Goal: Information Seeking & Learning: Learn about a topic

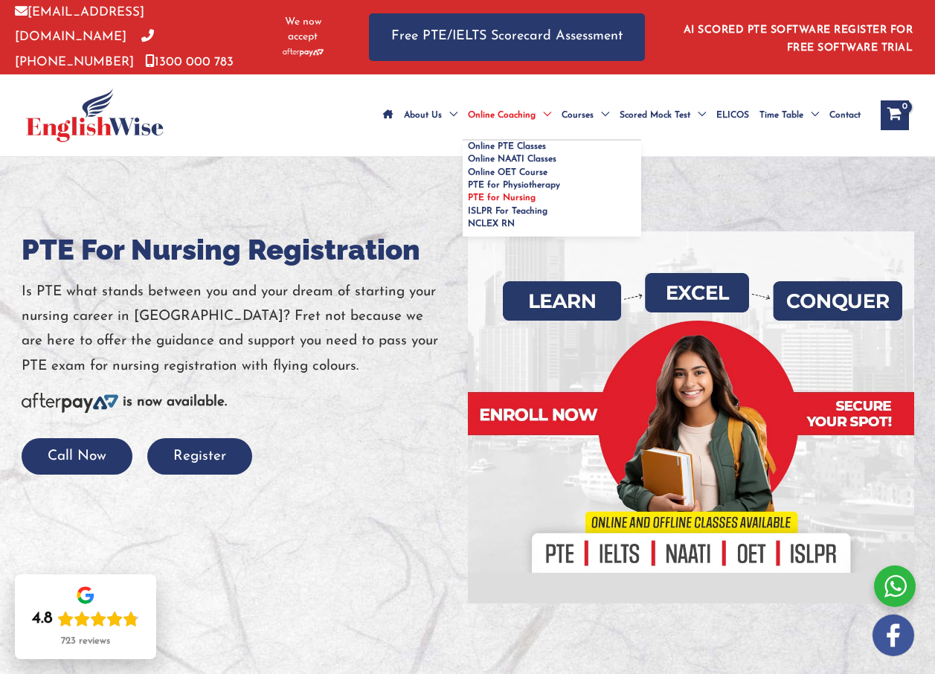
click at [468, 94] on span "Online Coaching" at bounding box center [502, 115] width 68 height 52
click at [468, 91] on span "Online Coaching" at bounding box center [502, 115] width 68 height 52
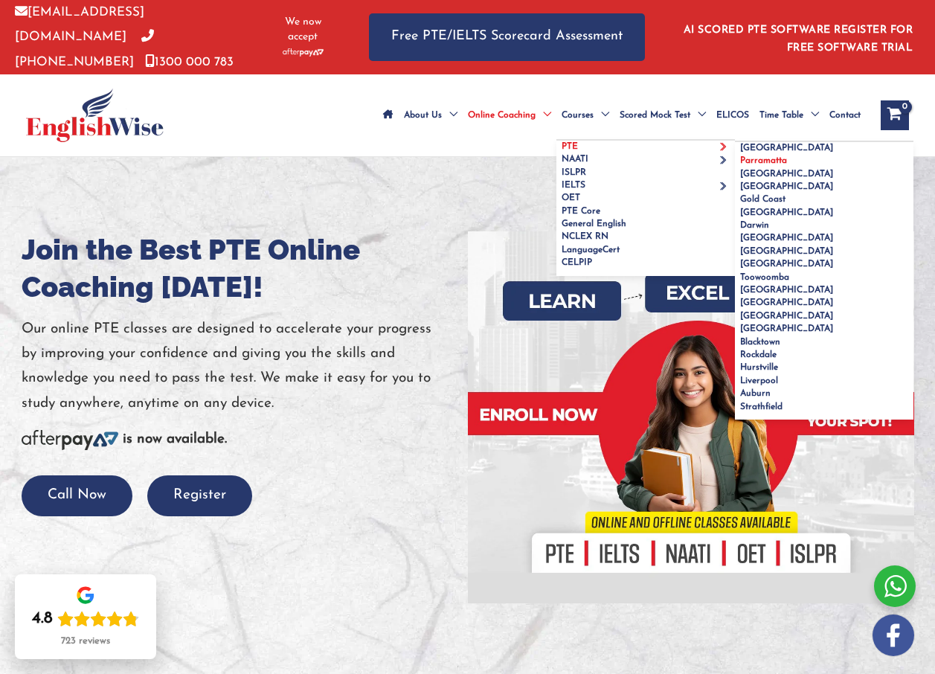
click at [740, 165] on span "Parramatta" at bounding box center [763, 160] width 47 height 9
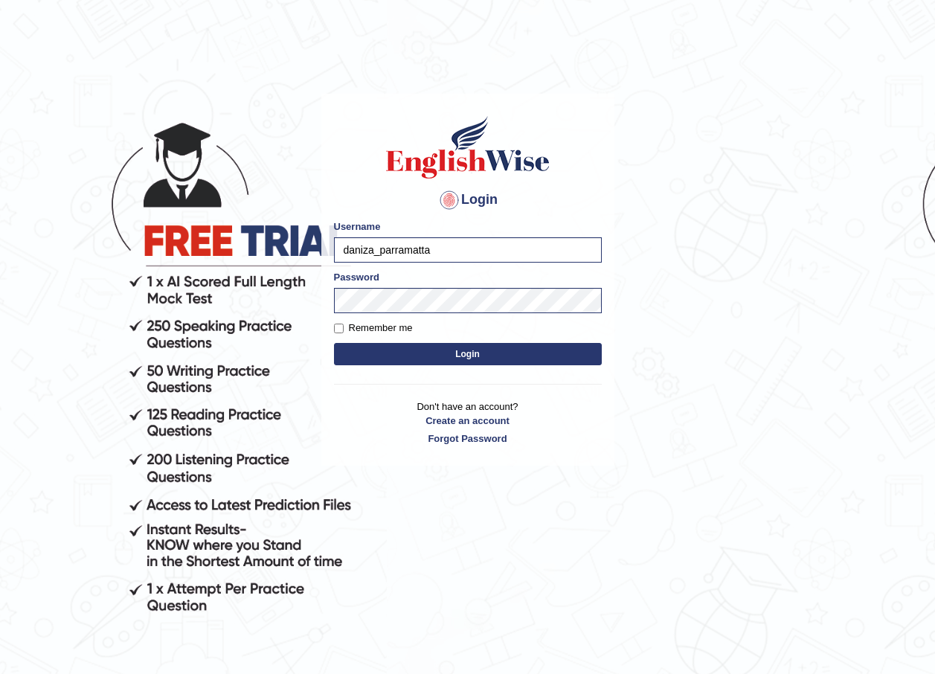
type input "daniza_parramatta"
click at [308, 296] on body "Login Please fix the following errors: Username daniza_parramatta Password Reme…" at bounding box center [467, 384] width 935 height 674
click at [698, 399] on body "Login Please fix the following errors: Username daniza_parramatta Password Reme…" at bounding box center [467, 384] width 935 height 674
click at [647, 345] on body "Login Please fix the following errors: Username daniza_parramatta Password Reme…" at bounding box center [467, 384] width 935 height 674
click at [482, 355] on button "Login" at bounding box center [468, 354] width 268 height 22
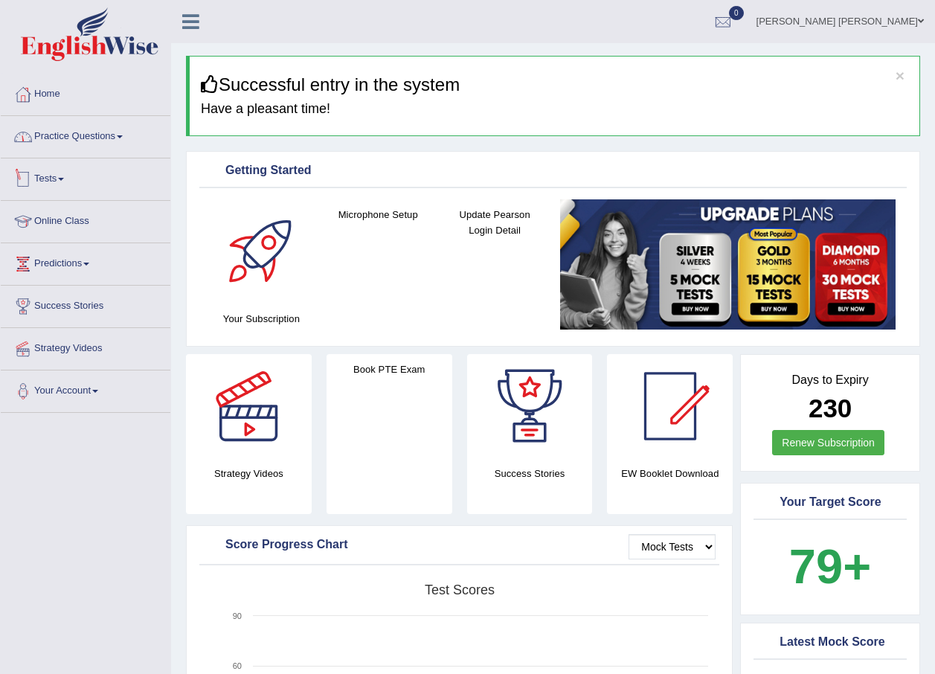
click at [68, 141] on link "Practice Questions" at bounding box center [86, 134] width 170 height 37
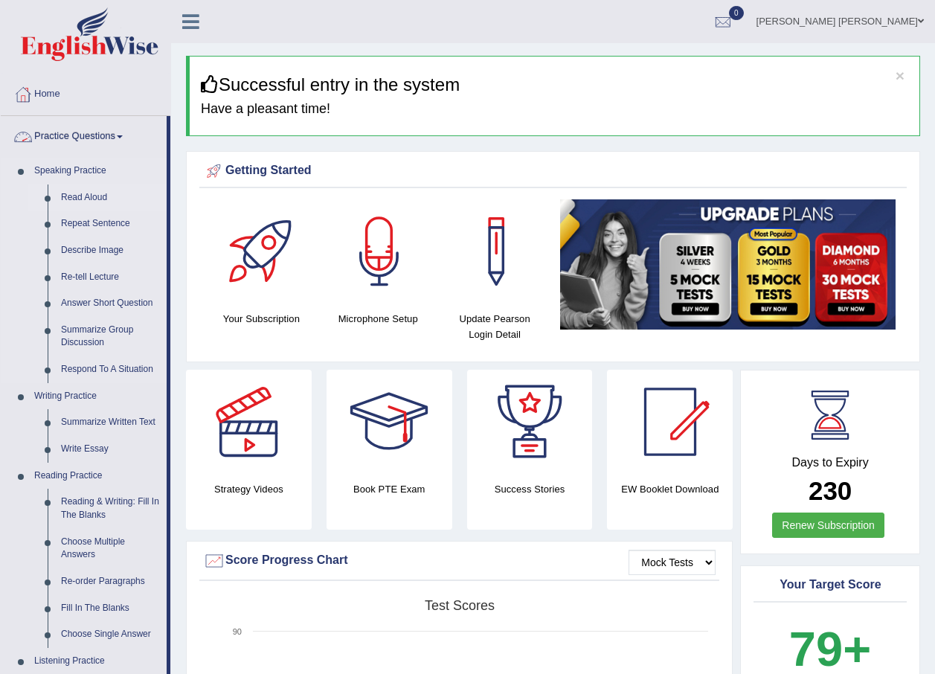
click at [80, 199] on link "Read Aloud" at bounding box center [110, 197] width 112 height 27
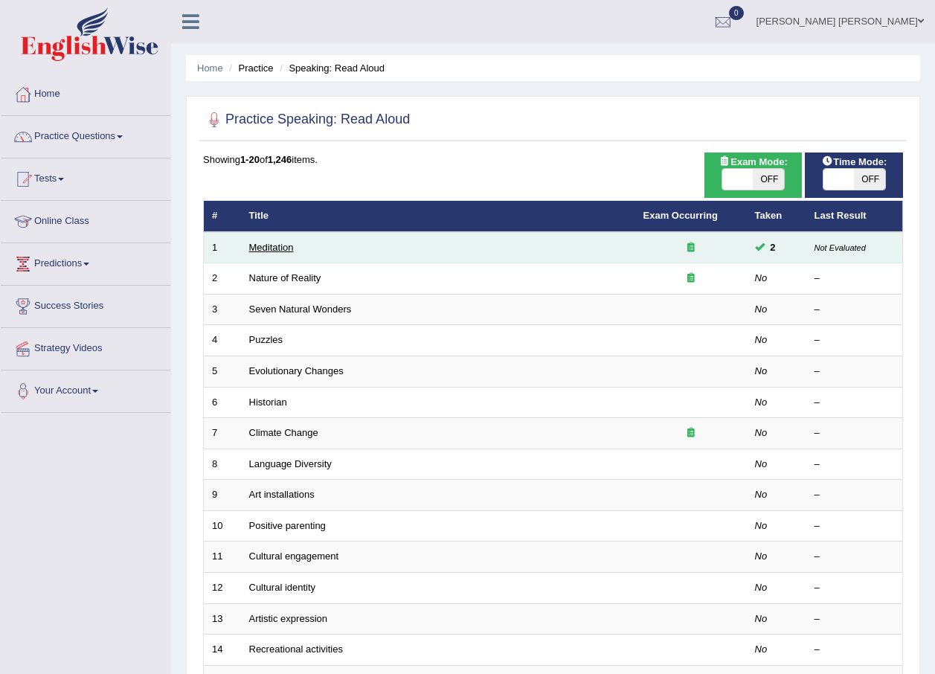
click at [271, 248] on link "Meditation" at bounding box center [271, 247] width 45 height 11
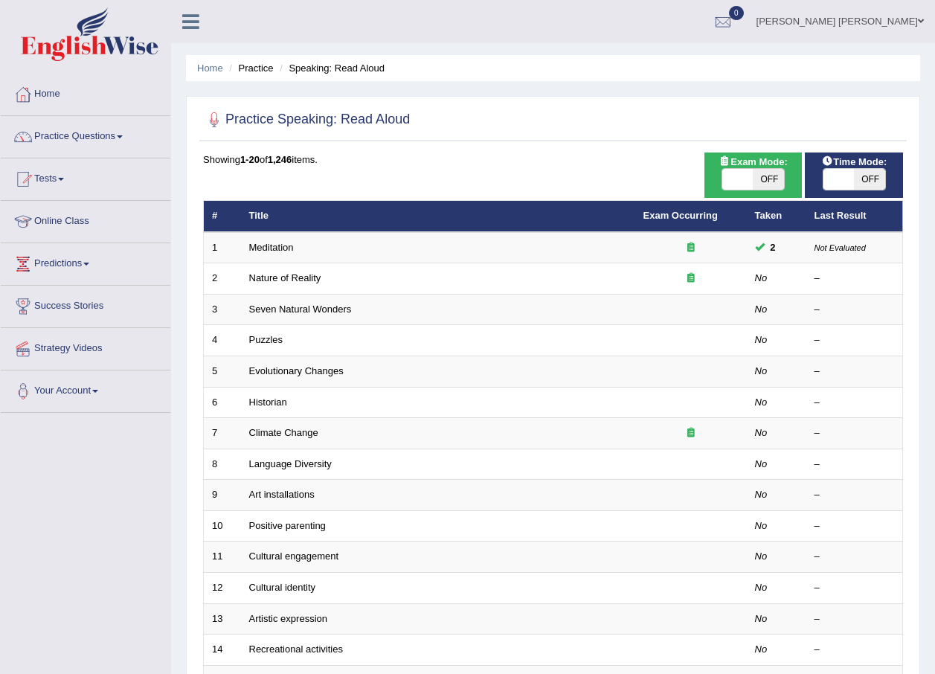
click at [771, 181] on span "OFF" at bounding box center [768, 179] width 31 height 21
checkbox input "true"
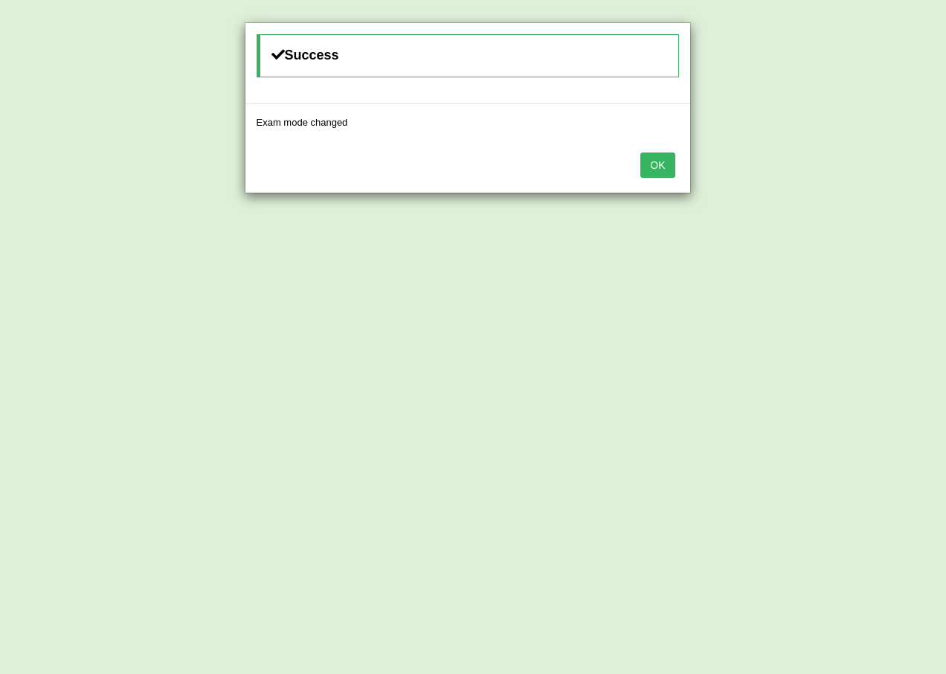
click at [659, 162] on button "OK" at bounding box center [657, 164] width 34 height 25
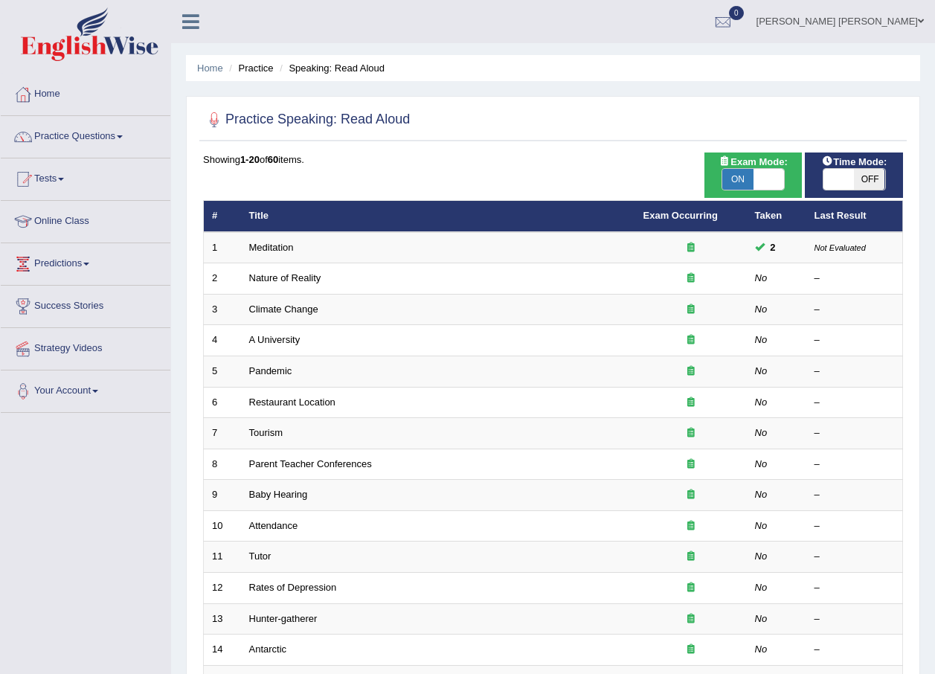
click at [869, 180] on span "OFF" at bounding box center [869, 179] width 31 height 21
checkbox input "true"
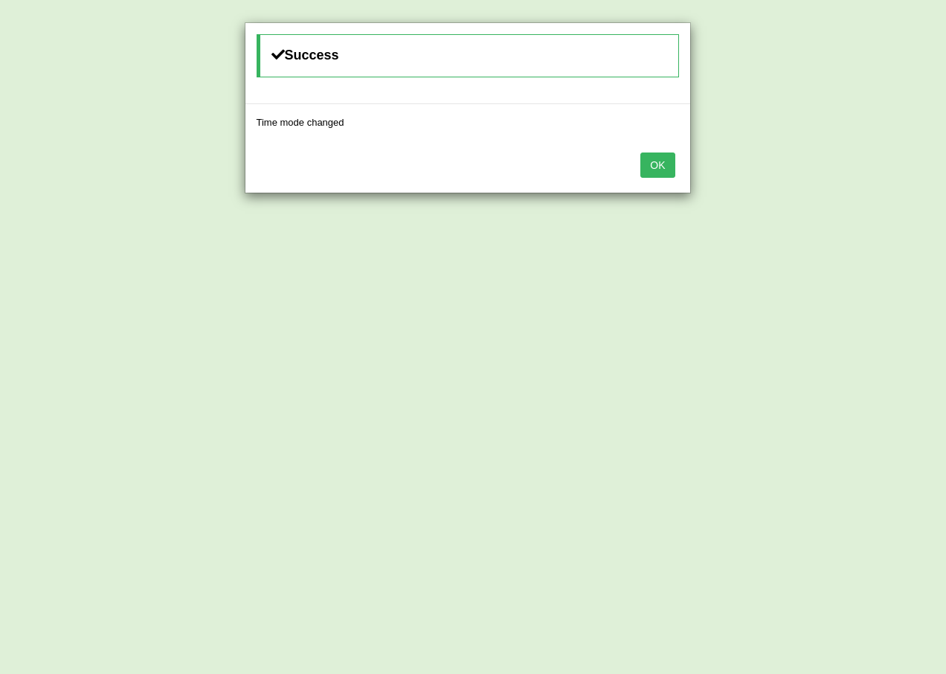
click at [659, 173] on button "OK" at bounding box center [657, 164] width 34 height 25
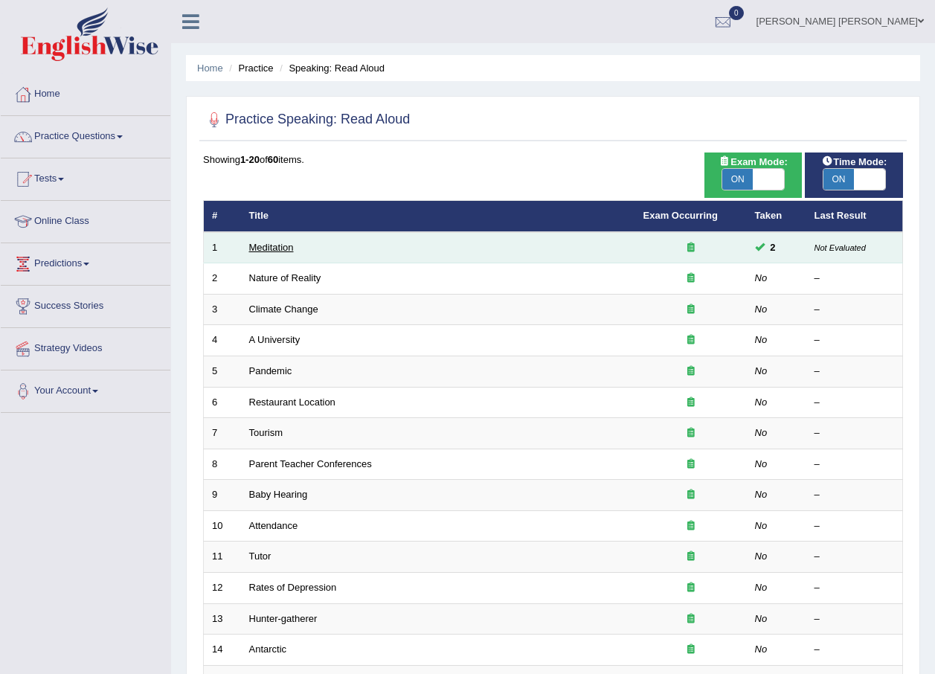
click at [268, 248] on link "Meditation" at bounding box center [271, 247] width 45 height 11
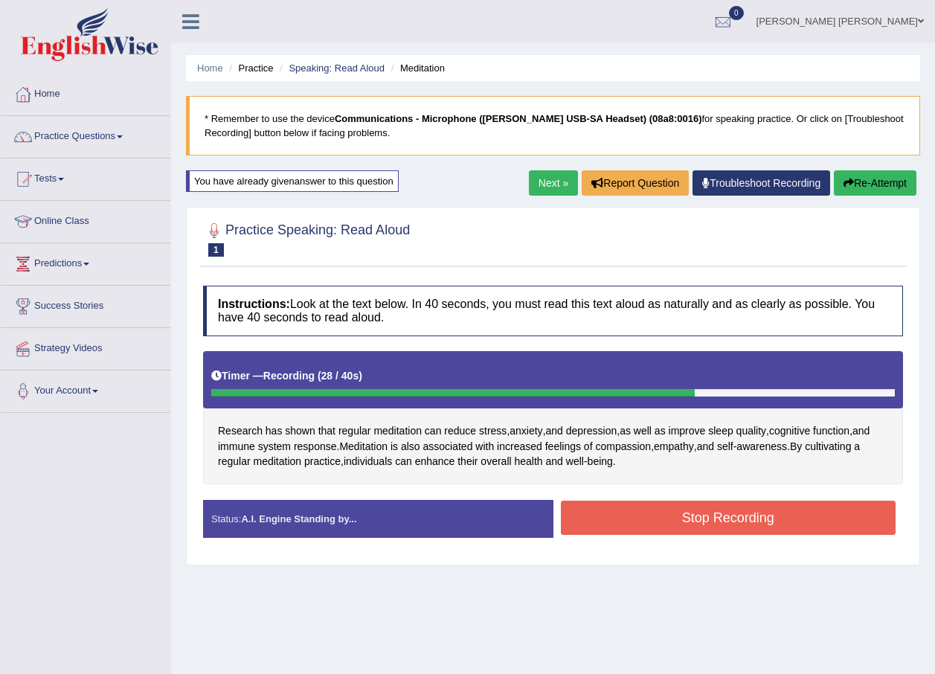
click at [611, 518] on button "Stop Recording" at bounding box center [728, 517] width 335 height 34
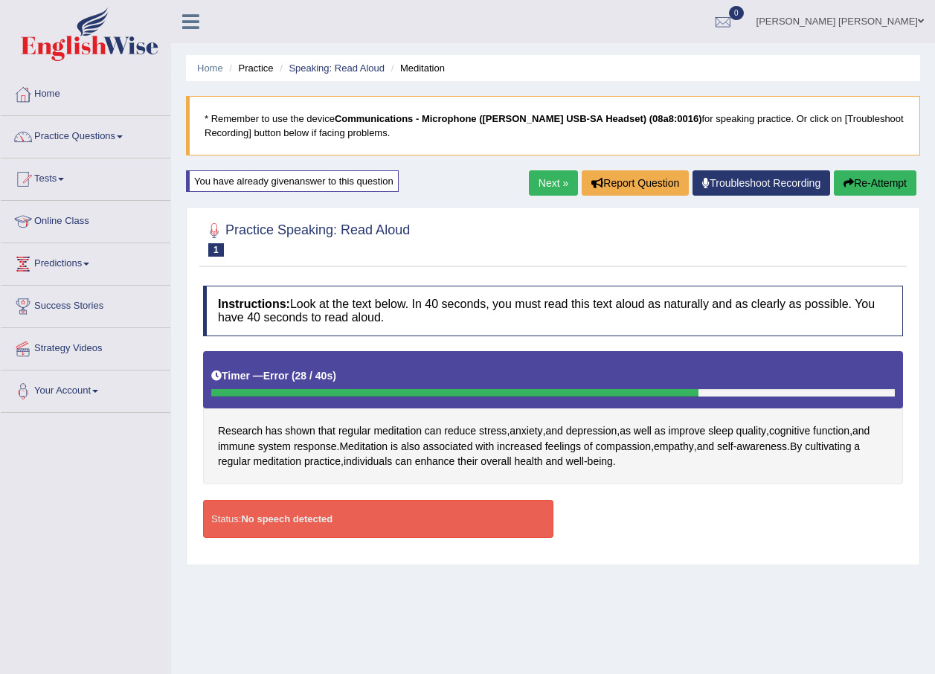
click at [542, 184] on link "Next »" at bounding box center [553, 182] width 49 height 25
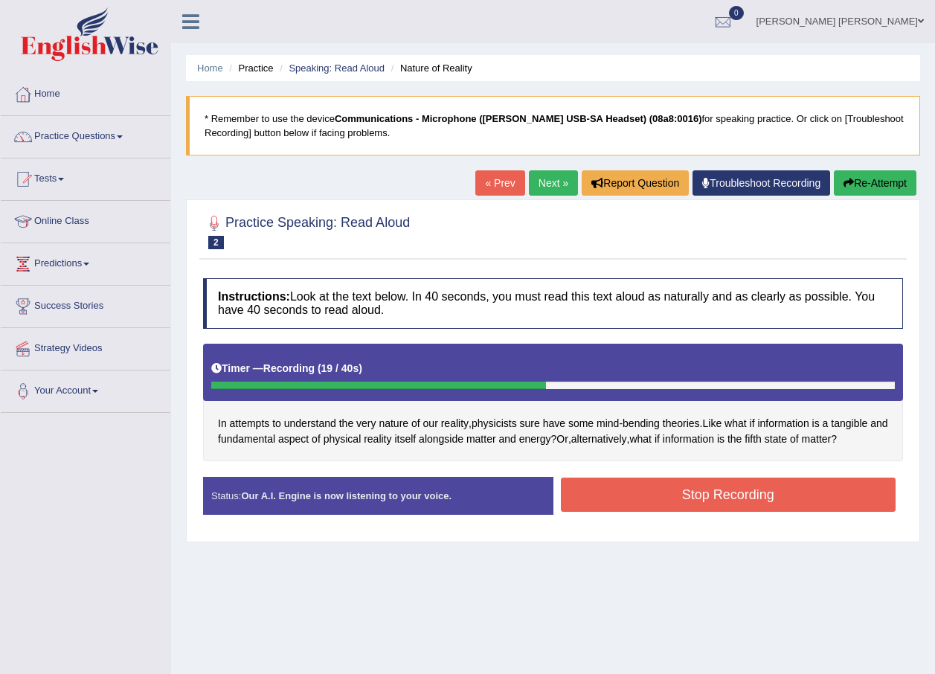
click at [735, 488] on button "Stop Recording" at bounding box center [728, 494] width 335 height 34
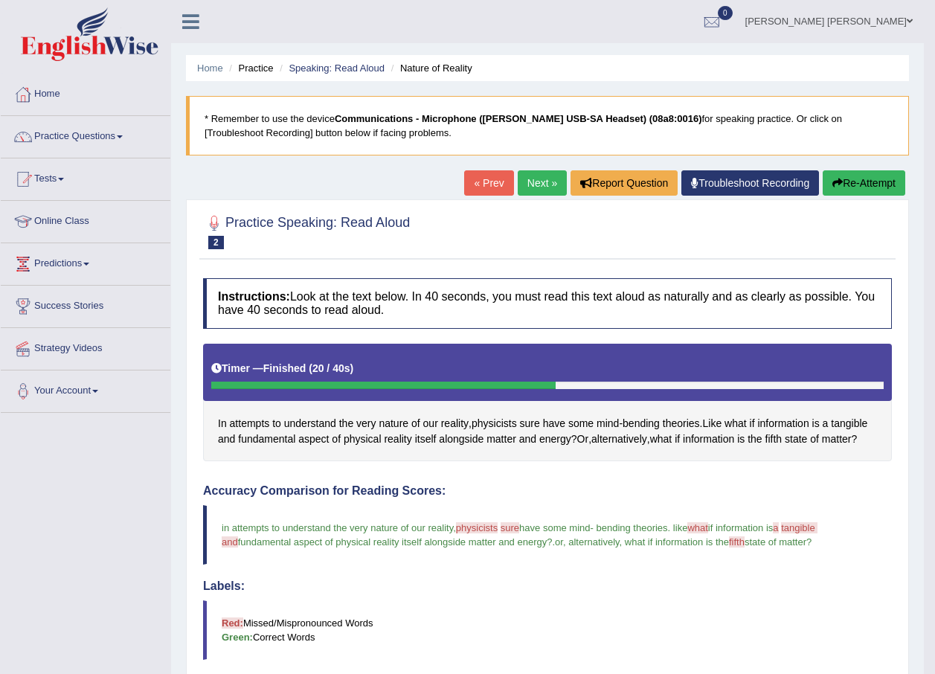
click at [546, 185] on link "Next »" at bounding box center [542, 182] width 49 height 25
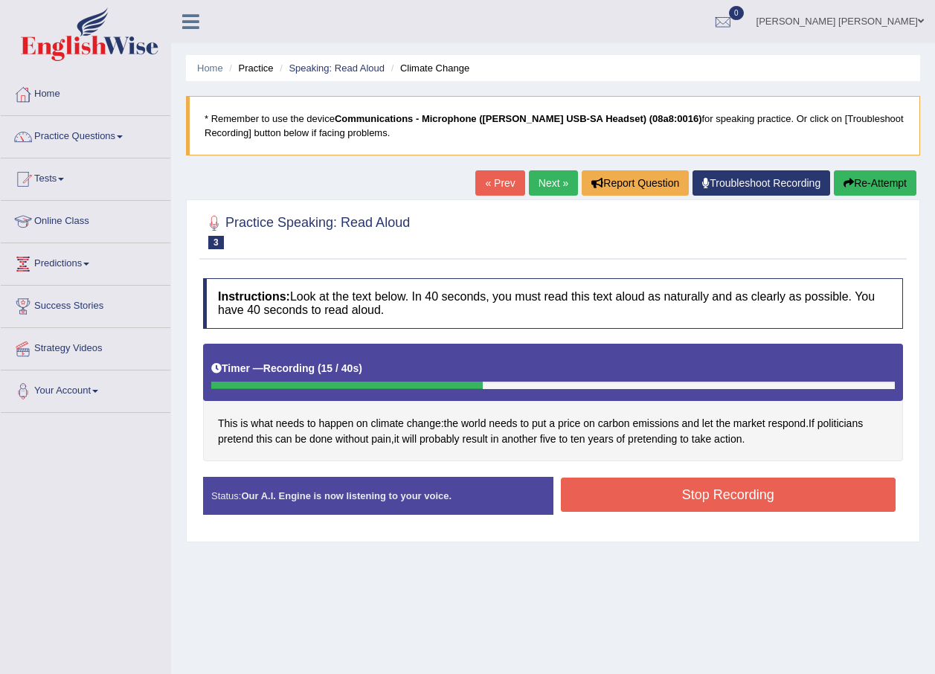
click at [778, 487] on button "Stop Recording" at bounding box center [728, 494] width 335 height 34
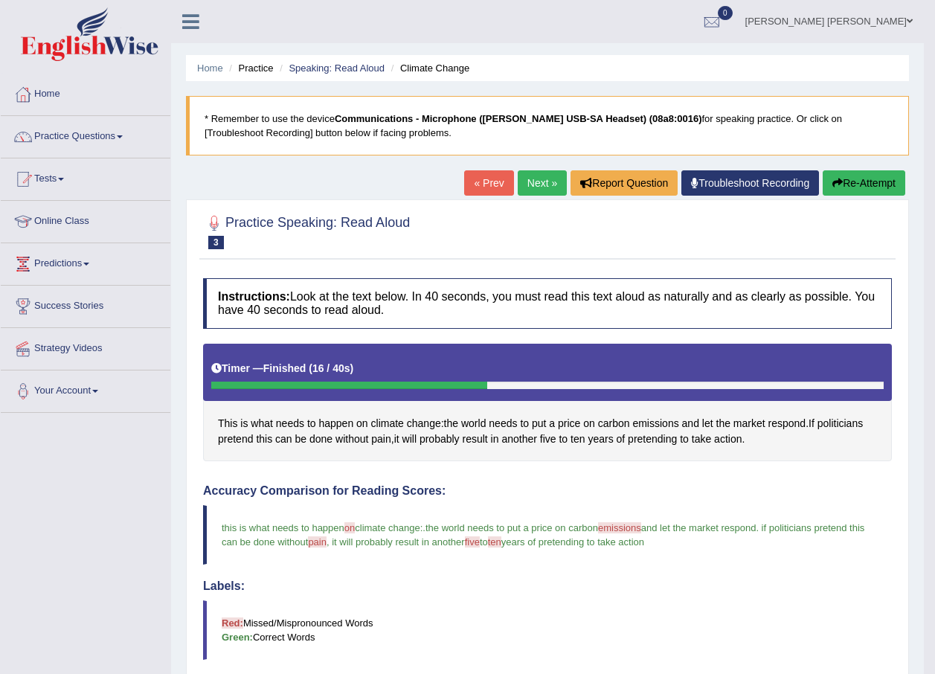
click at [544, 183] on link "Next »" at bounding box center [542, 182] width 49 height 25
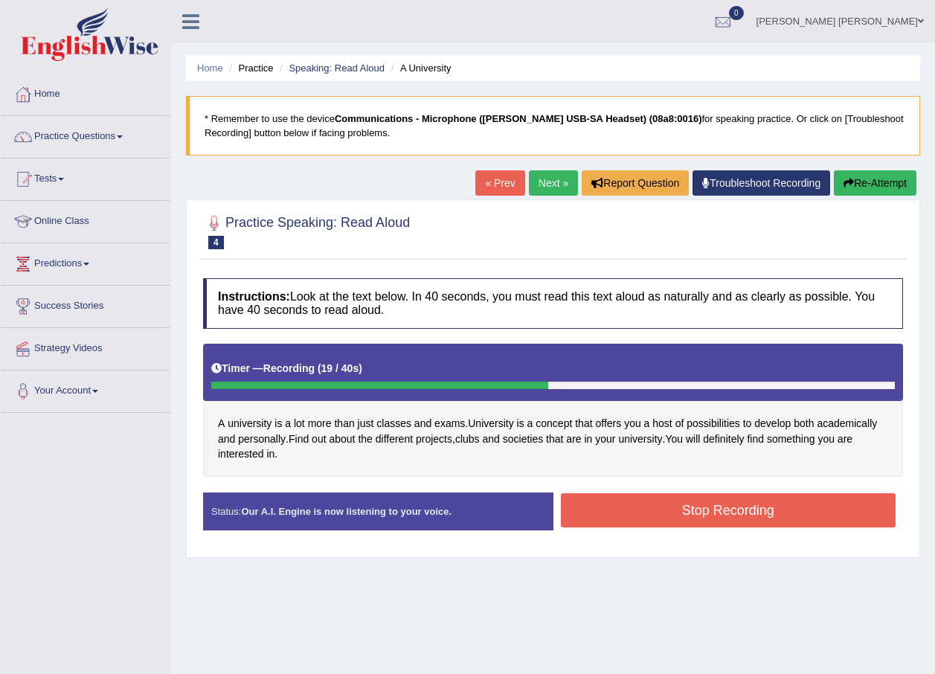
click at [648, 519] on button "Stop Recording" at bounding box center [728, 510] width 335 height 34
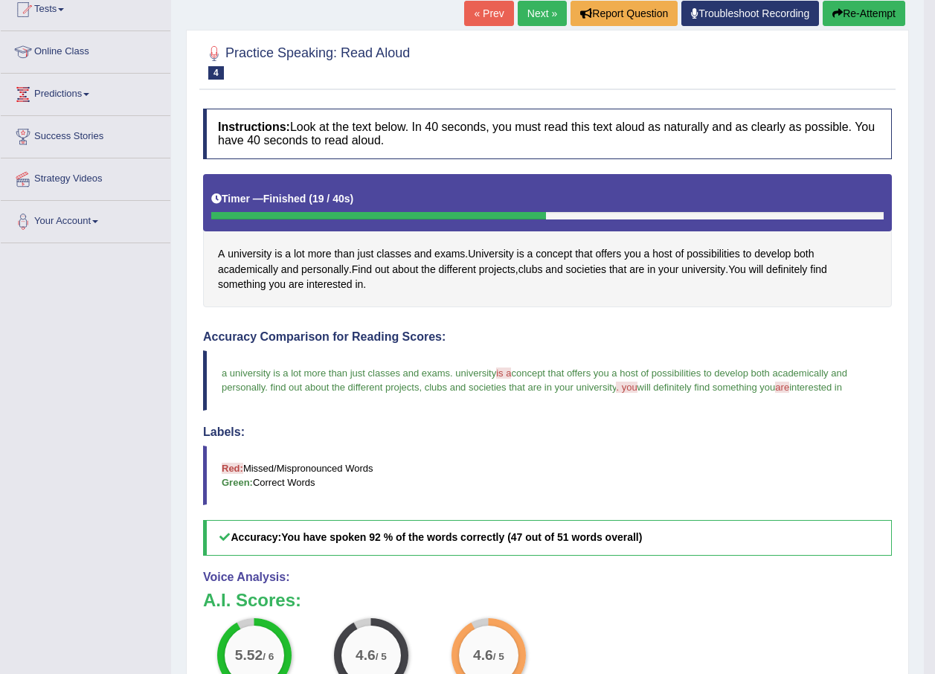
scroll to position [74, 0]
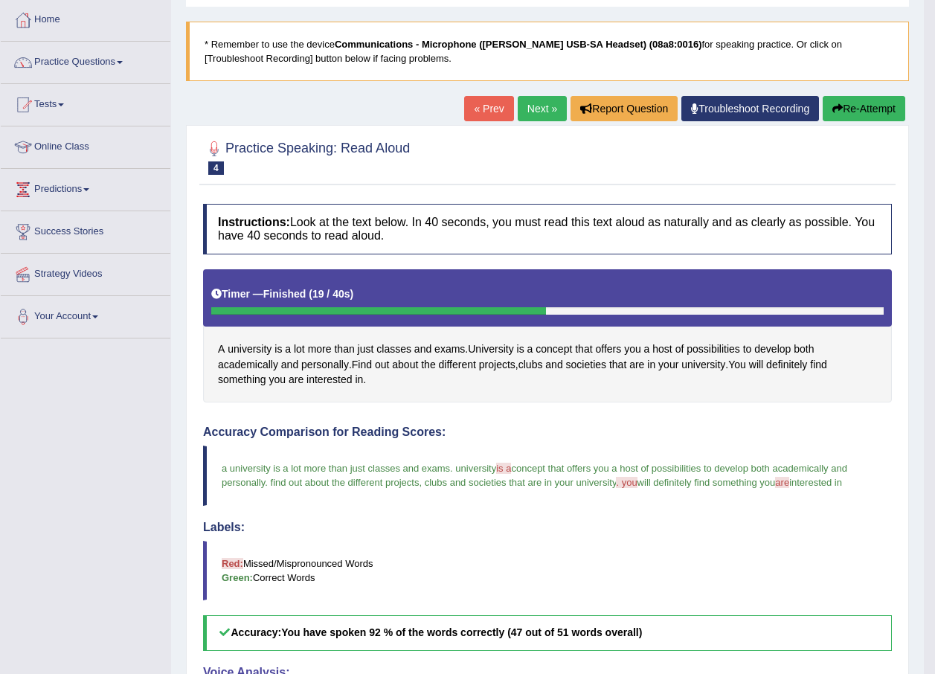
click at [535, 109] on link "Next »" at bounding box center [542, 108] width 49 height 25
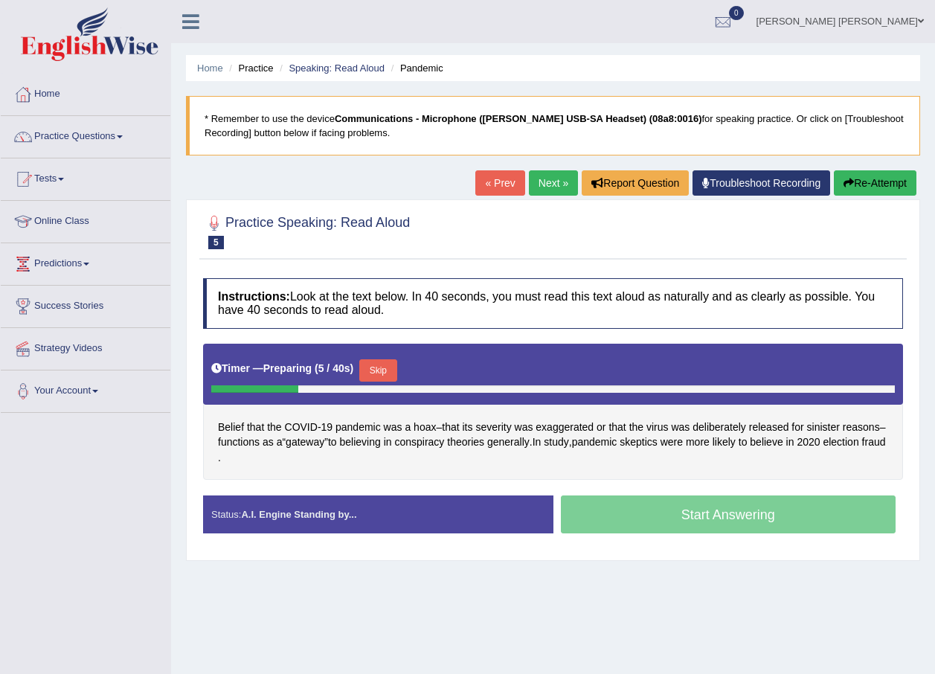
click at [384, 368] on button "Skip" at bounding box center [377, 370] width 37 height 22
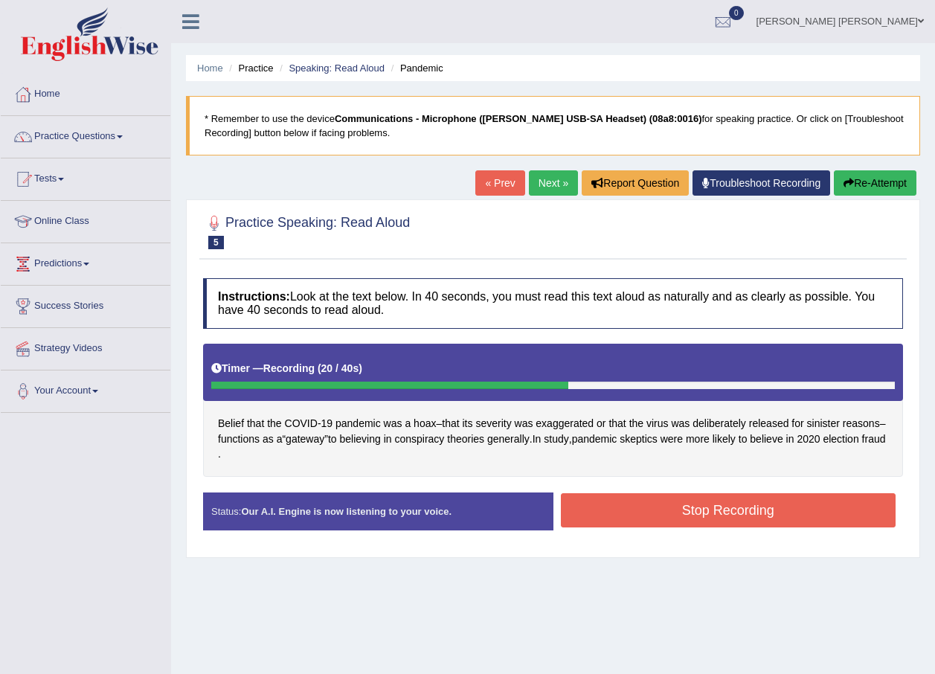
click at [607, 503] on button "Stop Recording" at bounding box center [728, 510] width 335 height 34
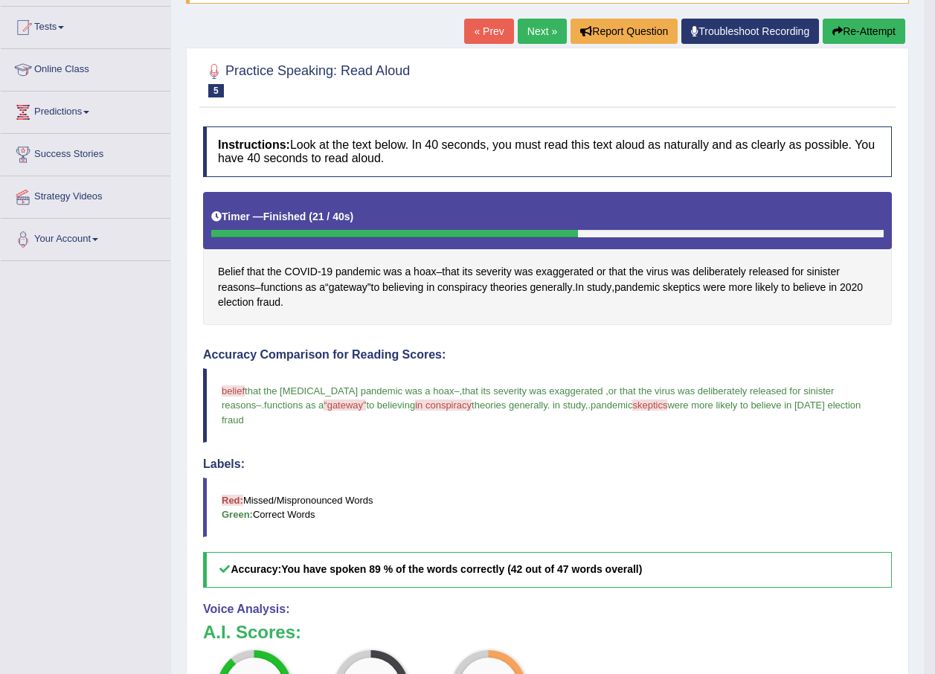
scroll to position [74, 0]
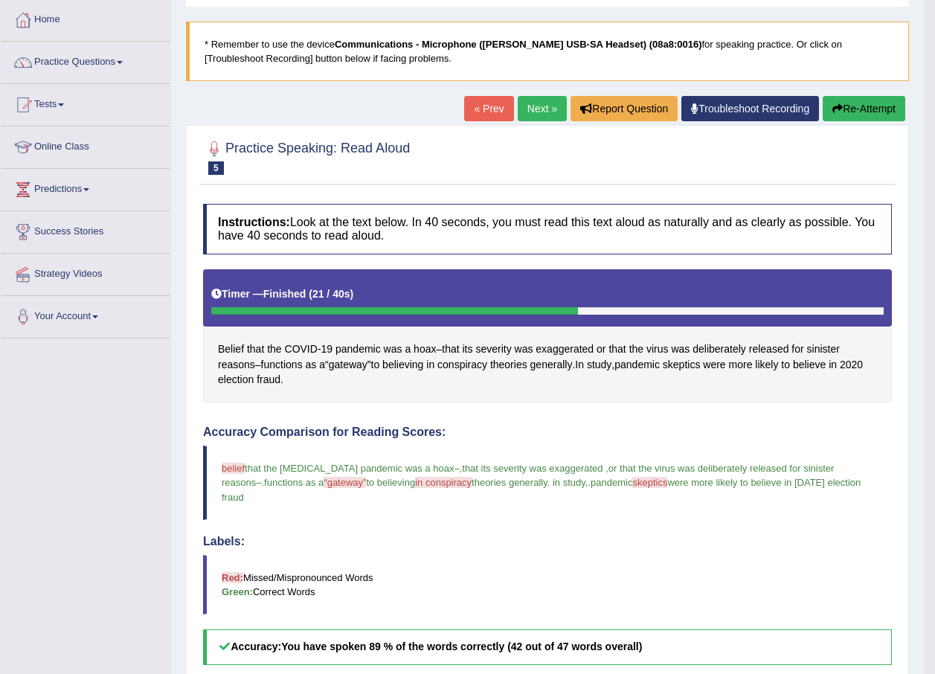
click at [533, 111] on link "Next »" at bounding box center [542, 108] width 49 height 25
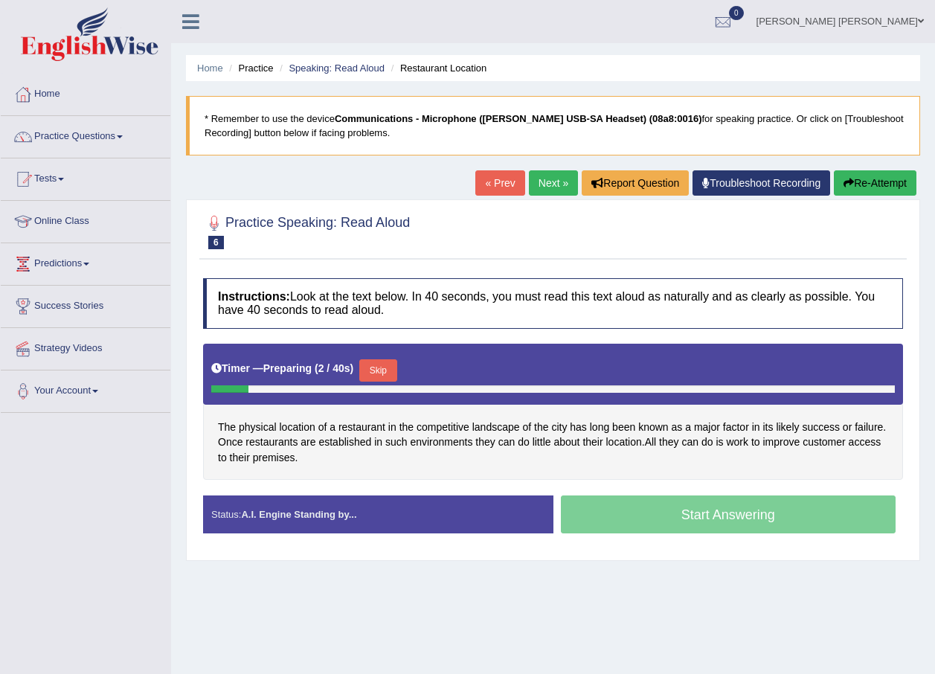
click at [378, 367] on button "Skip" at bounding box center [377, 370] width 37 height 22
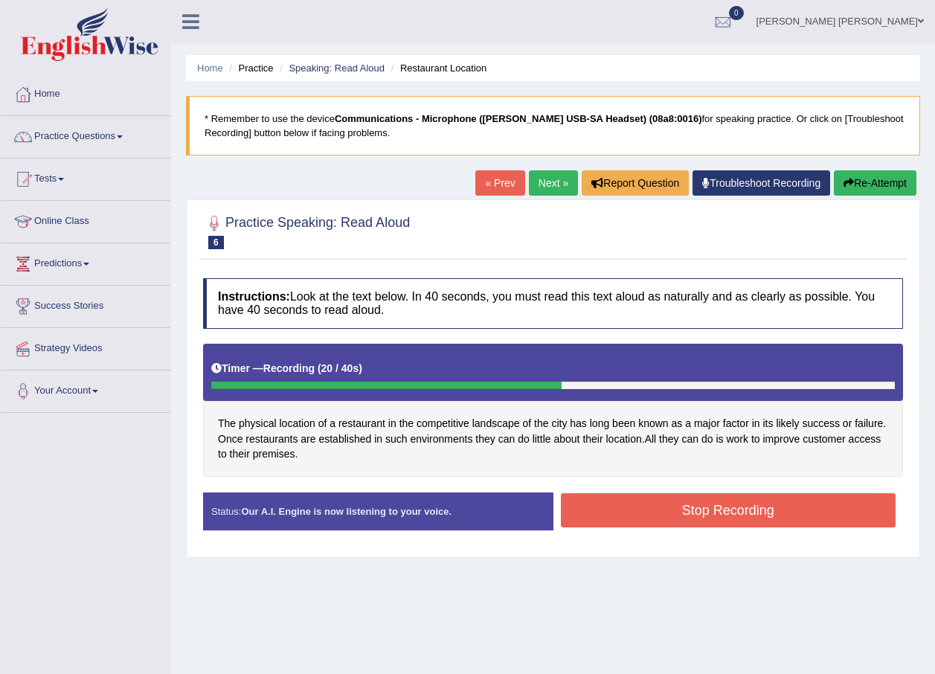
click at [615, 515] on button "Stop Recording" at bounding box center [728, 510] width 335 height 34
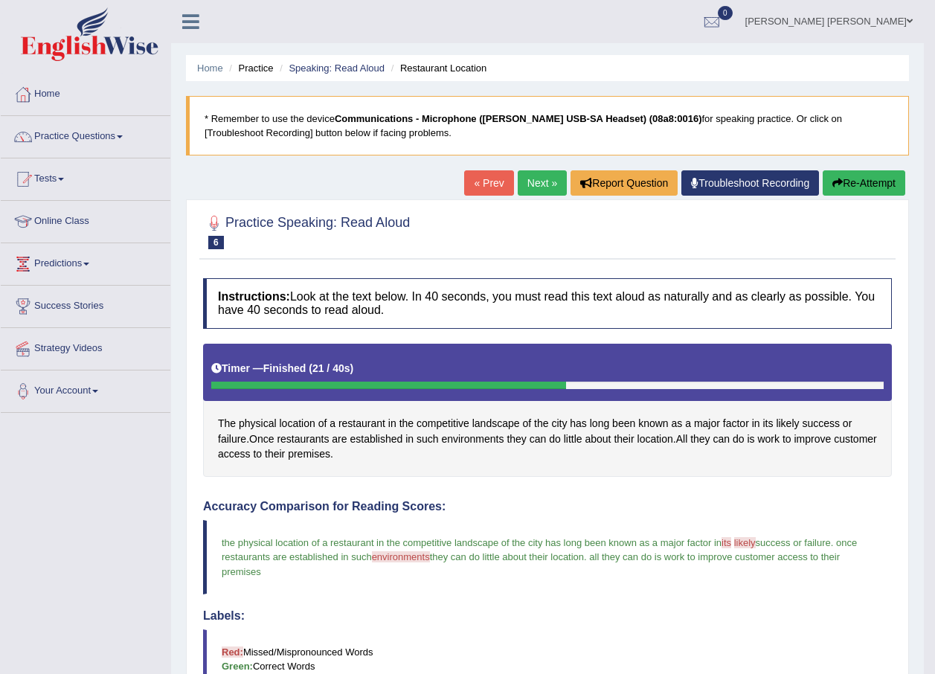
click at [523, 174] on link "Next »" at bounding box center [542, 182] width 49 height 25
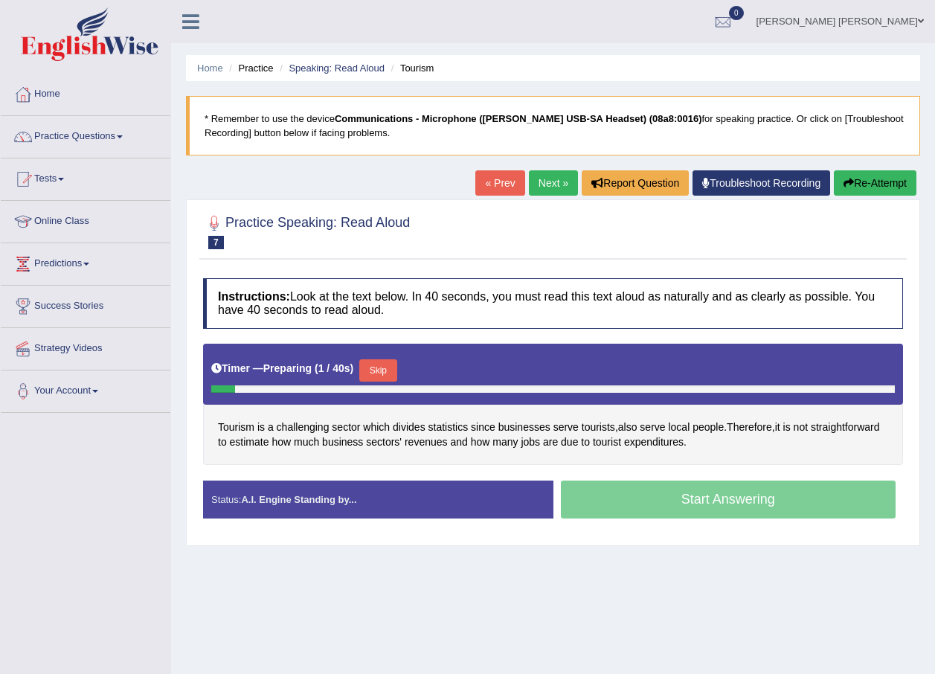
click at [373, 369] on button "Skip" at bounding box center [377, 370] width 37 height 22
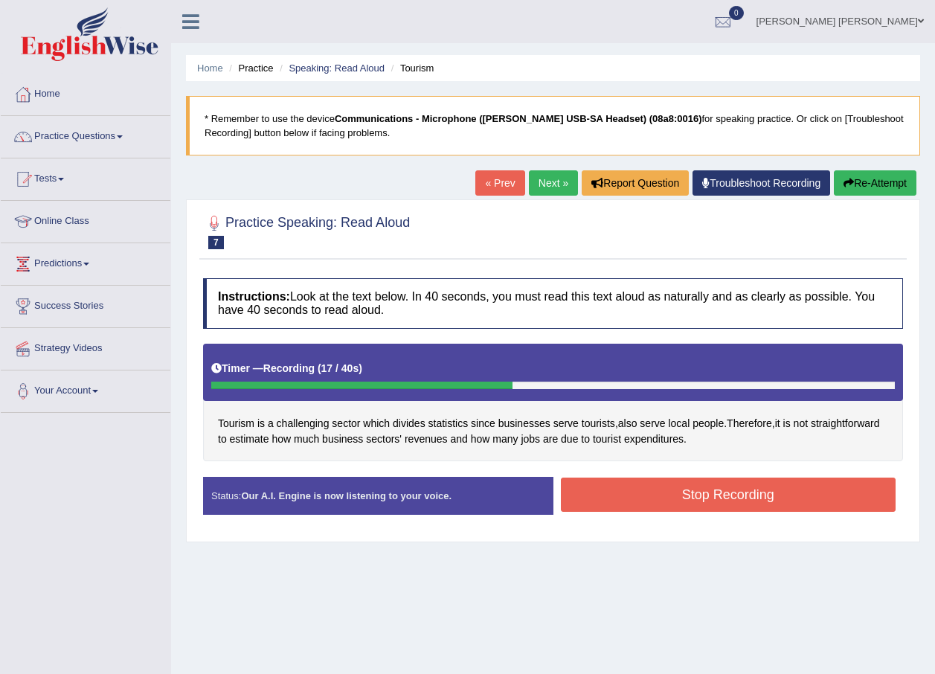
click at [665, 492] on button "Stop Recording" at bounding box center [728, 494] width 335 height 34
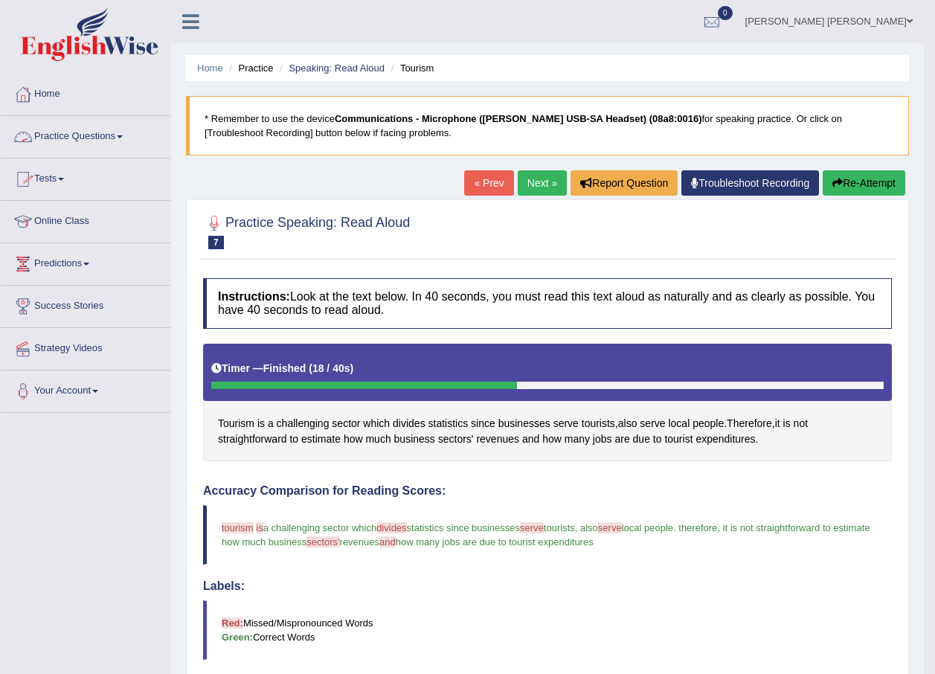
click at [84, 137] on link "Practice Questions" at bounding box center [86, 134] width 170 height 37
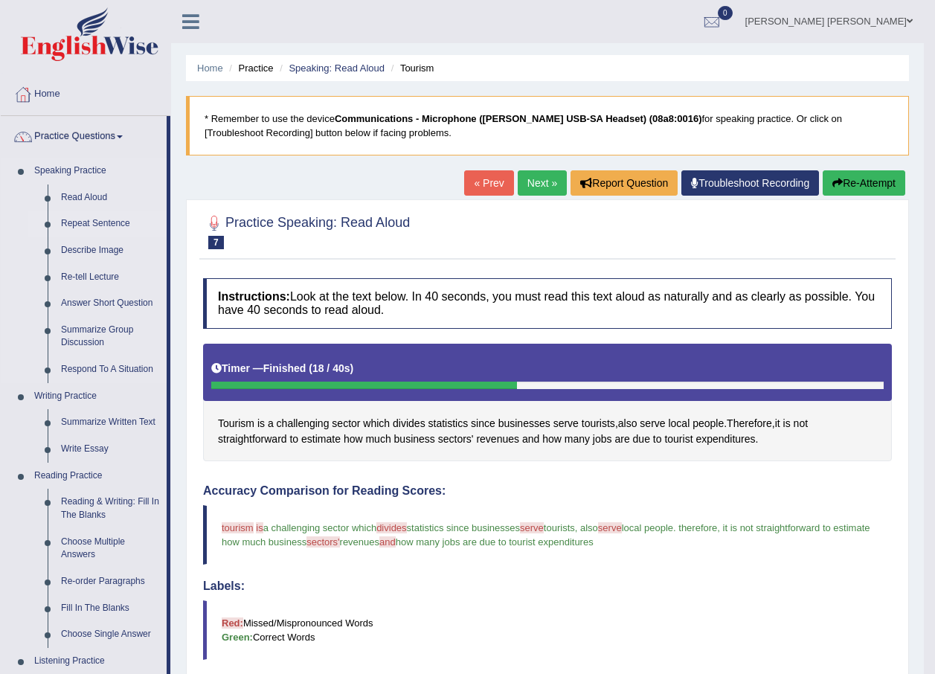
click at [89, 223] on link "Repeat Sentence" at bounding box center [110, 223] width 112 height 27
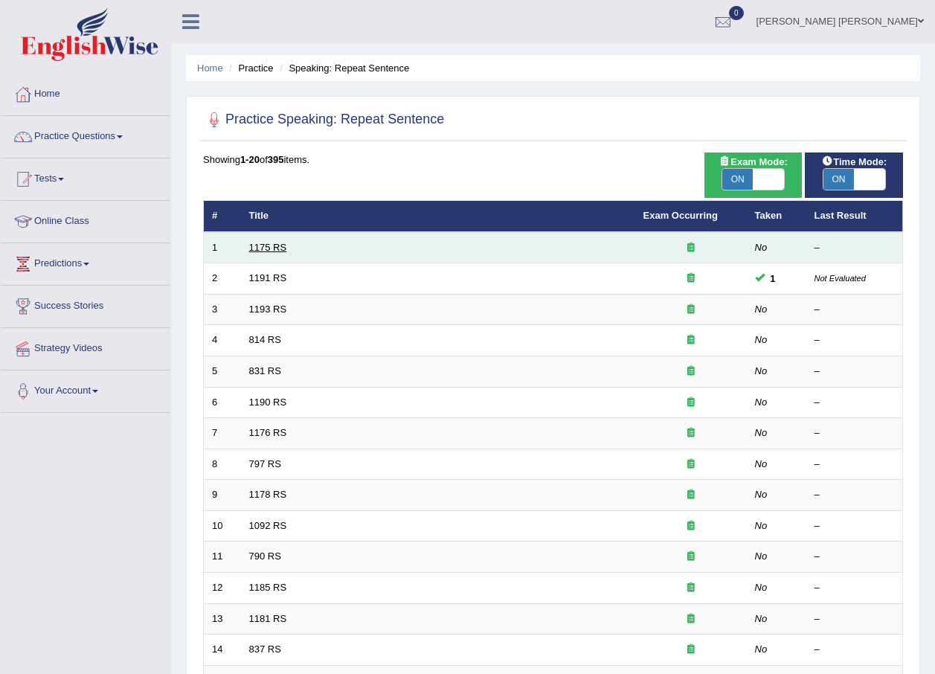
click at [266, 244] on link "1175 RS" at bounding box center [268, 247] width 38 height 11
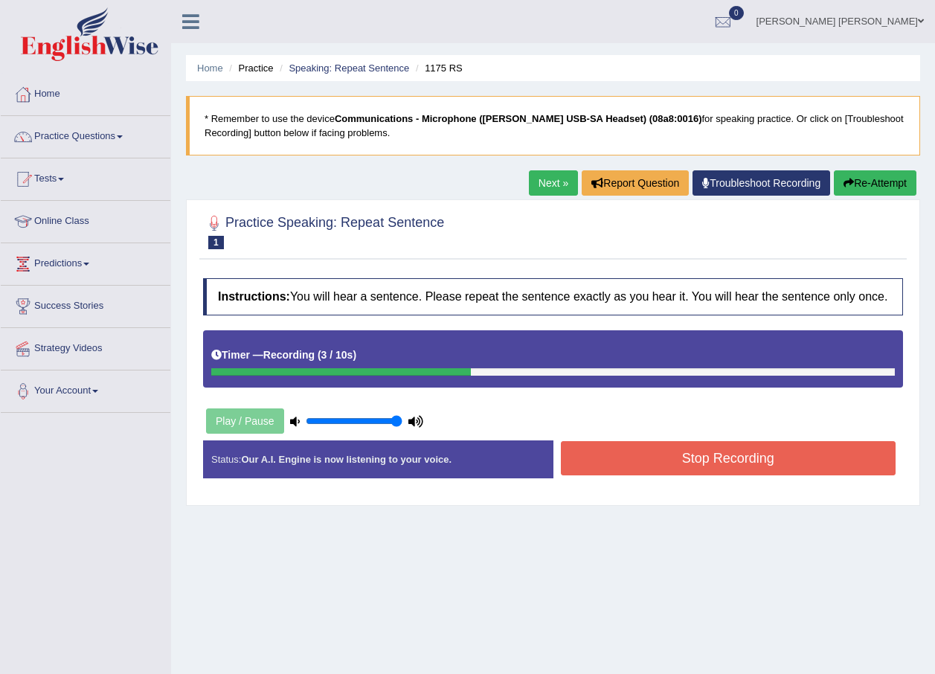
click at [628, 458] on button "Stop Recording" at bounding box center [728, 458] width 335 height 34
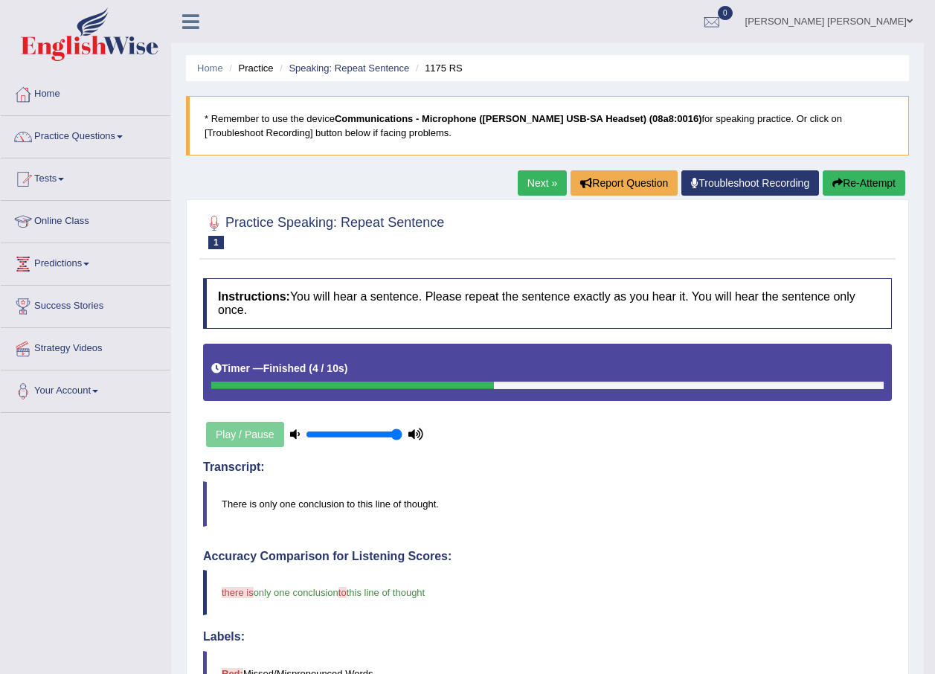
click at [524, 181] on link "Next »" at bounding box center [542, 182] width 49 height 25
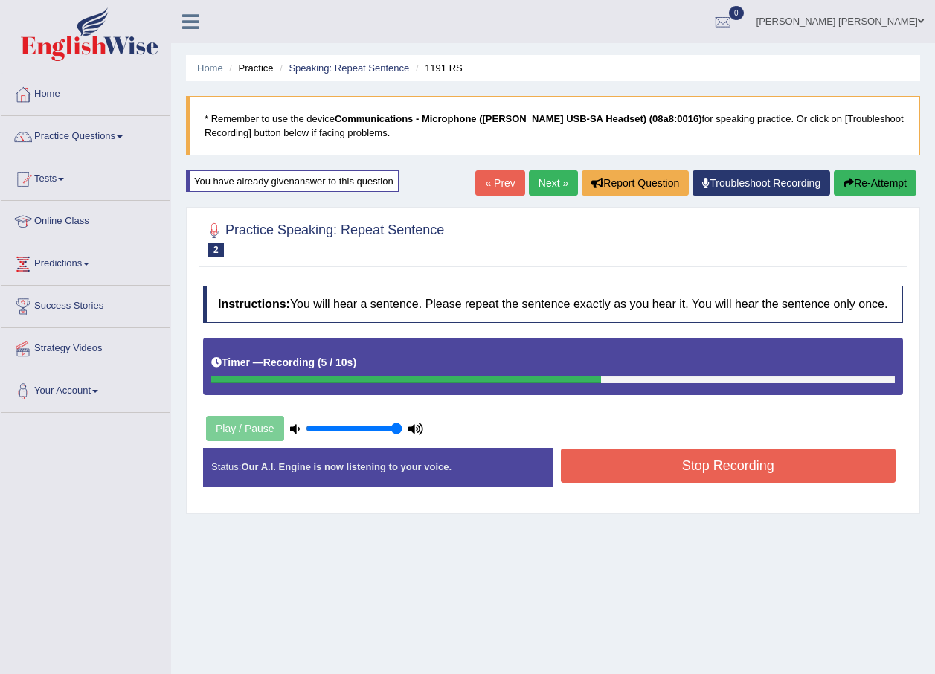
click at [653, 462] on button "Stop Recording" at bounding box center [728, 465] width 335 height 34
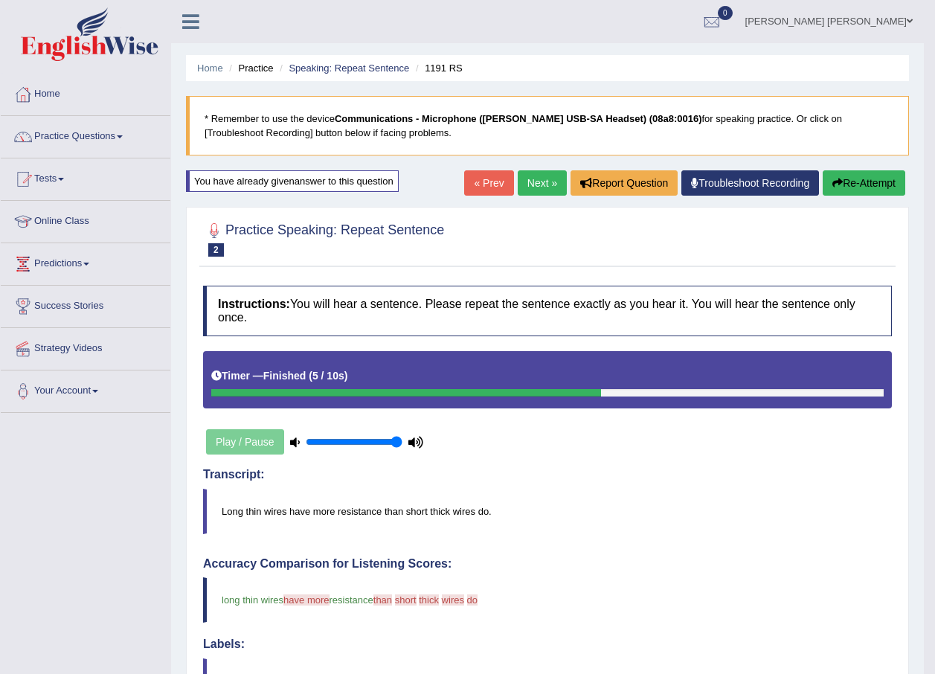
click at [536, 181] on link "Next »" at bounding box center [542, 182] width 49 height 25
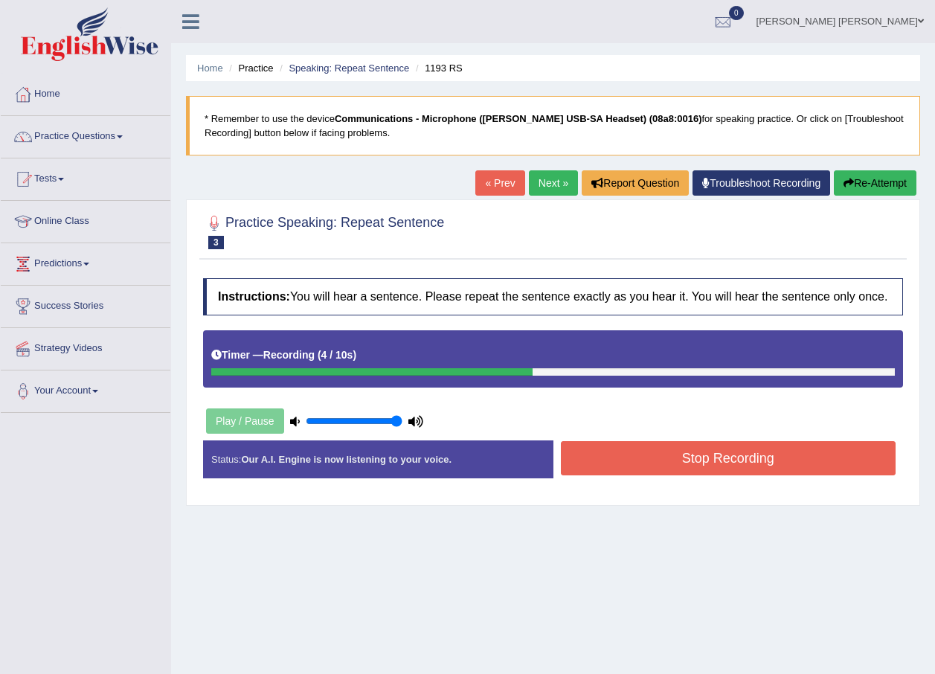
click at [700, 453] on button "Stop Recording" at bounding box center [728, 458] width 335 height 34
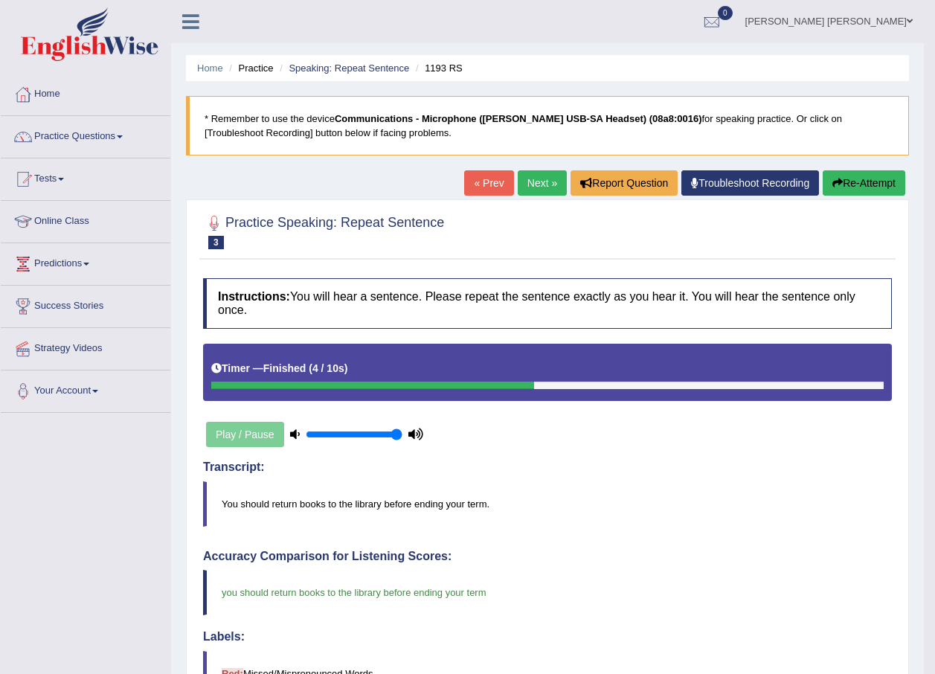
click at [528, 187] on link "Next »" at bounding box center [542, 182] width 49 height 25
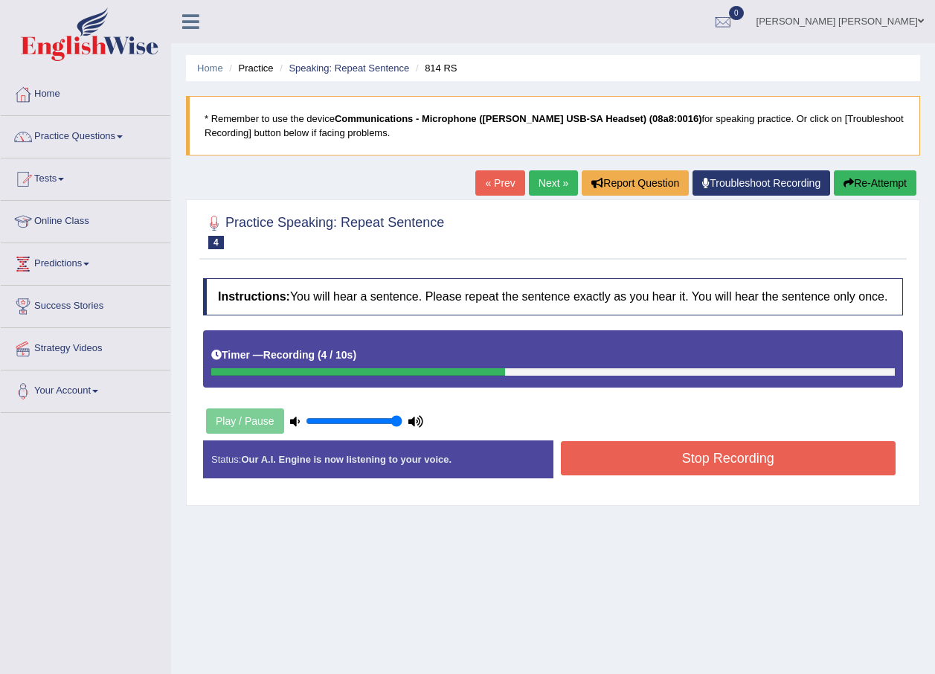
click at [676, 458] on button "Stop Recording" at bounding box center [728, 458] width 335 height 34
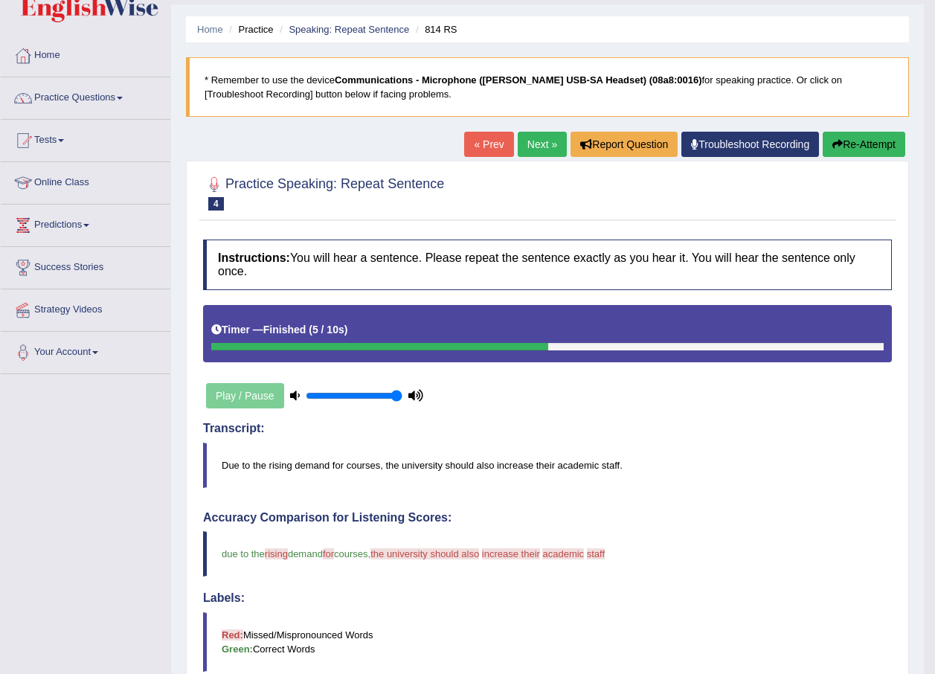
scroll to position [36, 0]
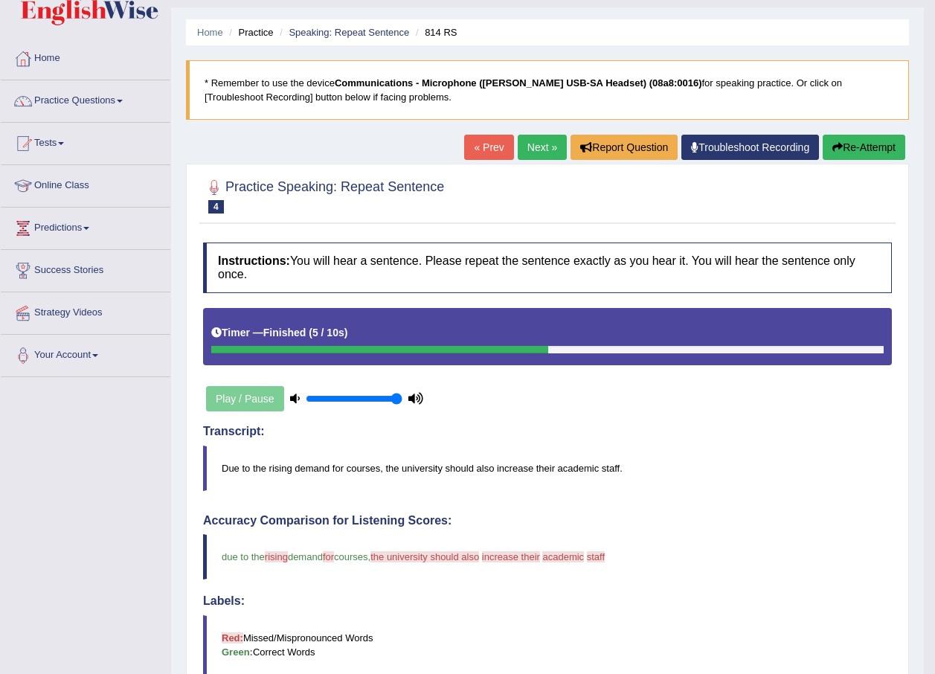
click at [535, 149] on link "Next »" at bounding box center [542, 147] width 49 height 25
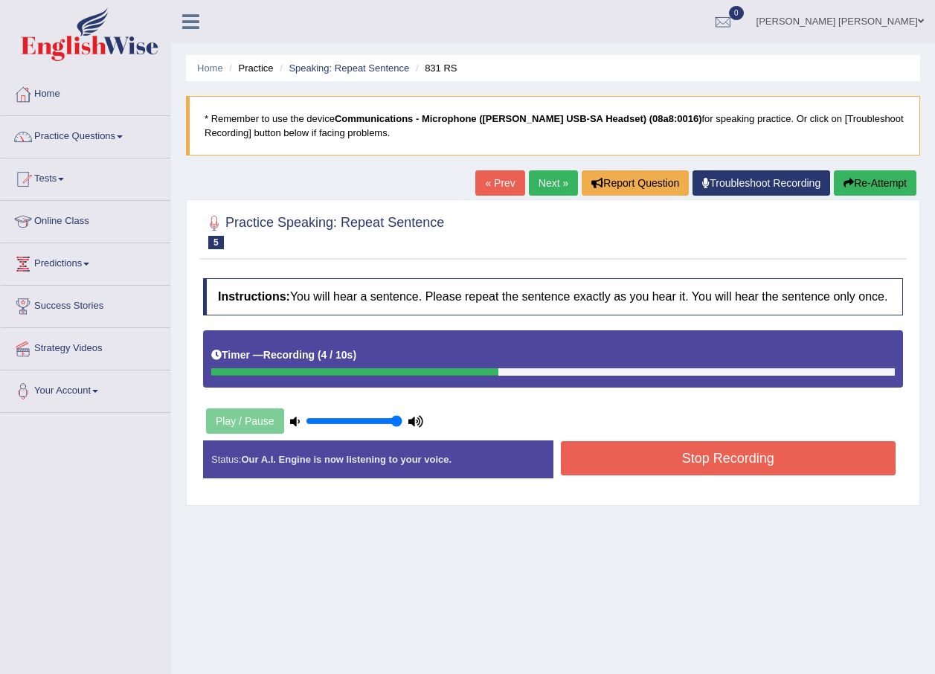
click at [733, 458] on button "Stop Recording" at bounding box center [728, 458] width 335 height 34
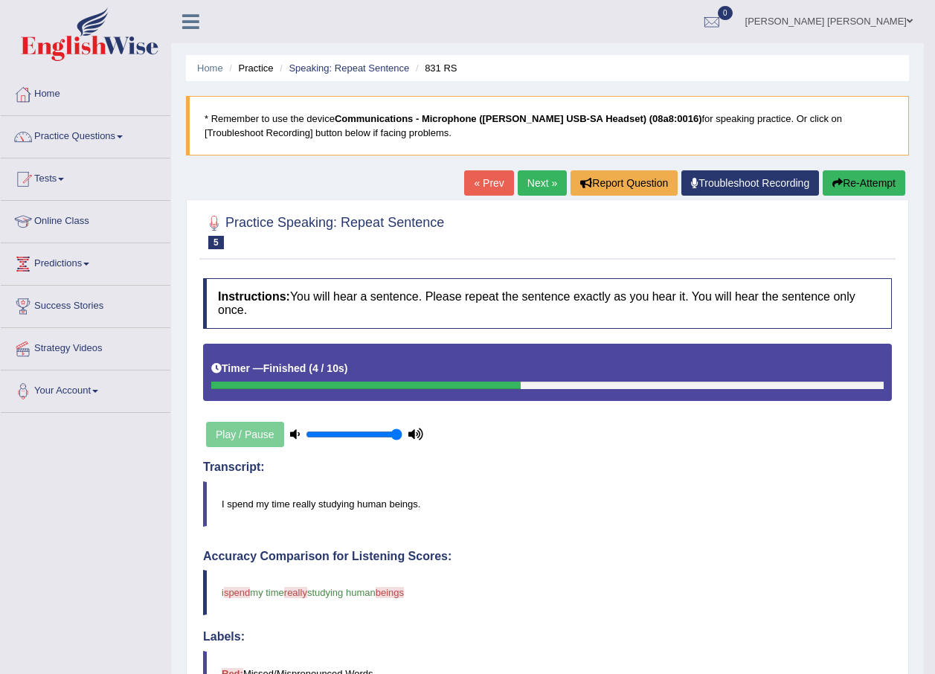
click at [532, 175] on link "Next »" at bounding box center [542, 182] width 49 height 25
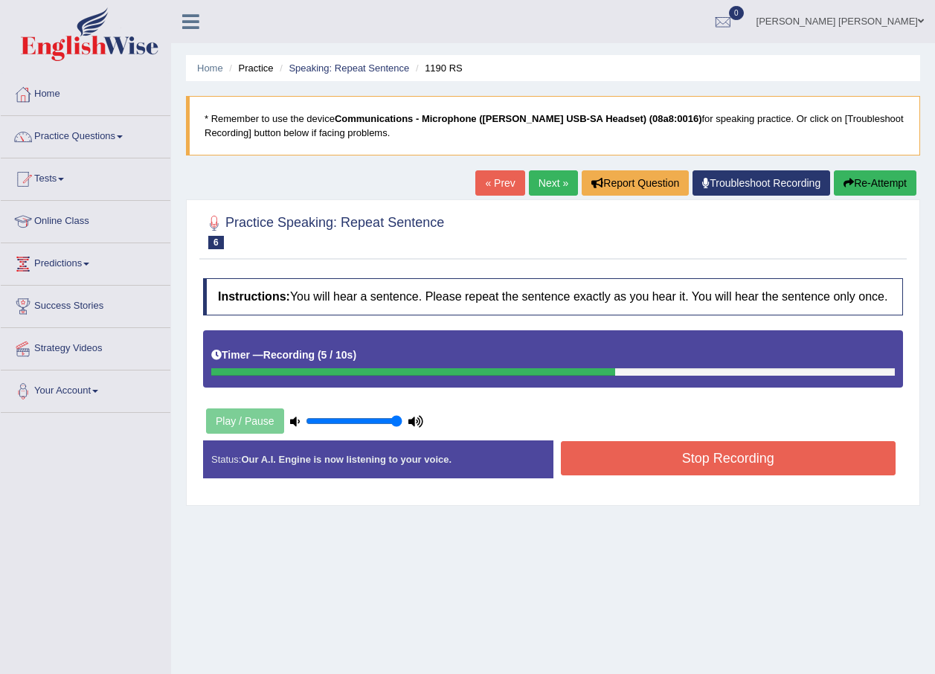
click at [665, 460] on button "Stop Recording" at bounding box center [728, 458] width 335 height 34
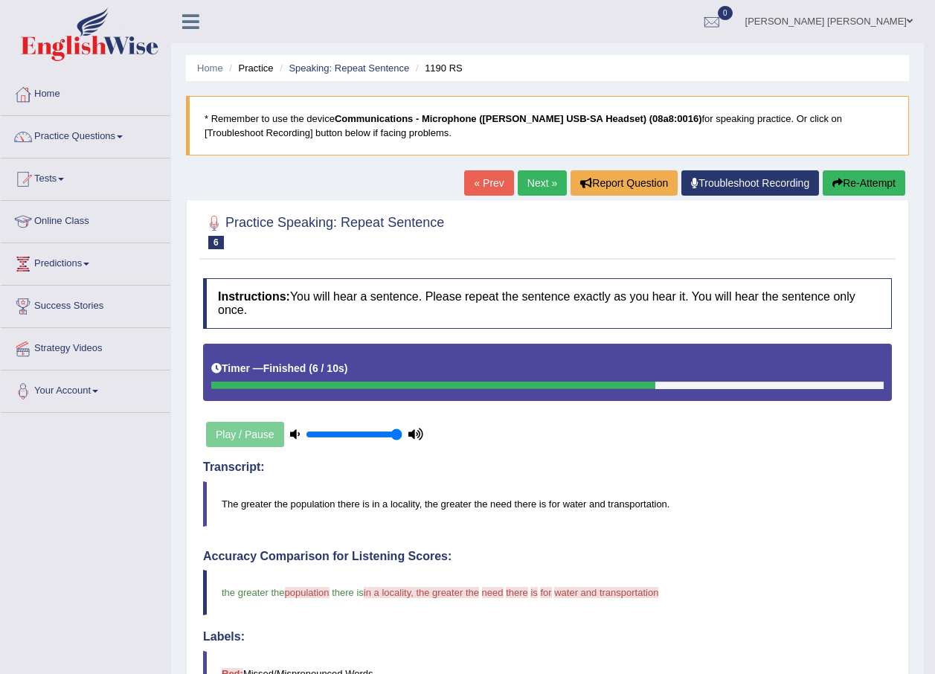
click at [526, 175] on link "Next »" at bounding box center [542, 182] width 49 height 25
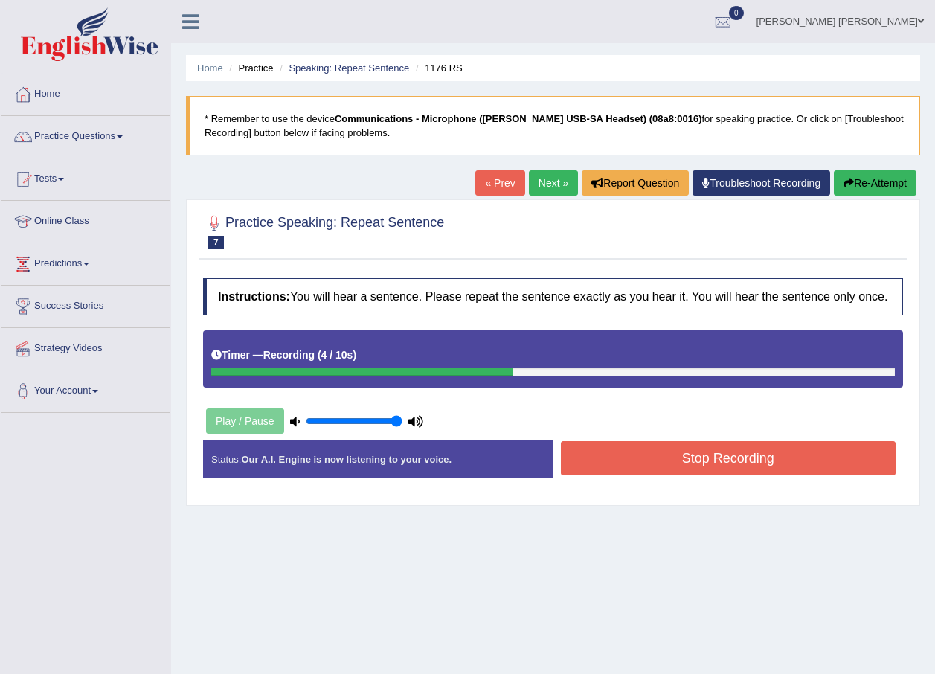
click at [744, 451] on button "Stop Recording" at bounding box center [728, 458] width 335 height 34
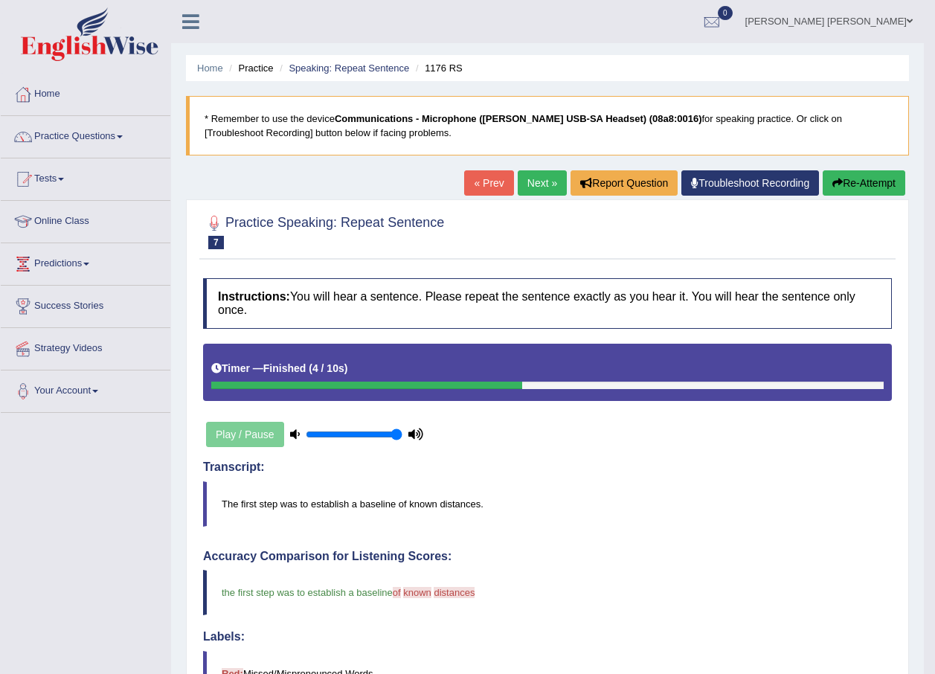
click at [532, 183] on link "Next »" at bounding box center [542, 182] width 49 height 25
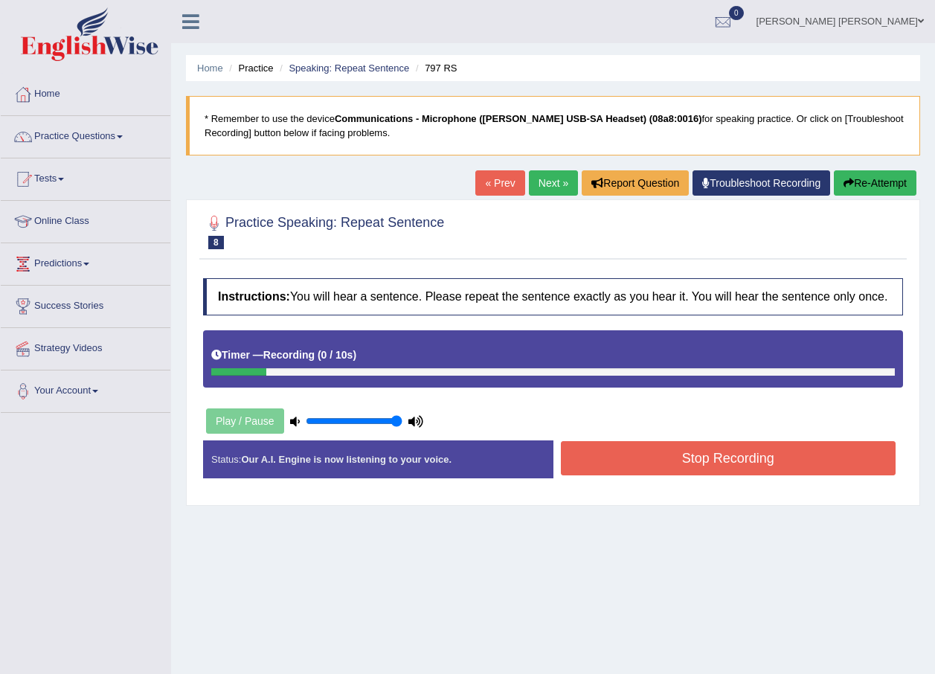
click at [700, 454] on button "Stop Recording" at bounding box center [728, 458] width 335 height 34
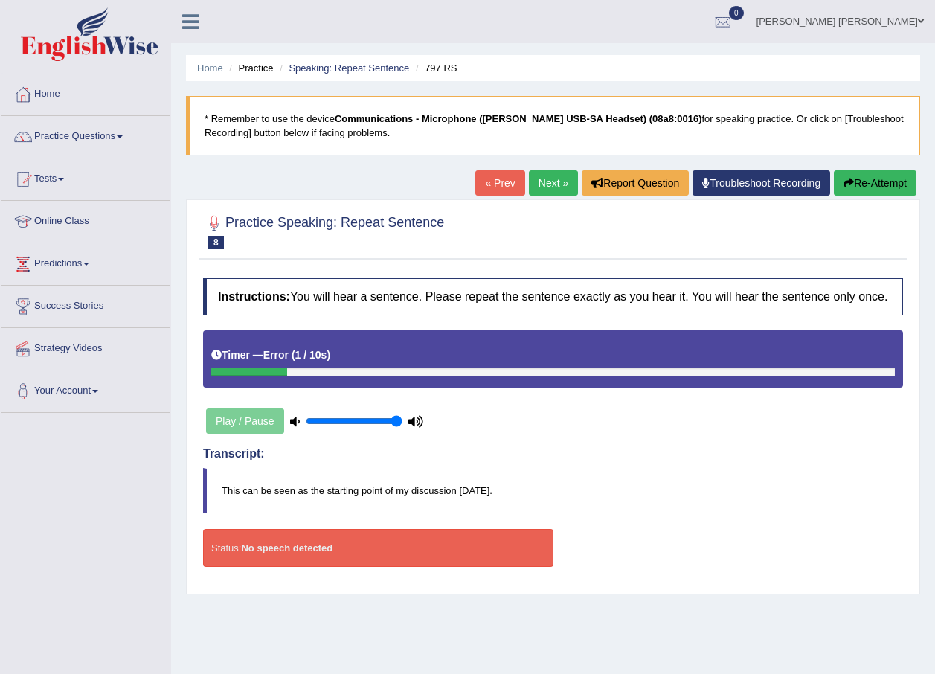
click at [880, 185] on button "Re-Attempt" at bounding box center [875, 182] width 83 height 25
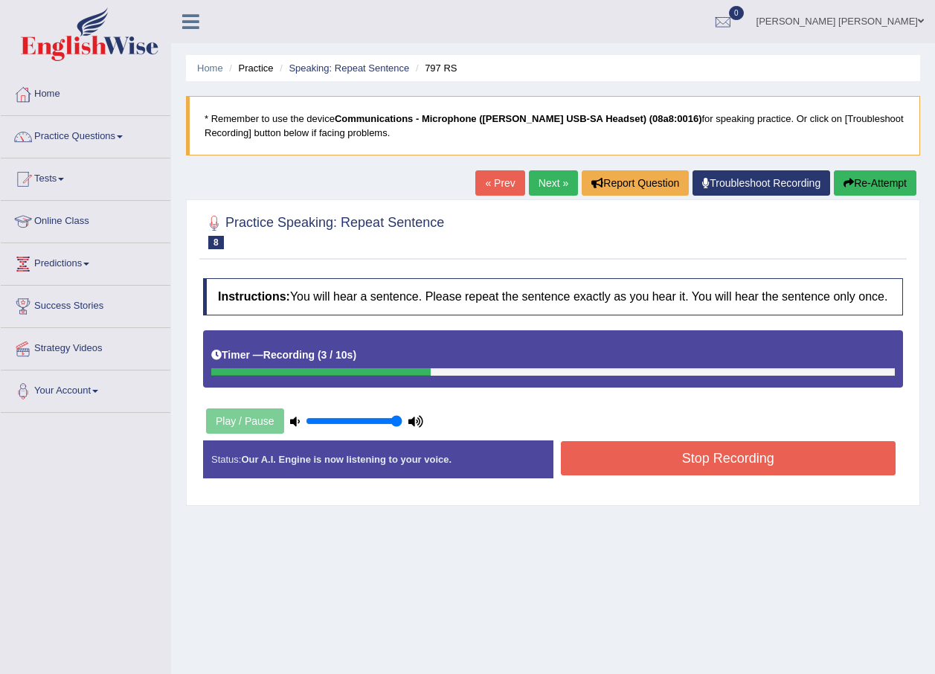
click at [613, 447] on button "Stop Recording" at bounding box center [728, 458] width 335 height 34
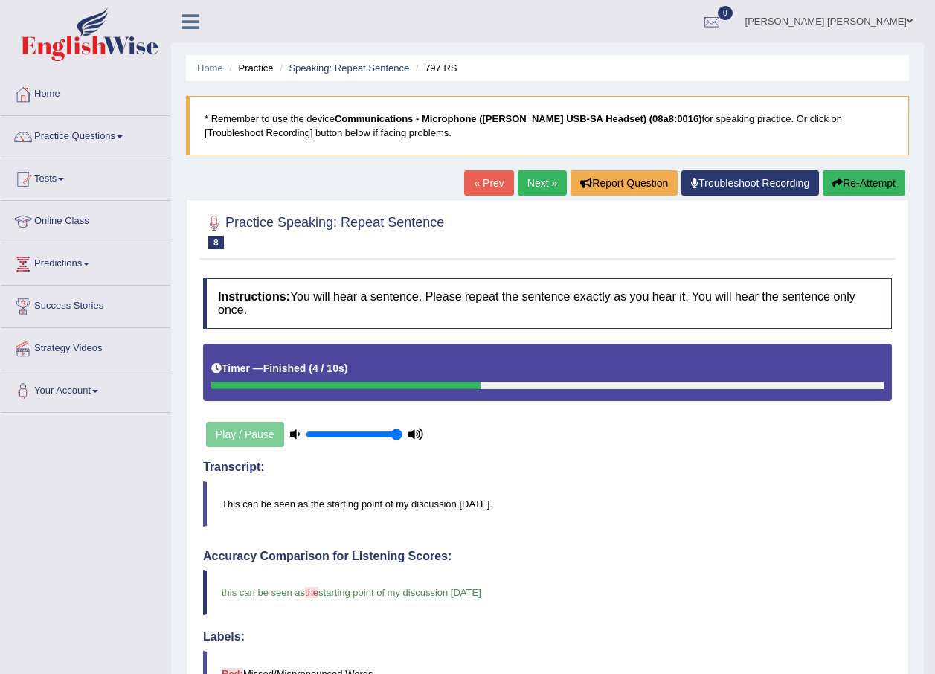
click at [535, 184] on link "Next »" at bounding box center [542, 182] width 49 height 25
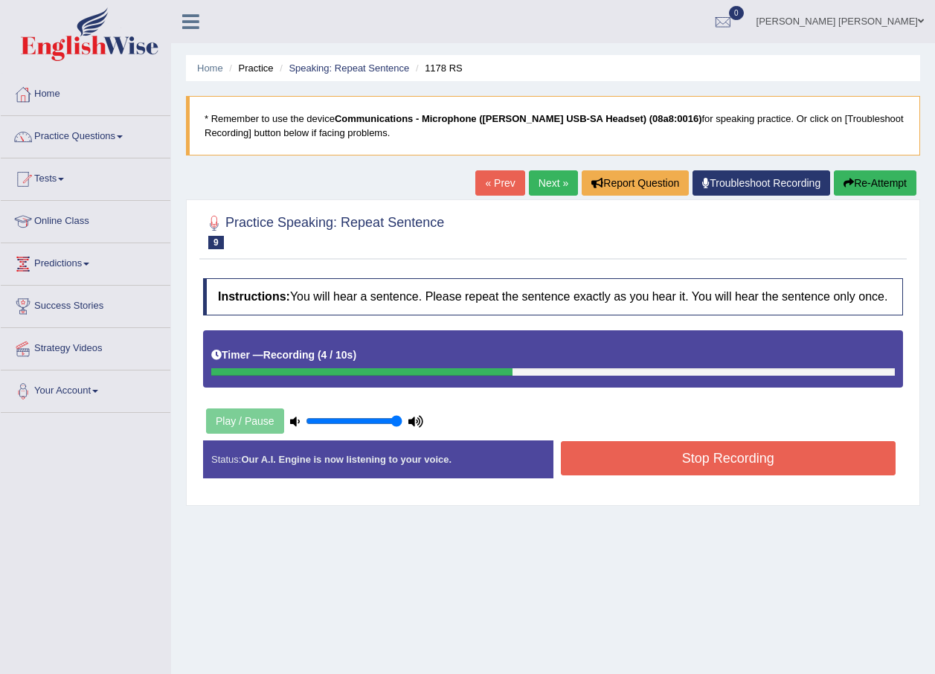
click at [712, 450] on button "Stop Recording" at bounding box center [728, 458] width 335 height 34
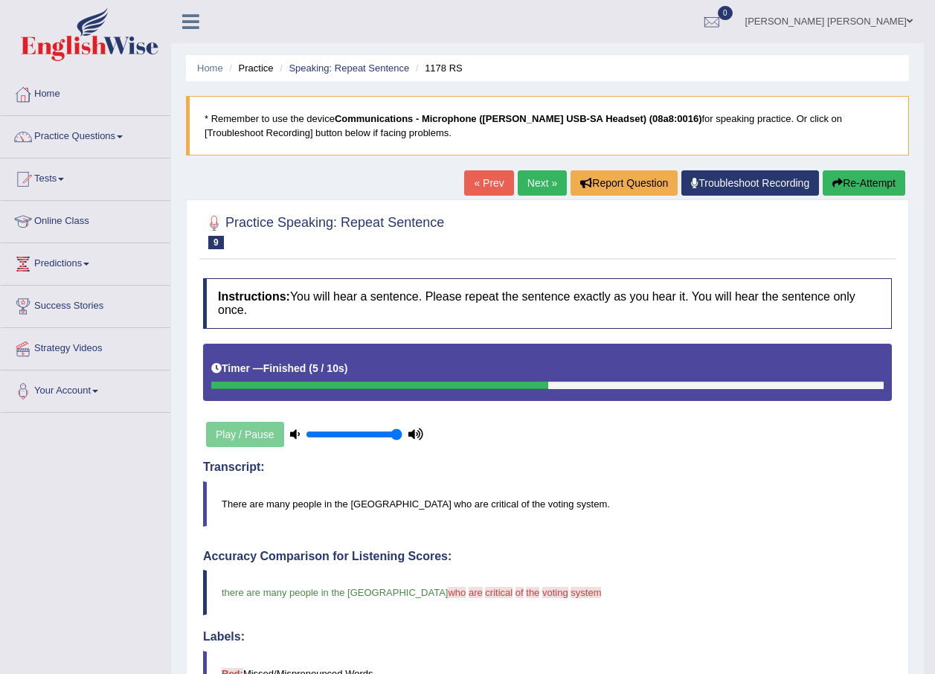
click at [525, 180] on link "Next »" at bounding box center [542, 182] width 49 height 25
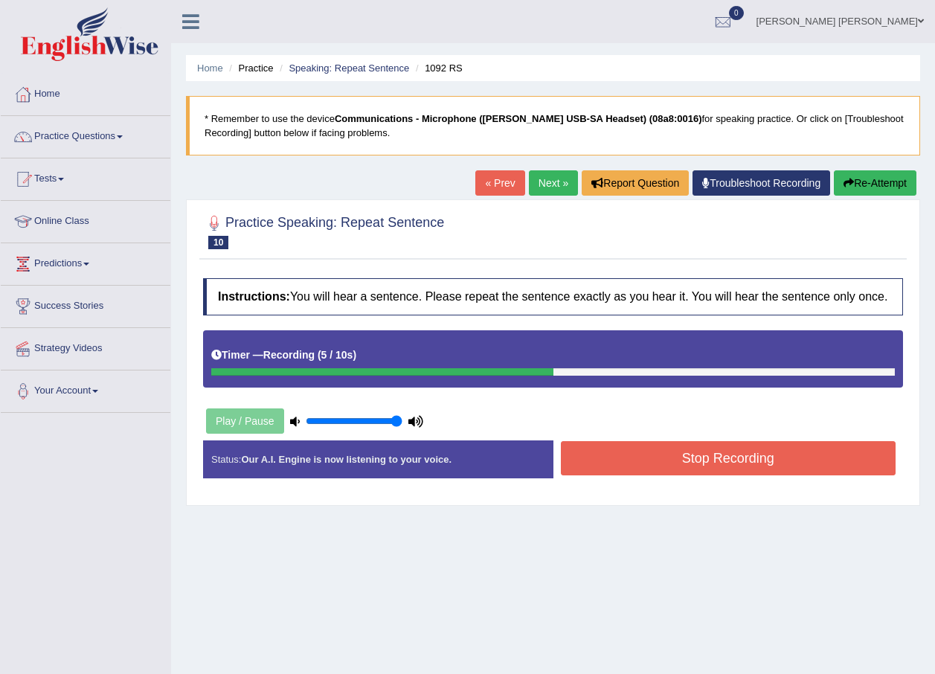
click at [618, 460] on button "Stop Recording" at bounding box center [728, 458] width 335 height 34
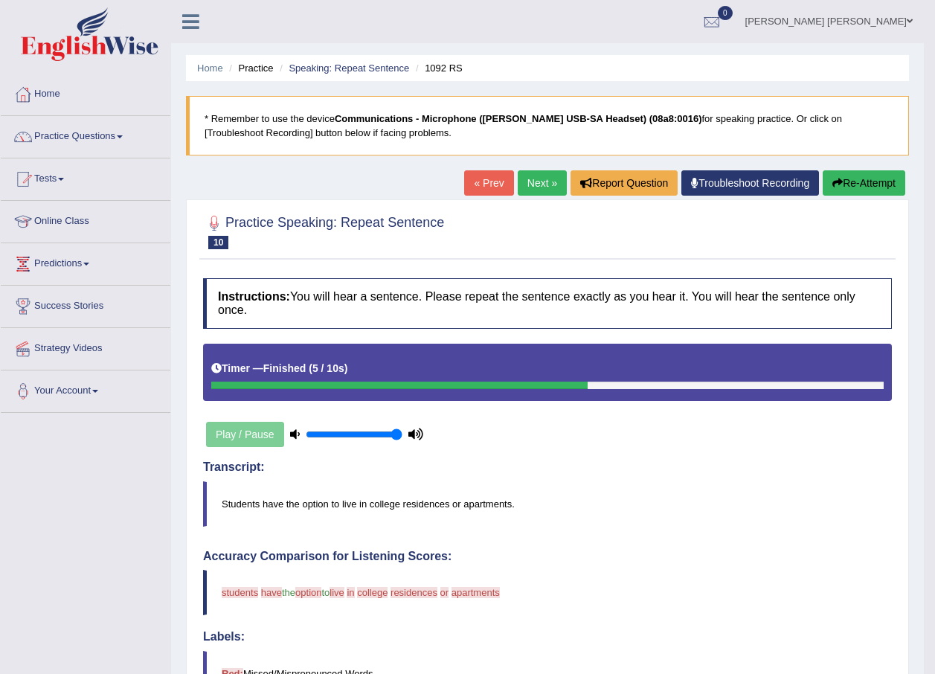
click at [538, 178] on link "Next »" at bounding box center [542, 182] width 49 height 25
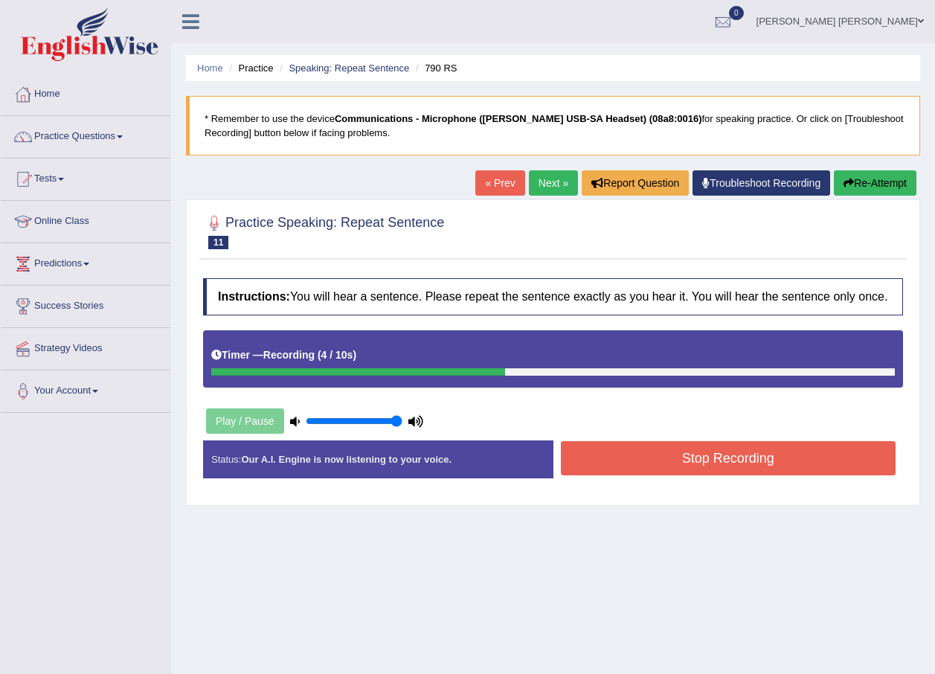
click at [700, 454] on button "Stop Recording" at bounding box center [728, 458] width 335 height 34
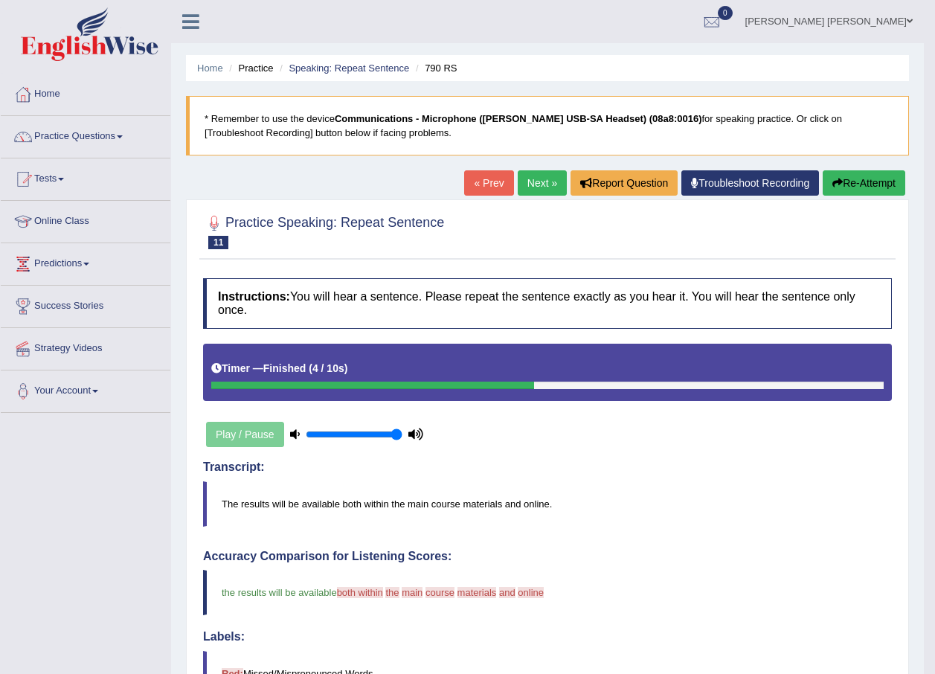
click at [540, 184] on link "Next »" at bounding box center [542, 182] width 49 height 25
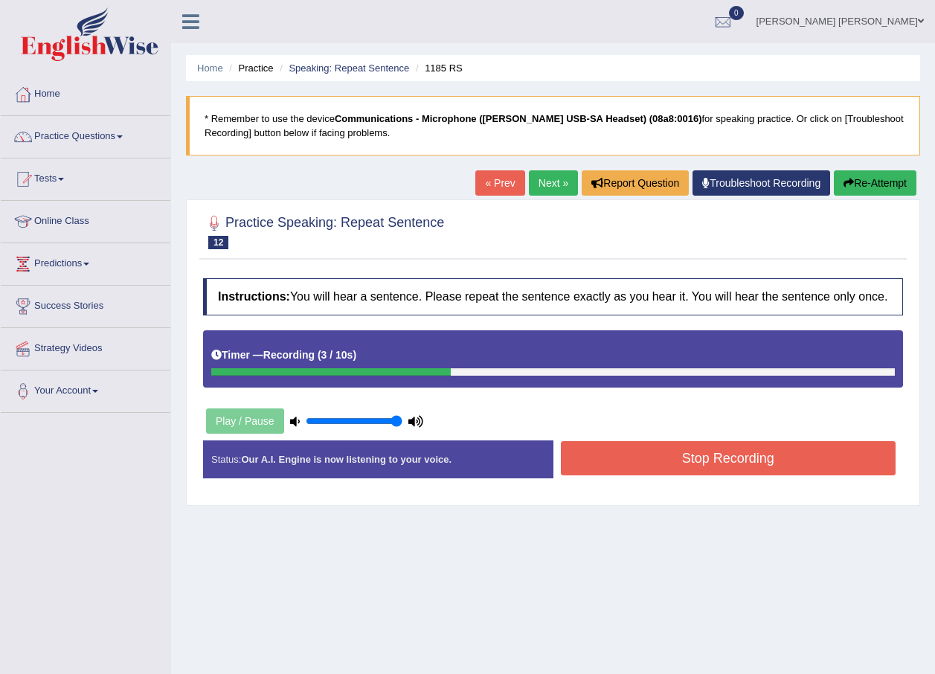
click at [645, 448] on button "Stop Recording" at bounding box center [728, 458] width 335 height 34
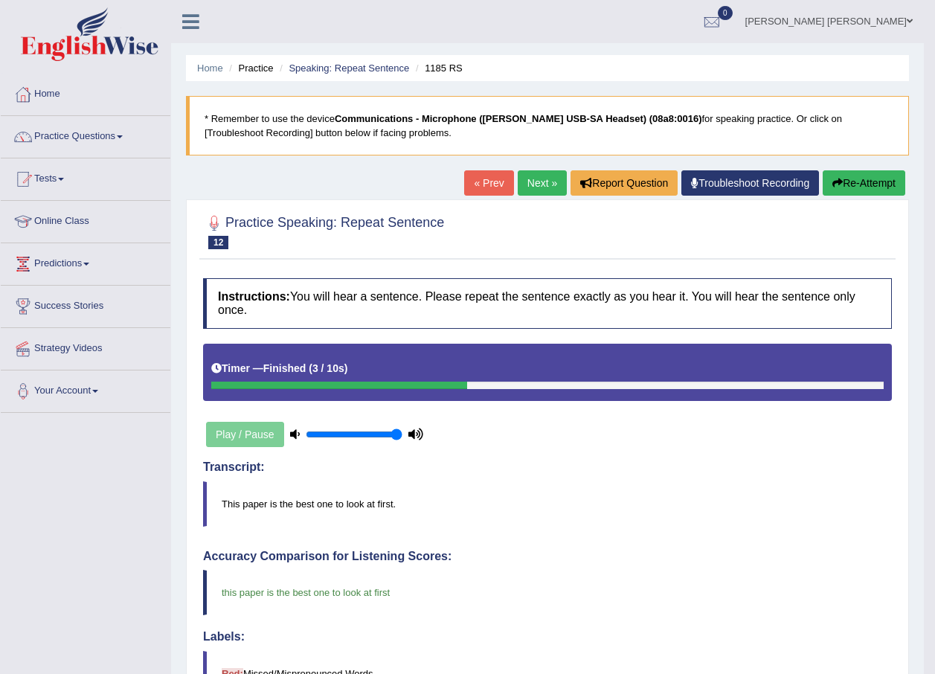
click at [539, 185] on link "Next »" at bounding box center [542, 182] width 49 height 25
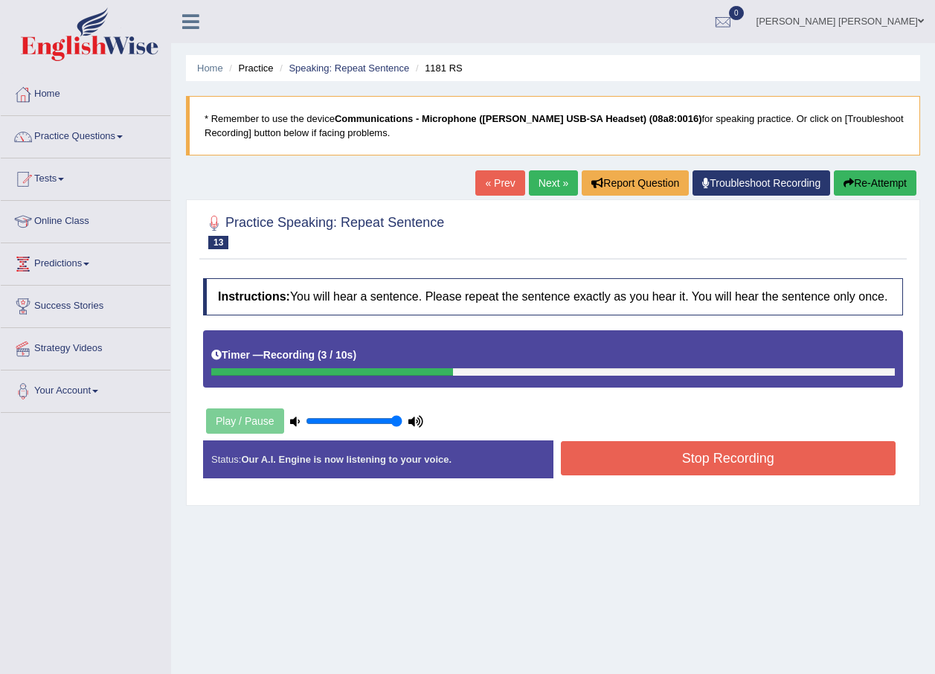
click at [671, 467] on button "Stop Recording" at bounding box center [728, 458] width 335 height 34
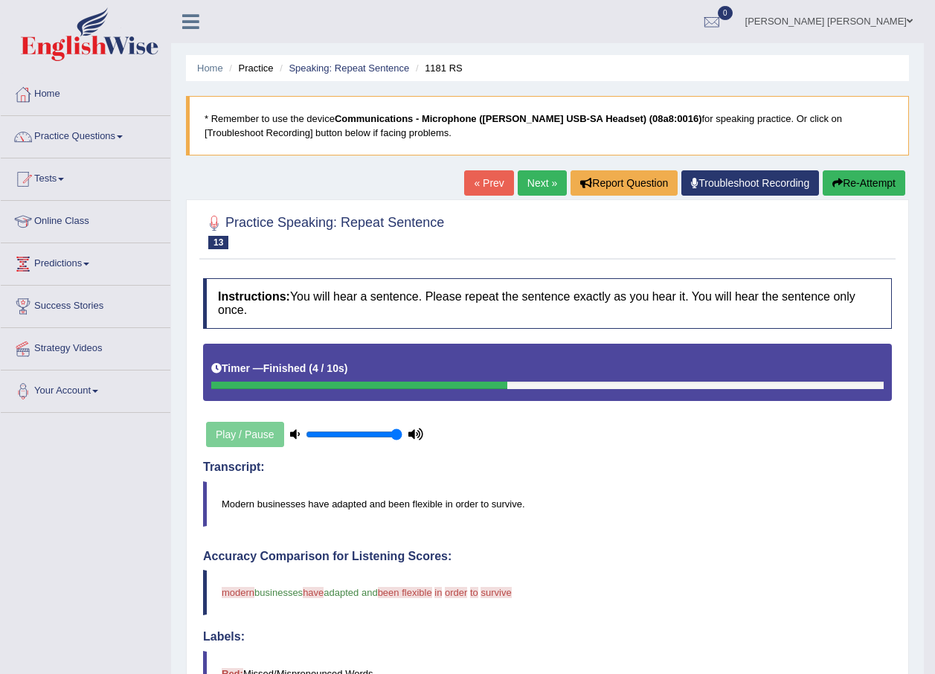
click at [536, 180] on link "Next »" at bounding box center [542, 182] width 49 height 25
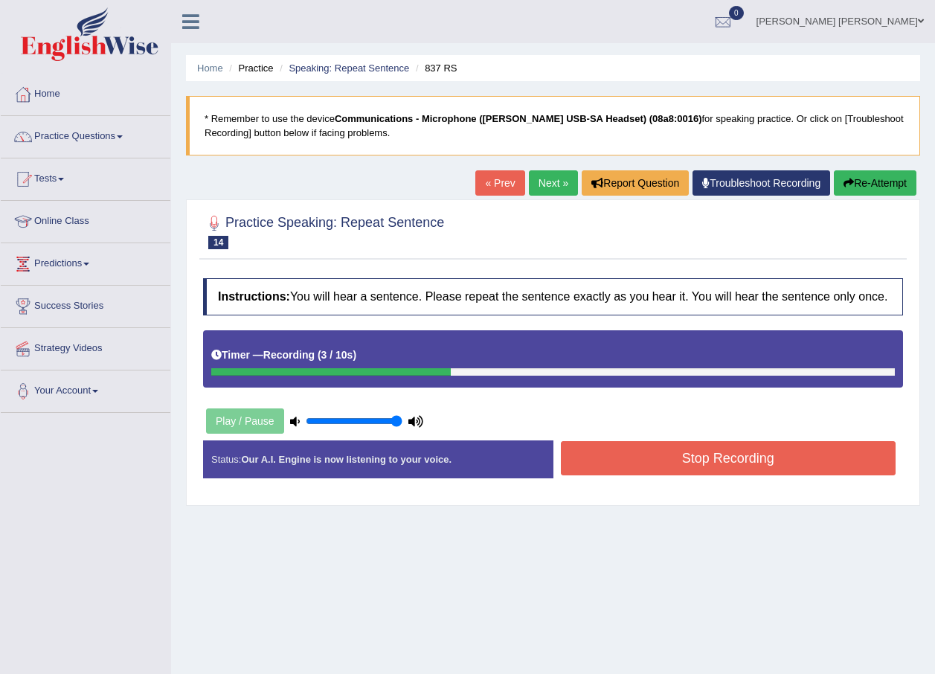
click at [657, 456] on button "Stop Recording" at bounding box center [728, 458] width 335 height 34
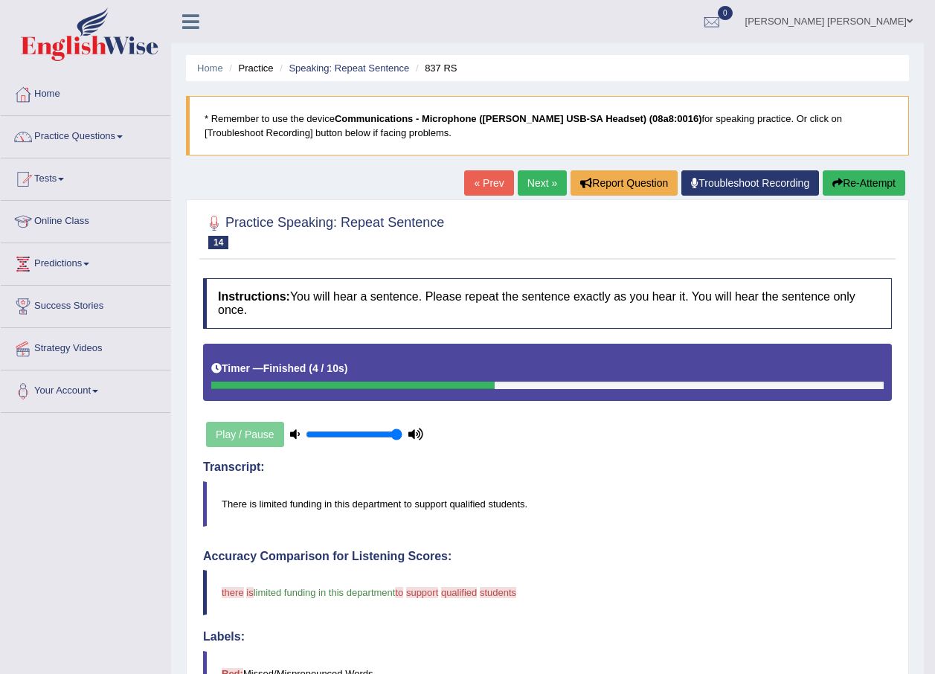
click at [535, 180] on link "Next »" at bounding box center [542, 182] width 49 height 25
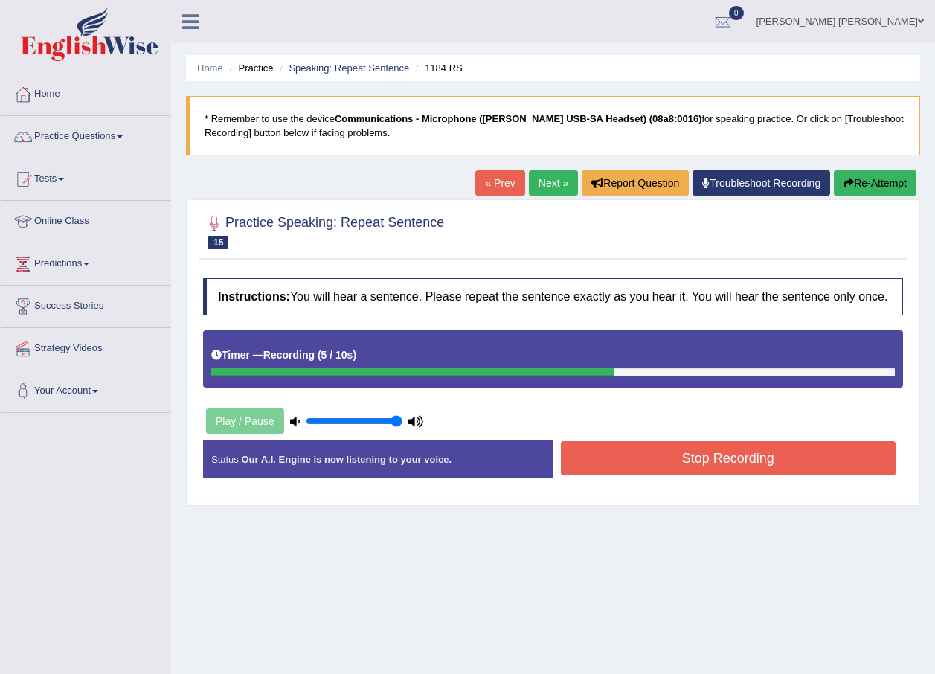
click at [640, 452] on button "Stop Recording" at bounding box center [728, 458] width 335 height 34
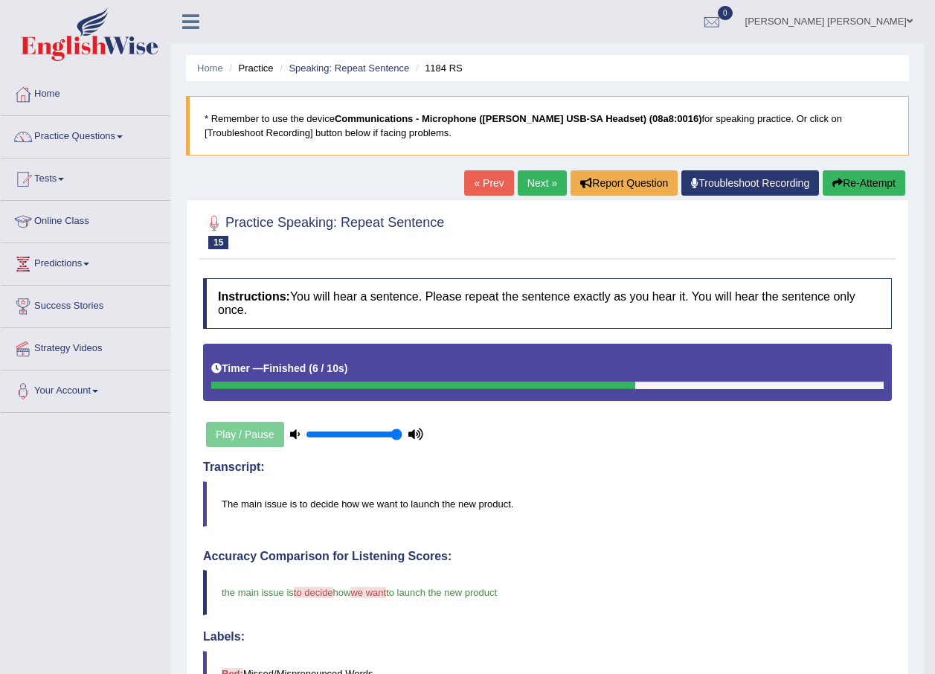
click at [534, 178] on link "Next »" at bounding box center [542, 182] width 49 height 25
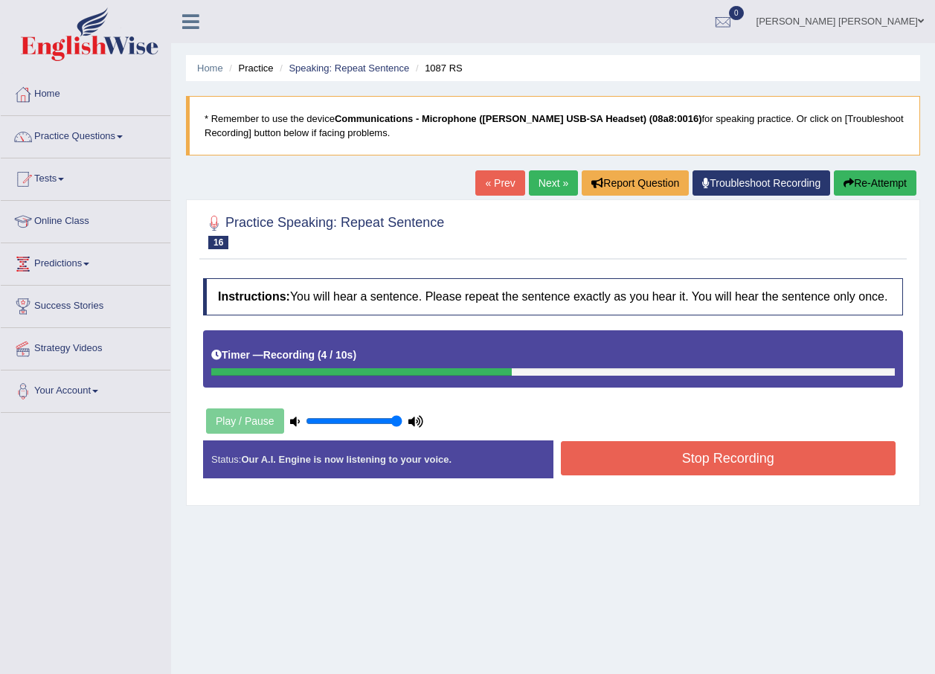
click at [678, 447] on button "Stop Recording" at bounding box center [728, 458] width 335 height 34
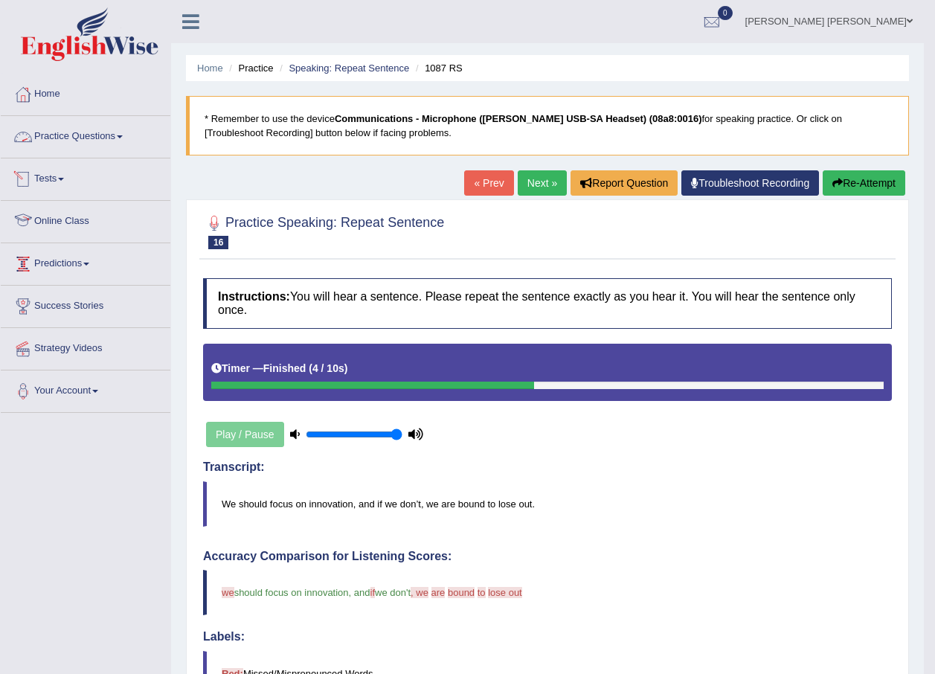
click at [109, 137] on link "Practice Questions" at bounding box center [86, 134] width 170 height 37
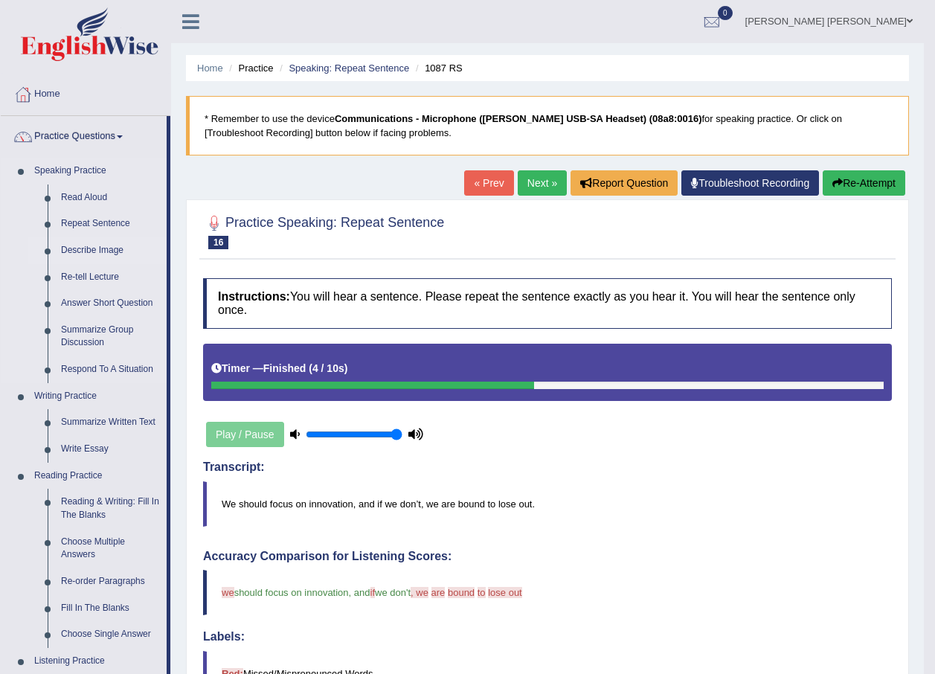
click at [98, 249] on link "Describe Image" at bounding box center [110, 250] width 112 height 27
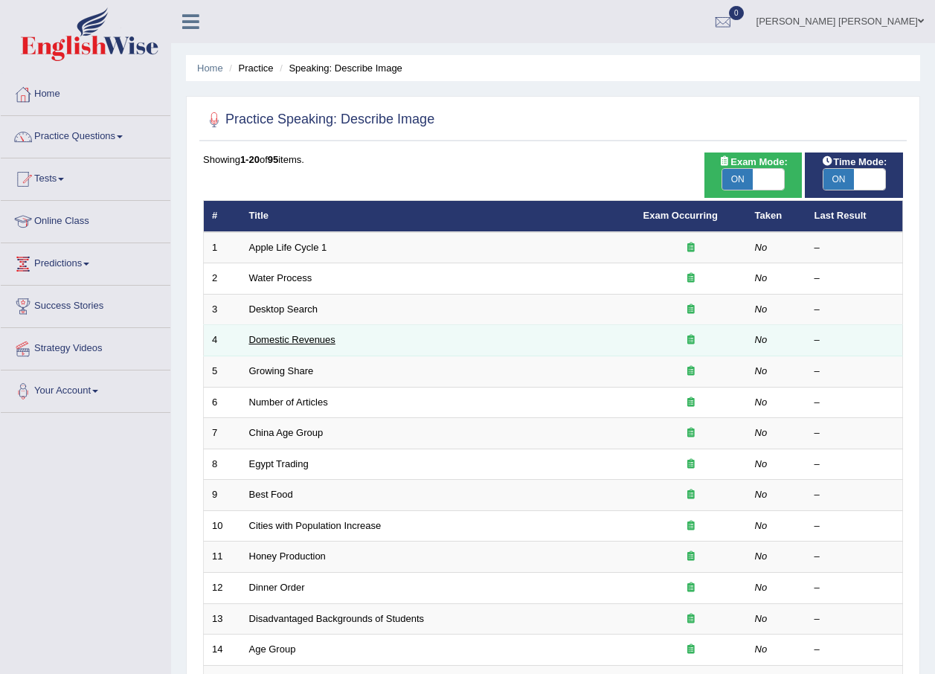
click at [277, 335] on link "Domestic Revenues" at bounding box center [292, 339] width 86 height 11
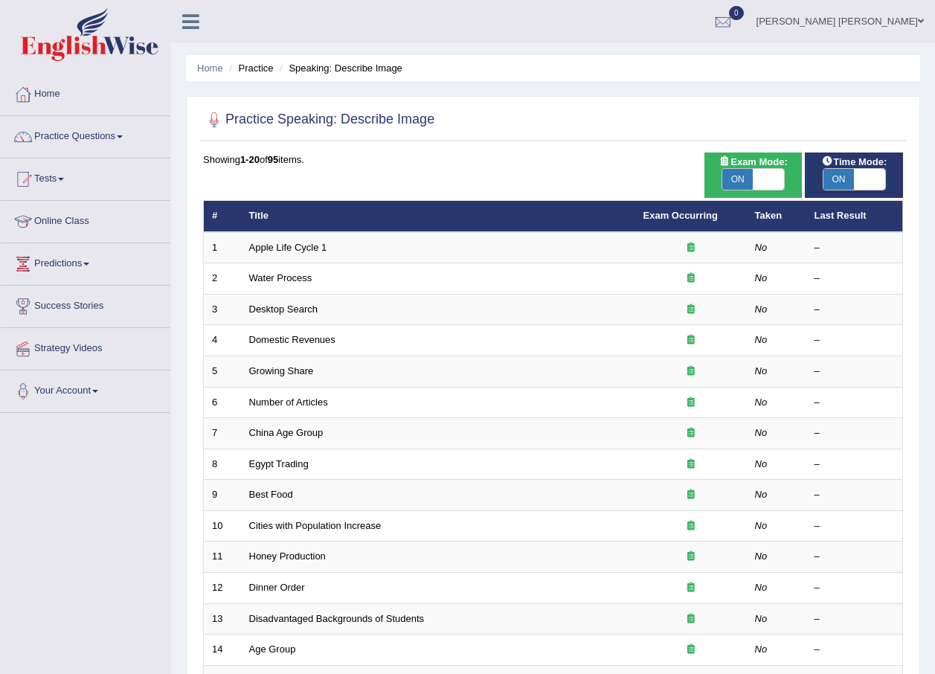
click at [746, 175] on span "ON" at bounding box center [737, 179] width 31 height 21
checkbox input "false"
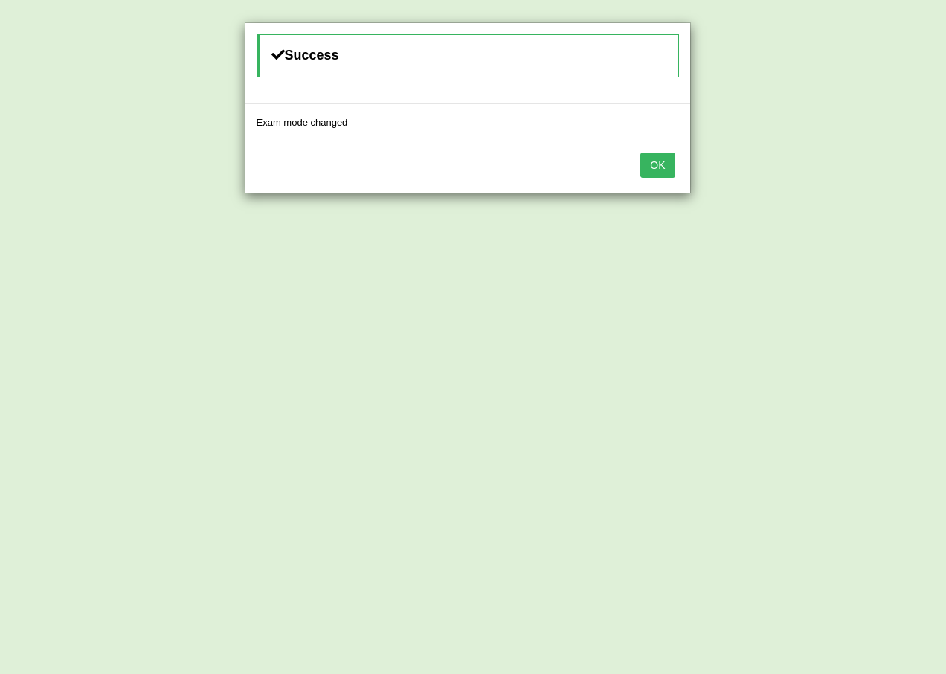
click at [654, 164] on button "OK" at bounding box center [657, 164] width 34 height 25
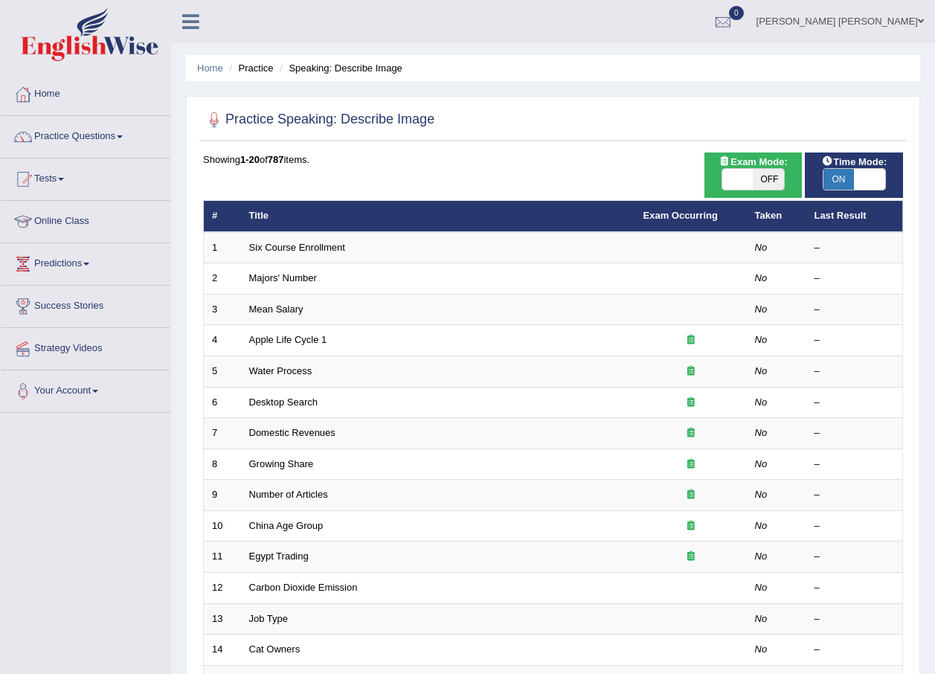
click at [840, 175] on span "ON" at bounding box center [838, 179] width 31 height 21
checkbox input "false"
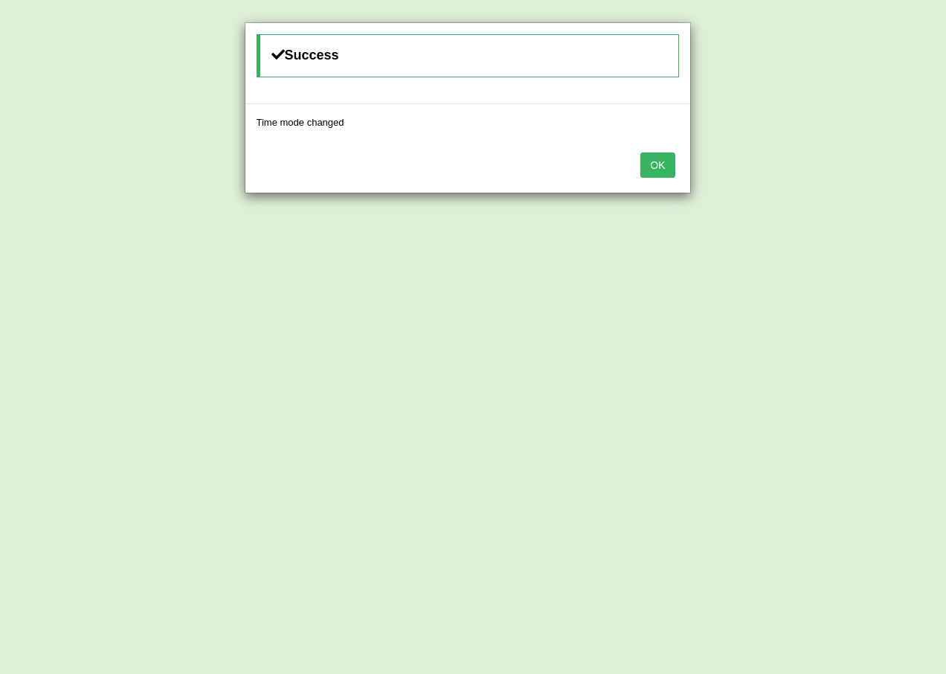
click at [659, 165] on button "OK" at bounding box center [657, 164] width 34 height 25
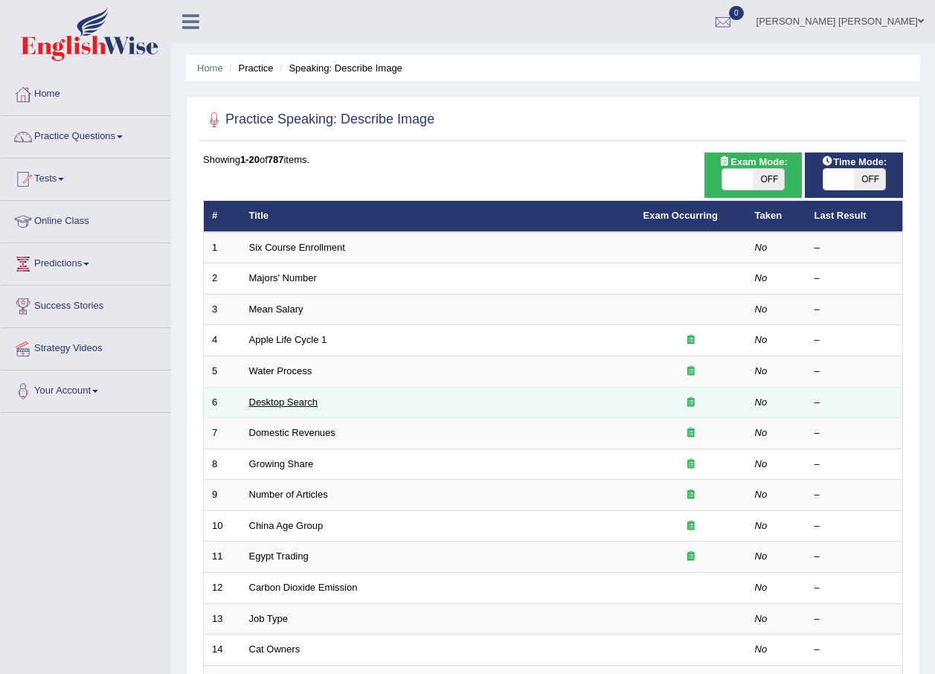
click at [280, 399] on link "Desktop Search" at bounding box center [283, 401] width 69 height 11
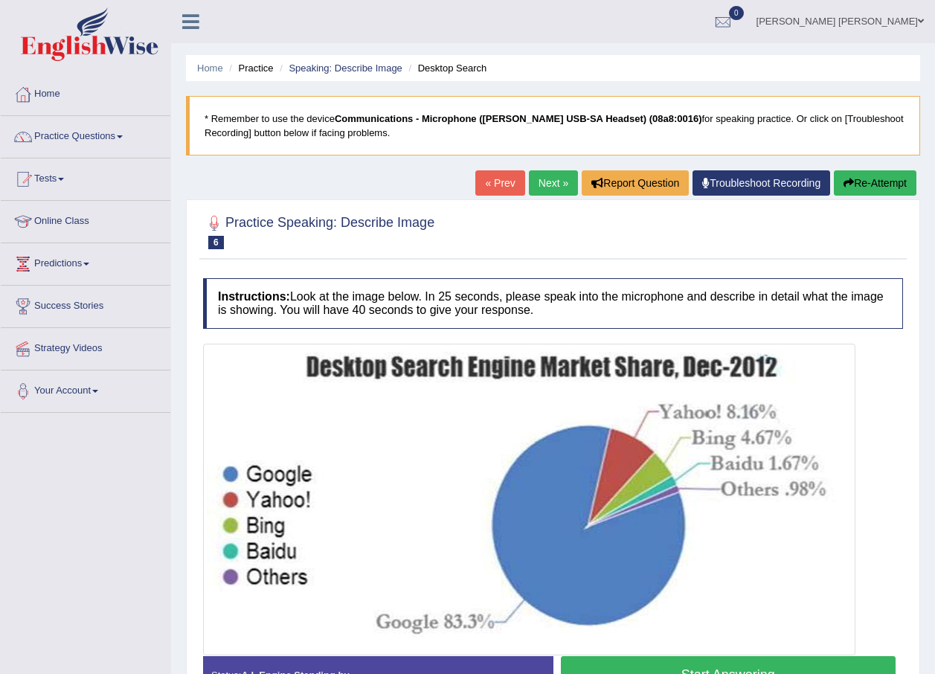
click at [489, 176] on link "« Prev" at bounding box center [499, 182] width 49 height 25
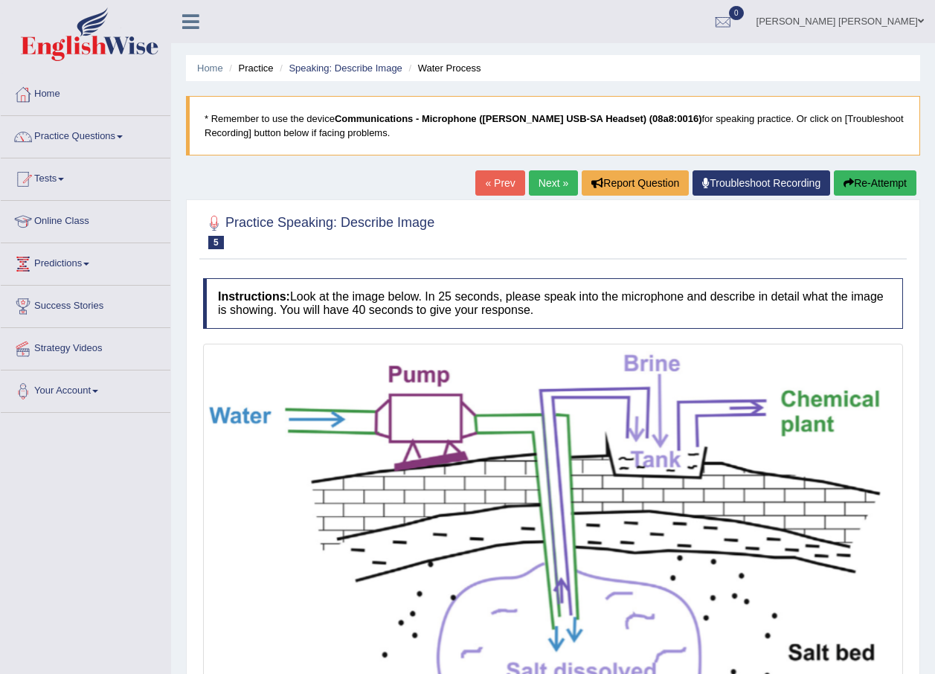
click at [489, 176] on link "« Prev" at bounding box center [499, 182] width 49 height 25
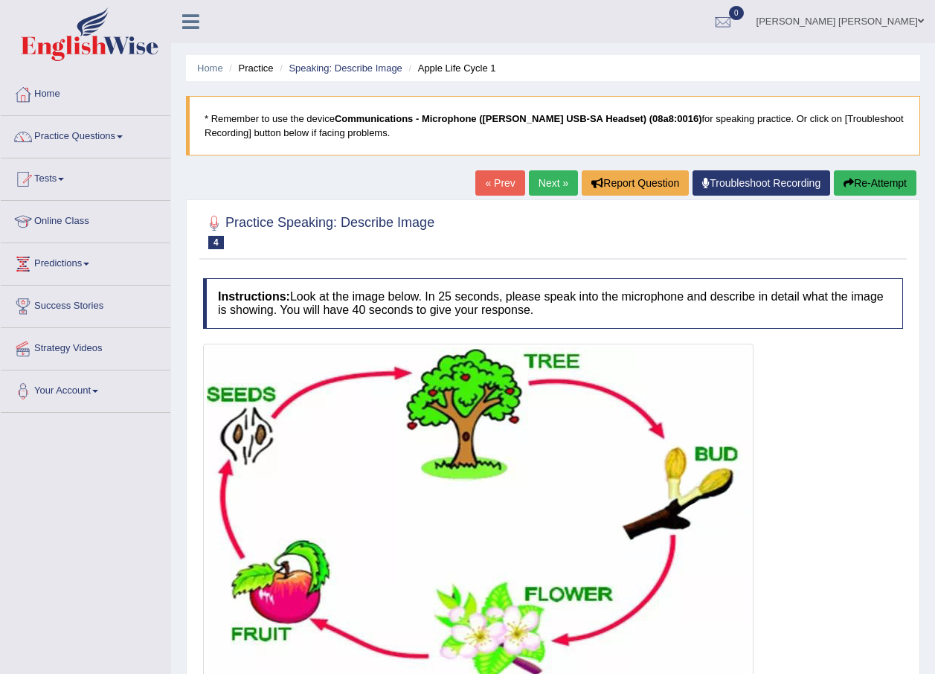
click at [551, 182] on link "Next »" at bounding box center [553, 182] width 49 height 25
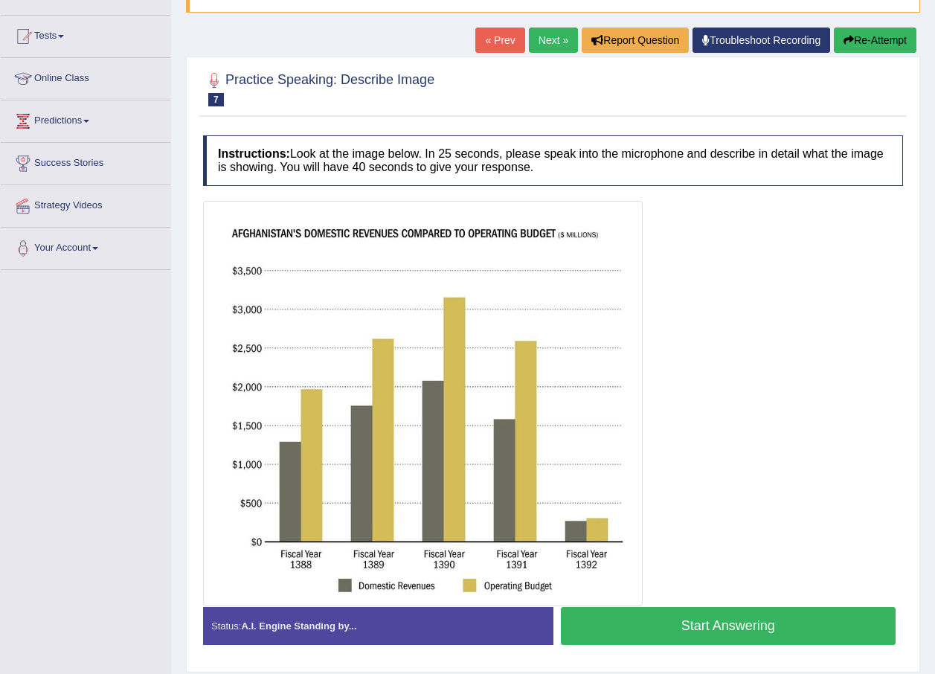
scroll to position [149, 0]
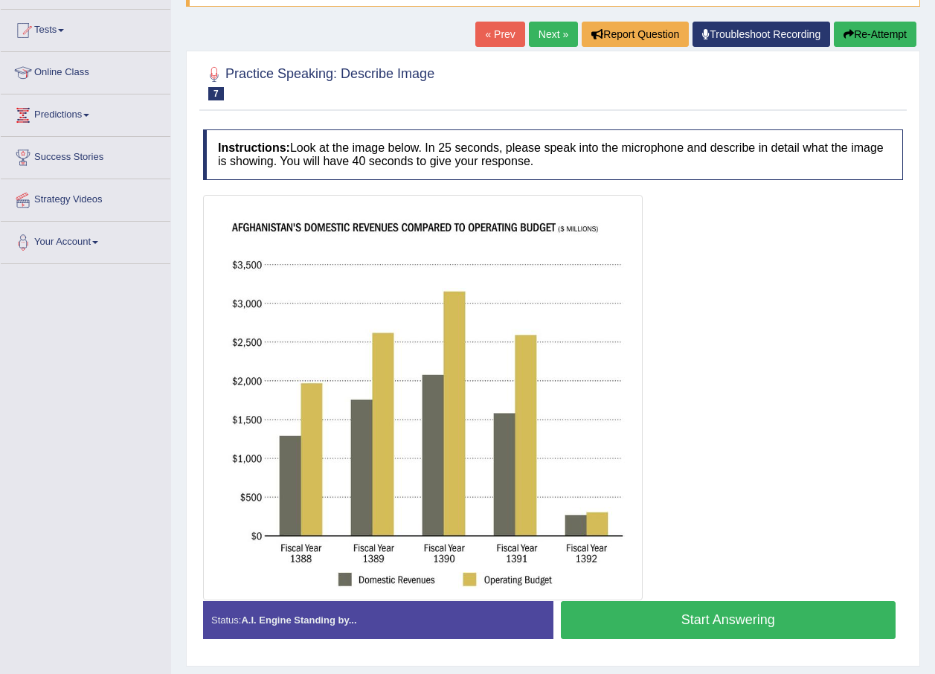
click at [503, 36] on link "« Prev" at bounding box center [499, 34] width 49 height 25
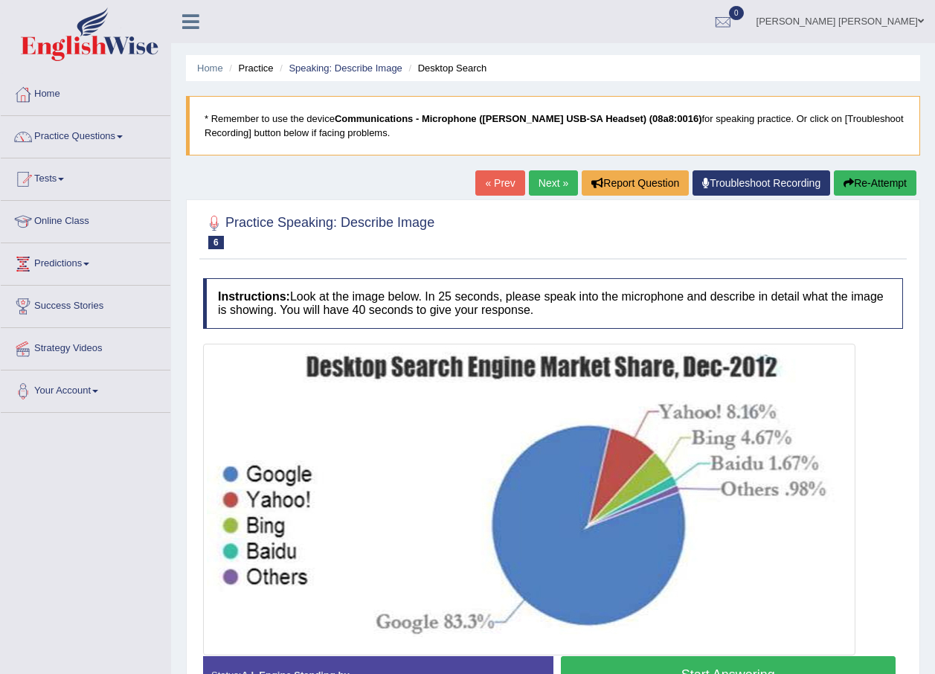
click at [544, 181] on link "Next »" at bounding box center [553, 182] width 49 height 25
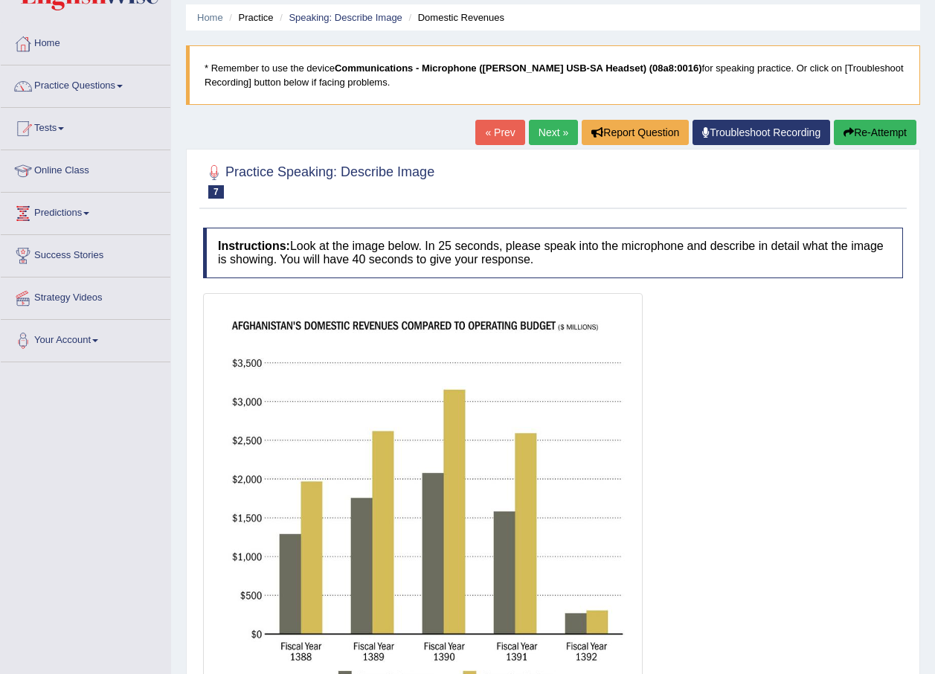
scroll to position [149, 0]
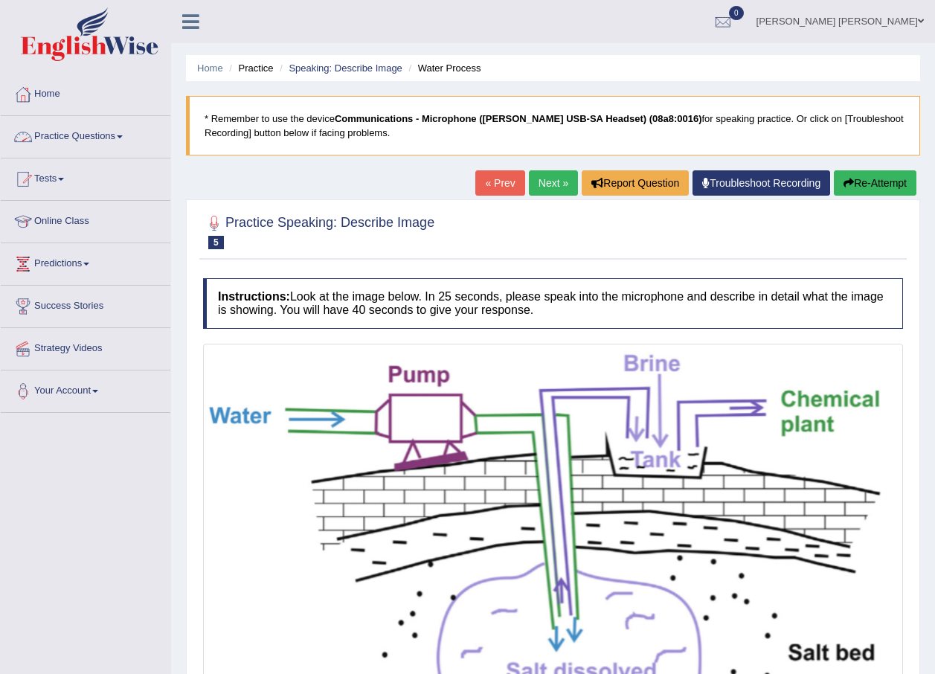
drag, startPoint x: 0, startPoint y: 0, endPoint x: 79, endPoint y: 133, distance: 154.7
click at [79, 133] on link "Practice Questions" at bounding box center [86, 134] width 170 height 37
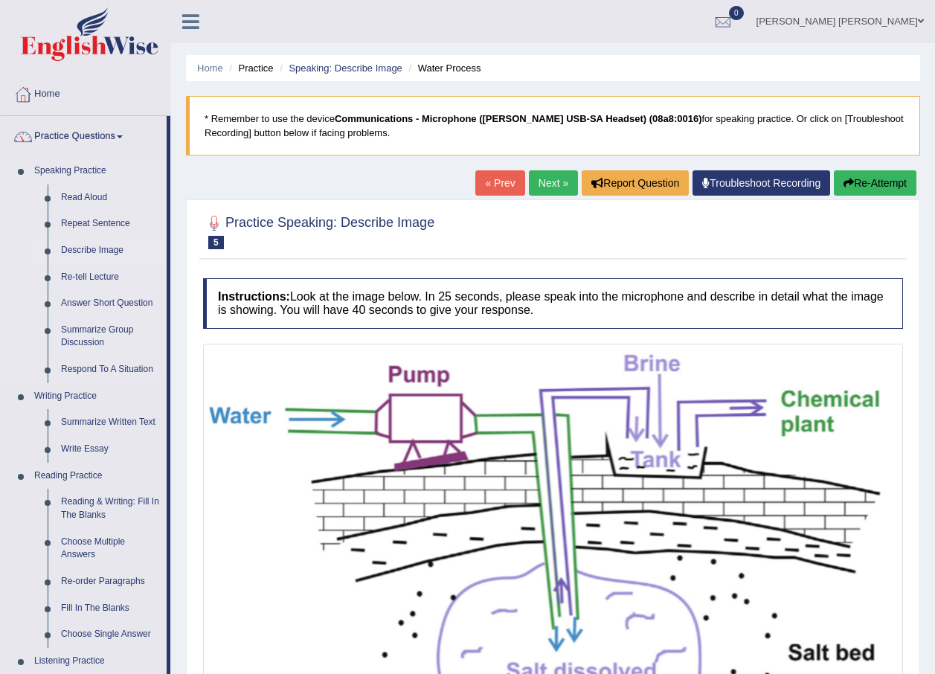
click at [87, 248] on link "Describe Image" at bounding box center [110, 250] width 112 height 27
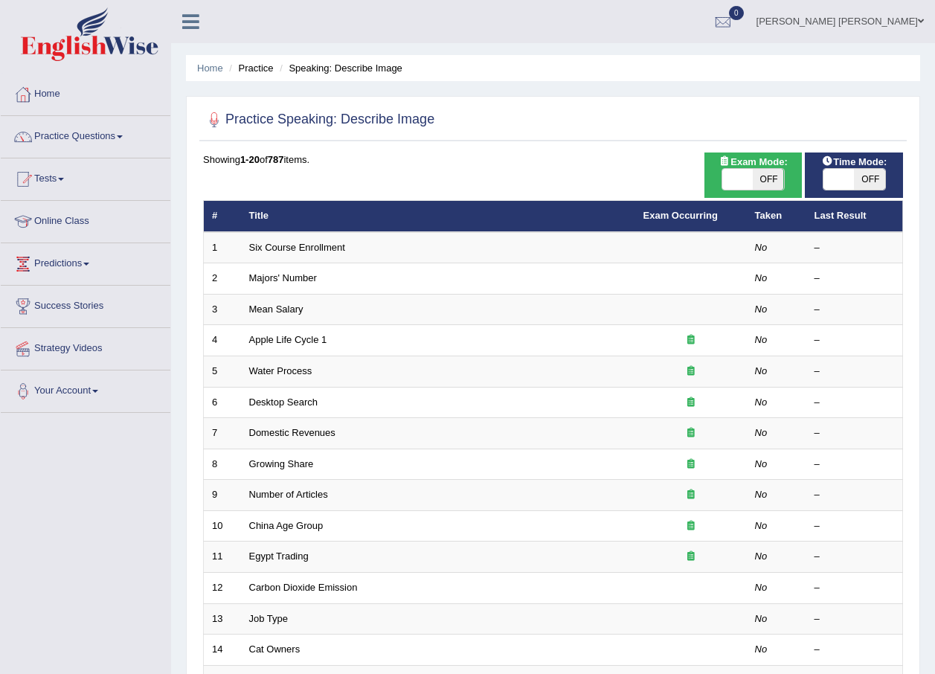
click at [874, 179] on span "OFF" at bounding box center [869, 179] width 31 height 21
checkbox input "true"
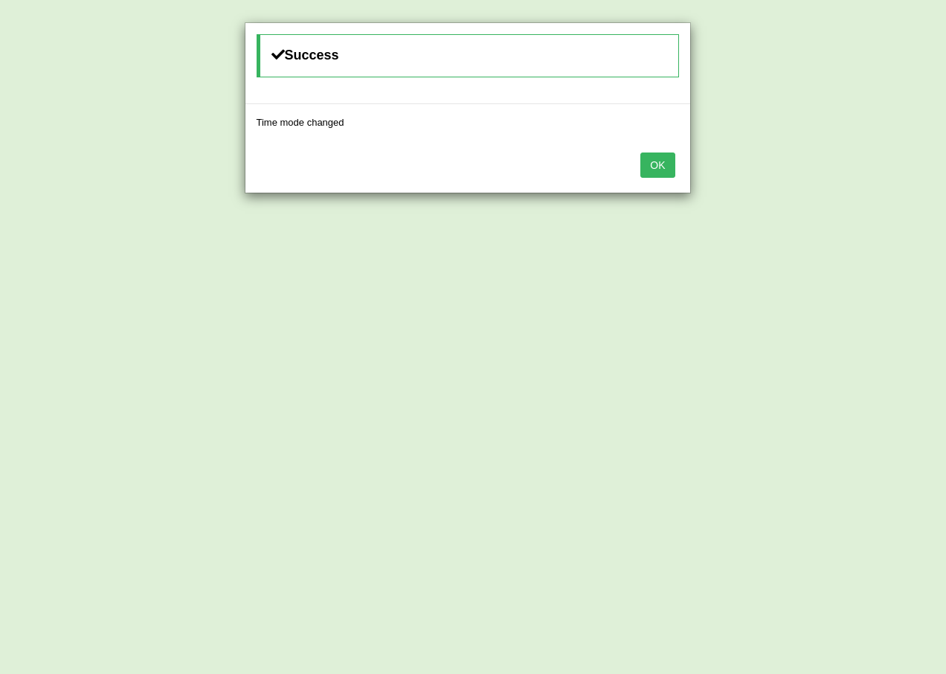
click at [651, 171] on button "OK" at bounding box center [657, 164] width 34 height 25
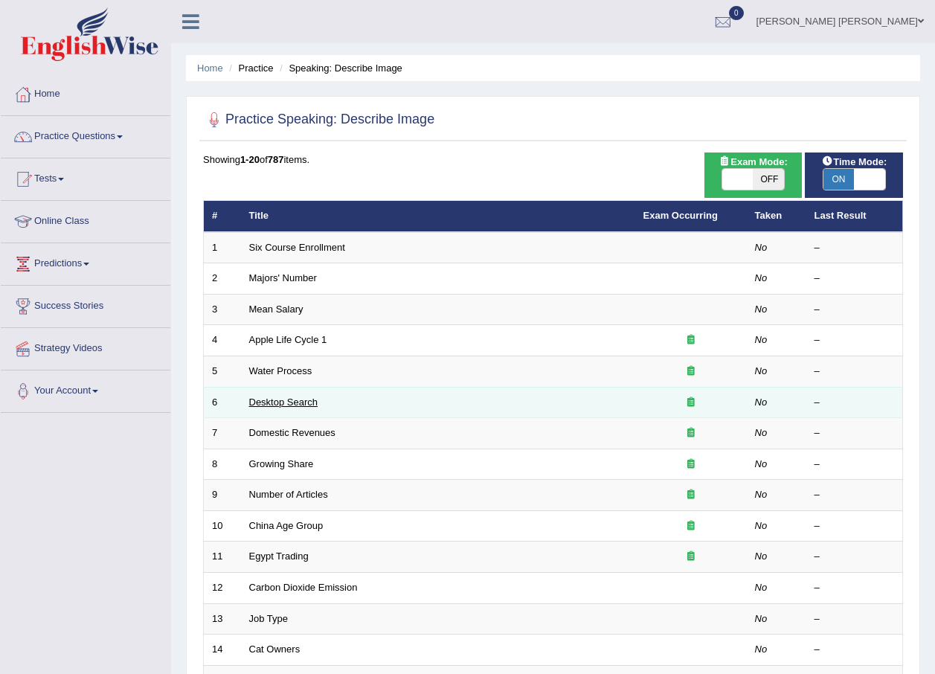
click at [277, 403] on link "Desktop Search" at bounding box center [283, 401] width 69 height 11
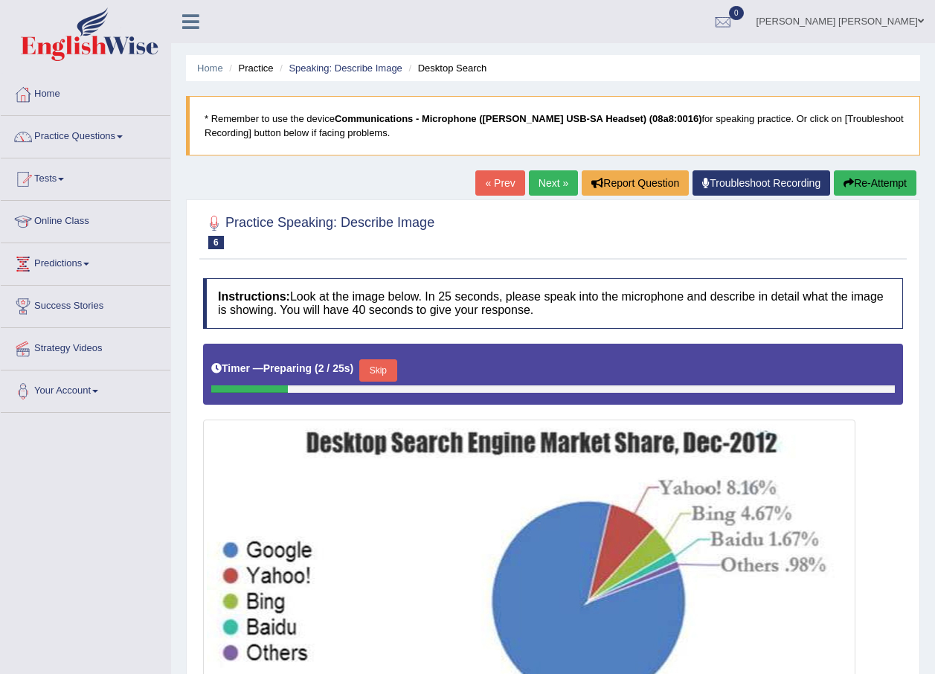
click at [542, 182] on link "Next »" at bounding box center [553, 182] width 49 height 25
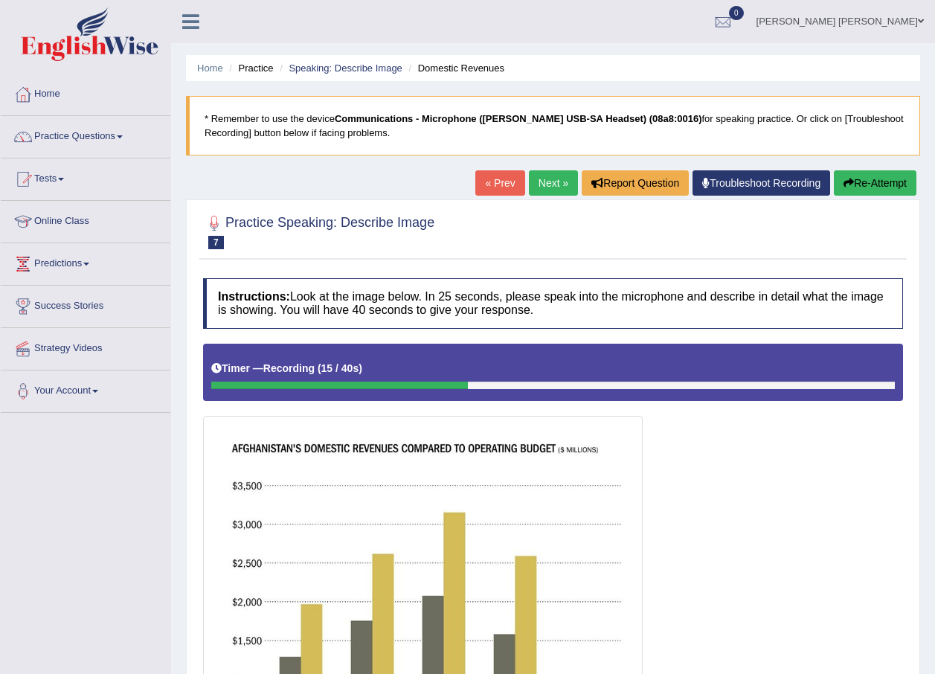
click at [861, 186] on button "Re-Attempt" at bounding box center [875, 182] width 83 height 25
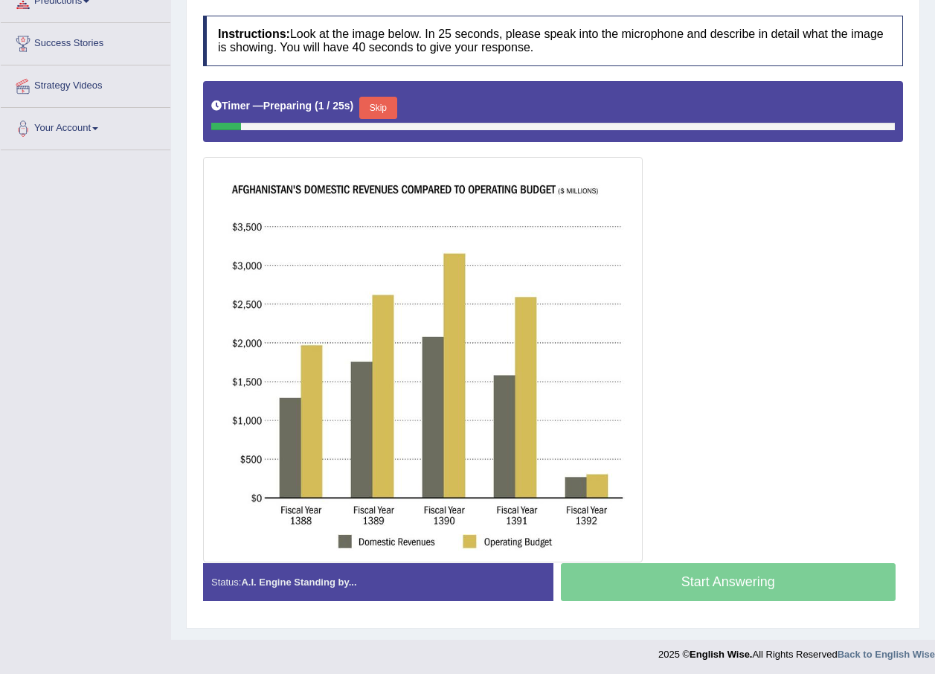
scroll to position [265, 0]
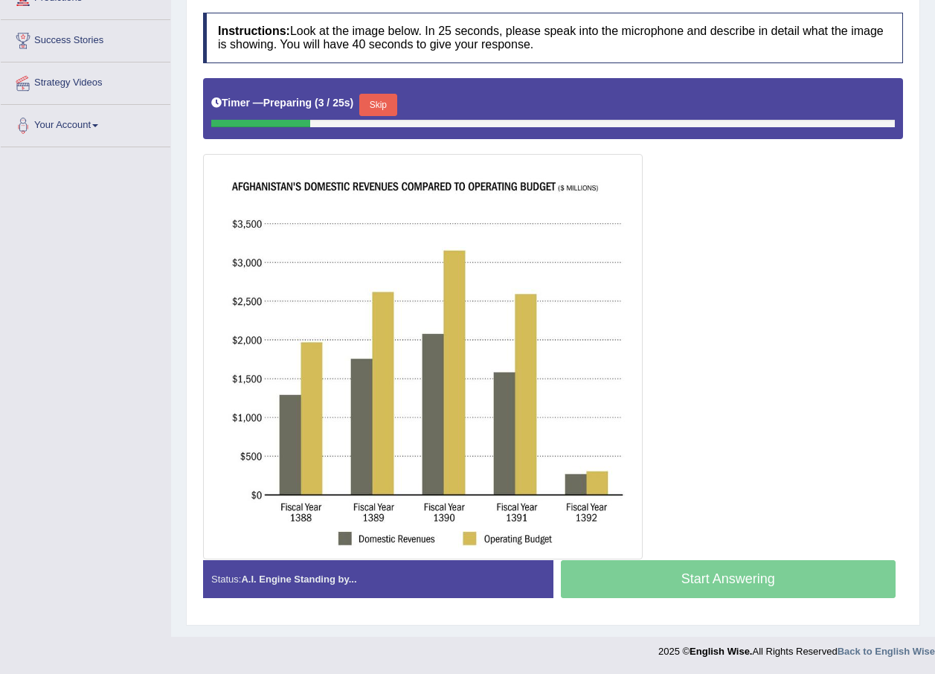
click at [379, 100] on button "Skip" at bounding box center [377, 105] width 37 height 22
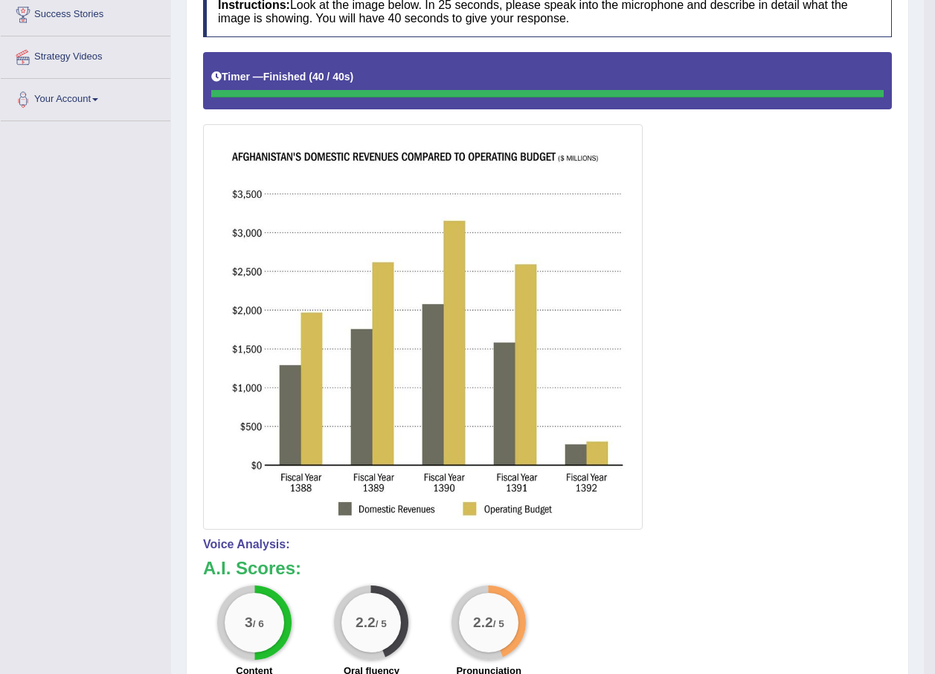
scroll to position [42, 0]
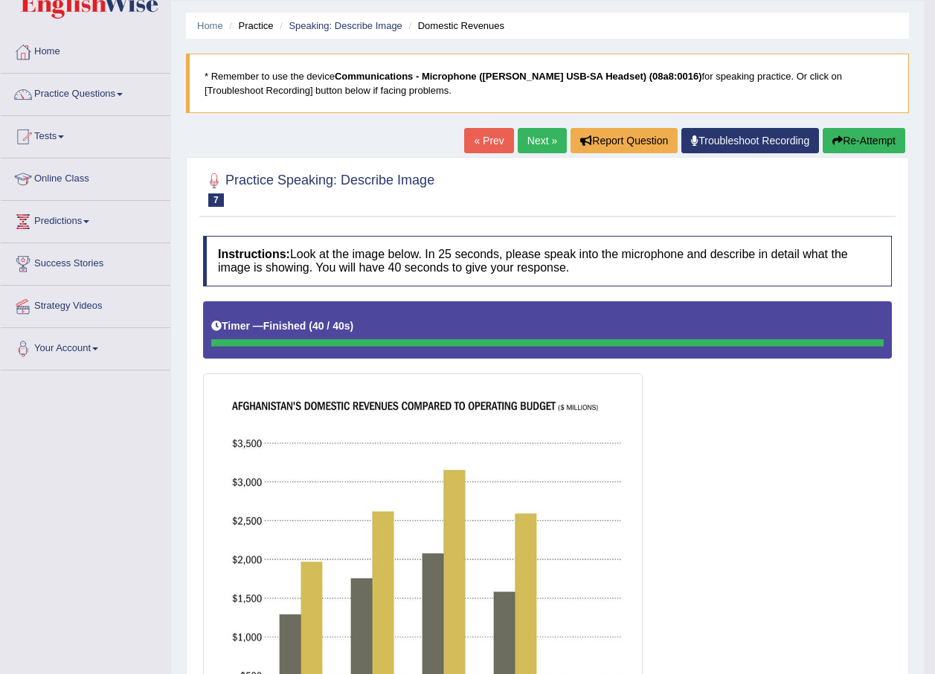
click at [547, 142] on link "Next »" at bounding box center [542, 140] width 49 height 25
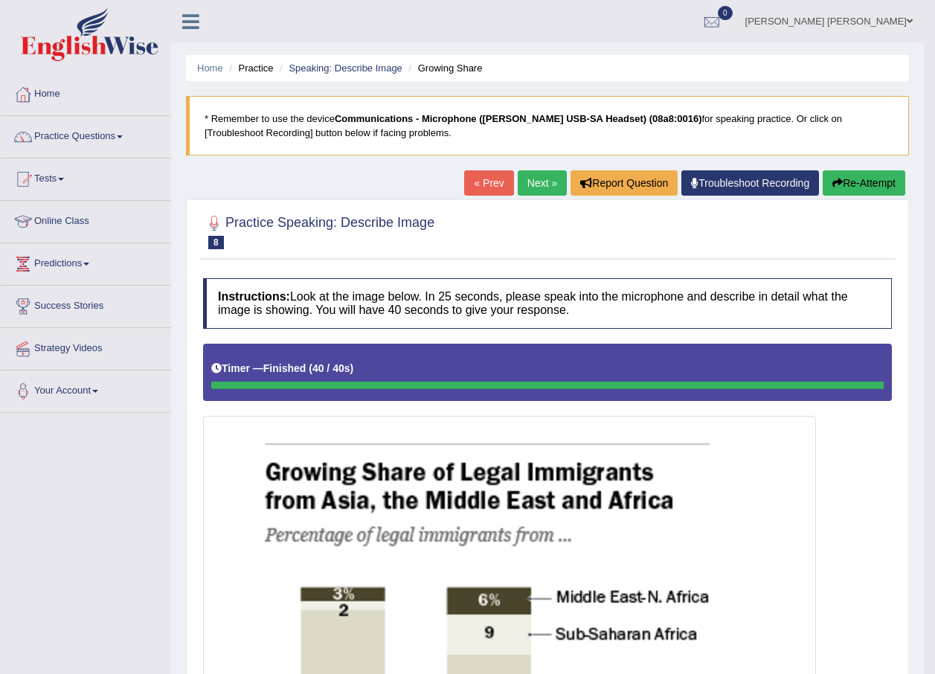
click at [532, 178] on link "Next »" at bounding box center [542, 182] width 49 height 25
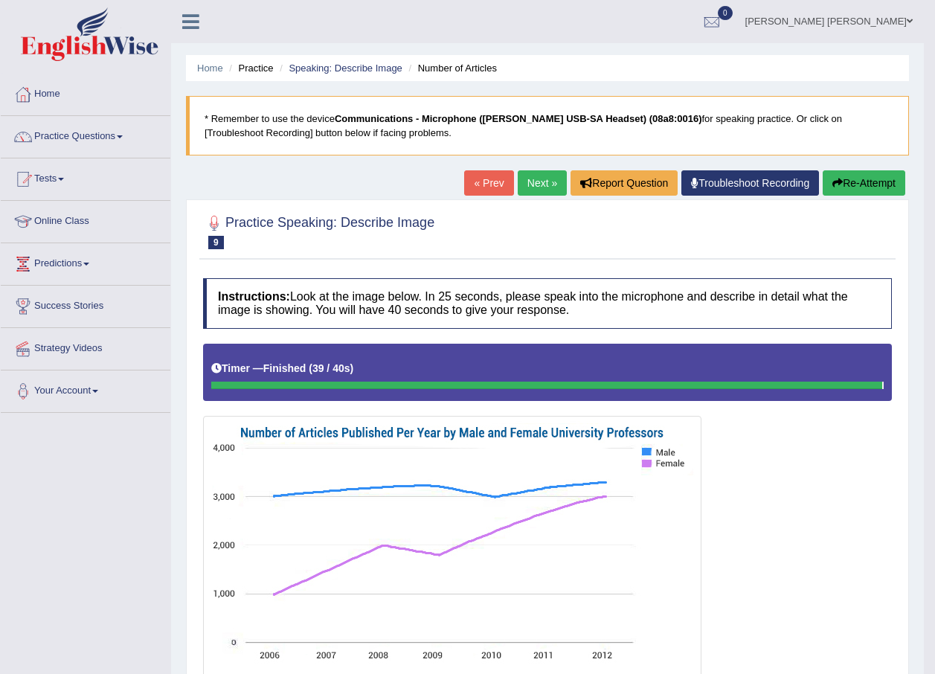
click at [538, 178] on link "Next »" at bounding box center [542, 182] width 49 height 25
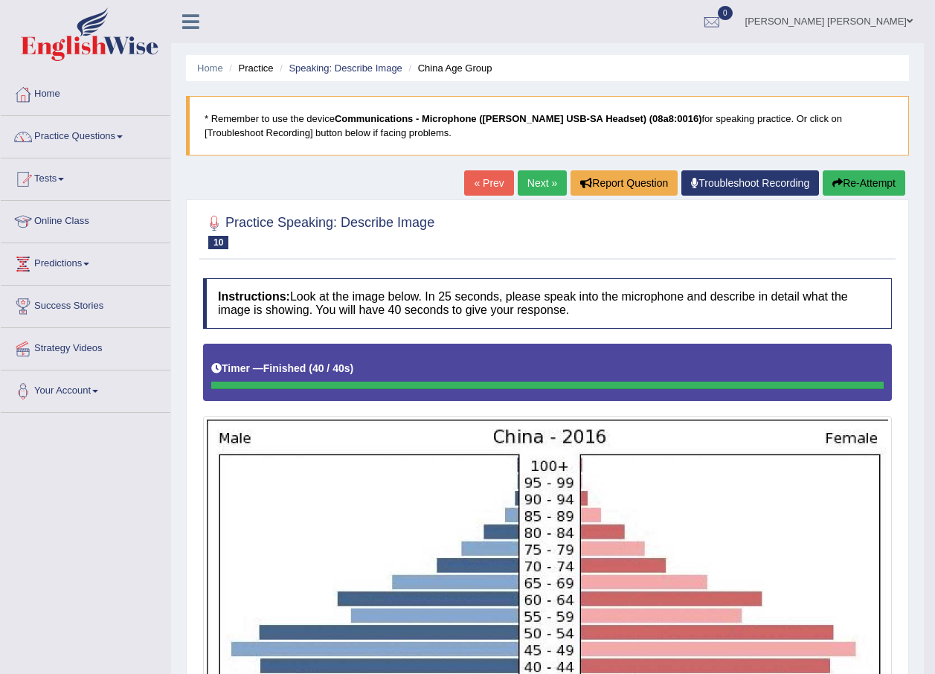
click at [535, 184] on link "Next »" at bounding box center [542, 182] width 49 height 25
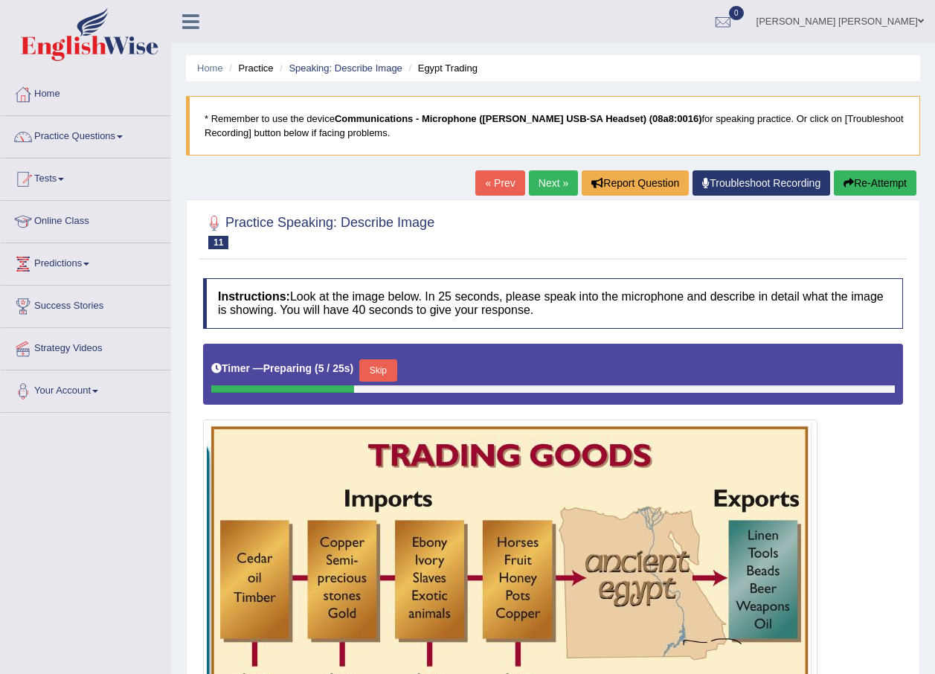
click at [539, 181] on link "Next »" at bounding box center [553, 182] width 49 height 25
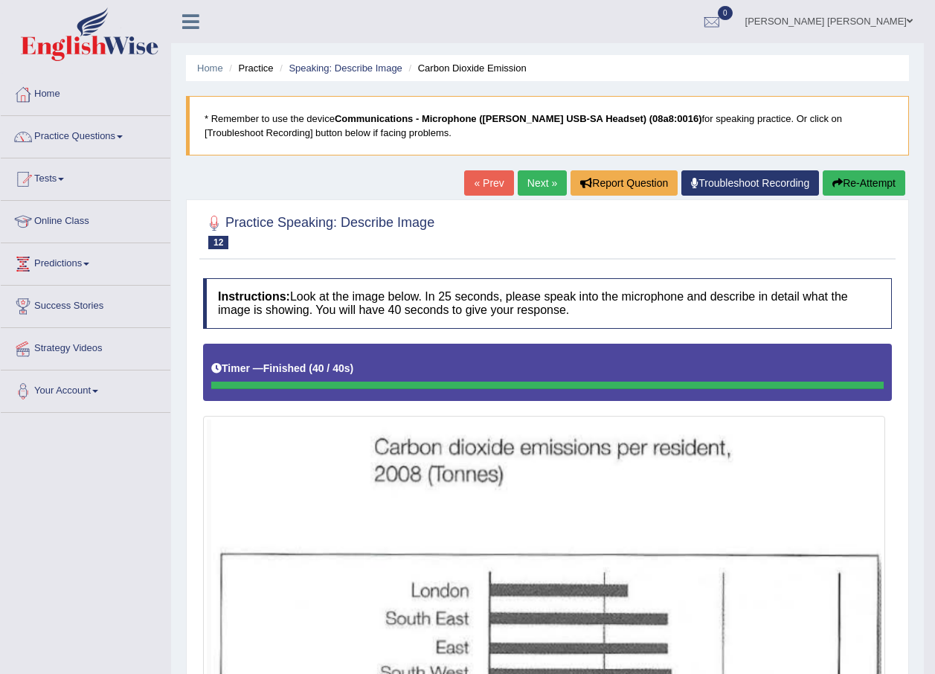
click at [539, 180] on link "Next »" at bounding box center [542, 182] width 49 height 25
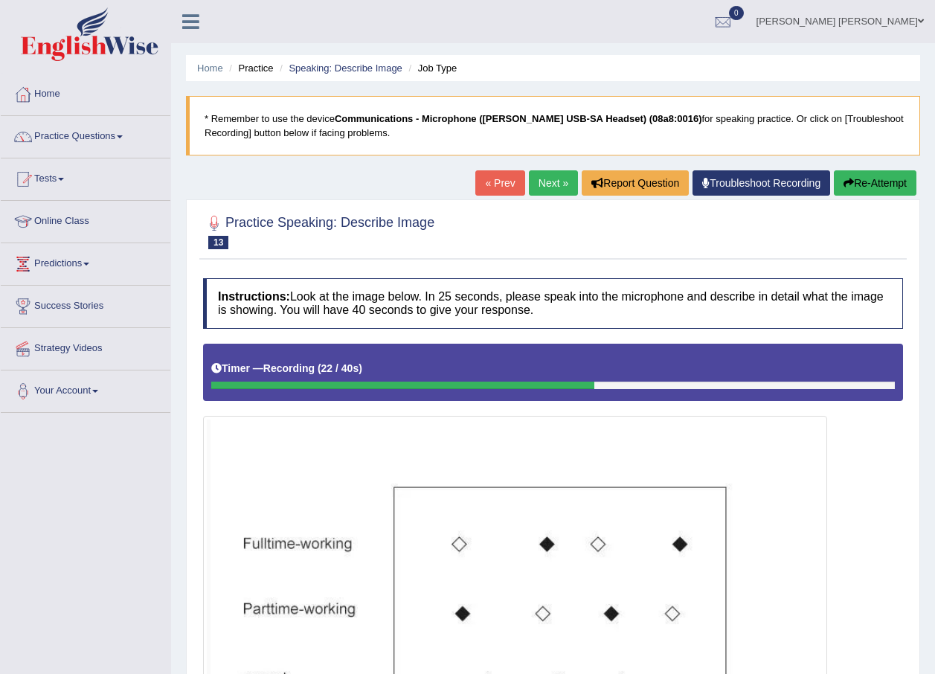
click at [555, 181] on link "Next »" at bounding box center [553, 182] width 49 height 25
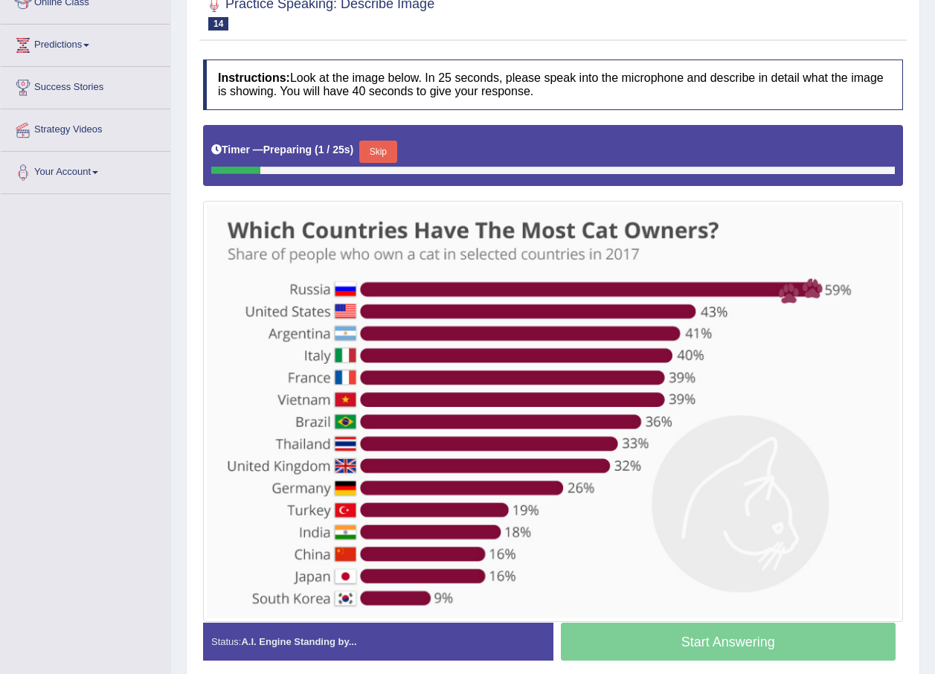
scroll to position [223, 0]
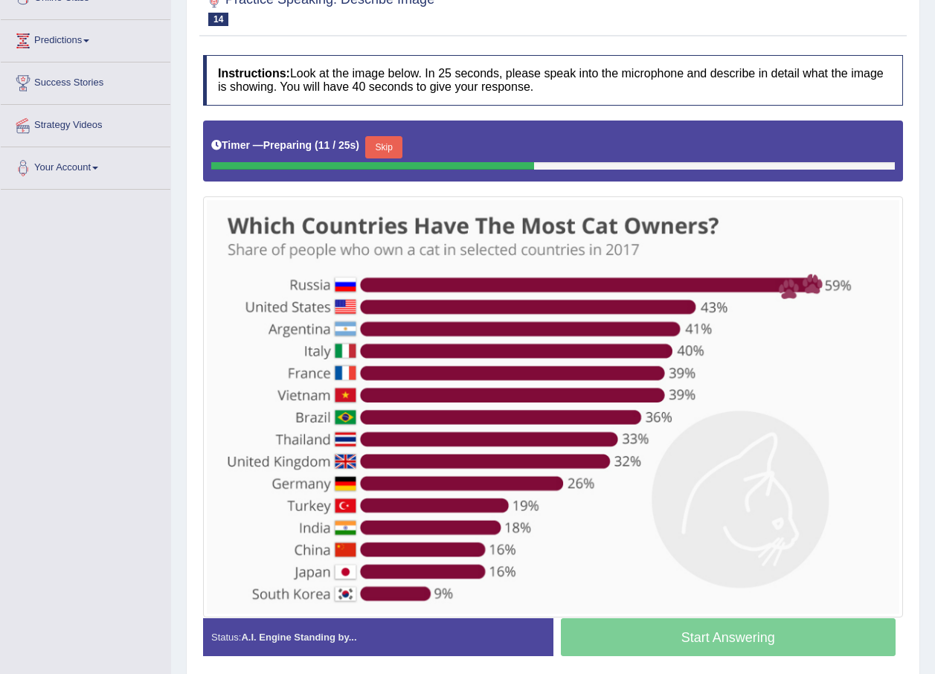
click at [385, 149] on button "Skip" at bounding box center [383, 147] width 37 height 22
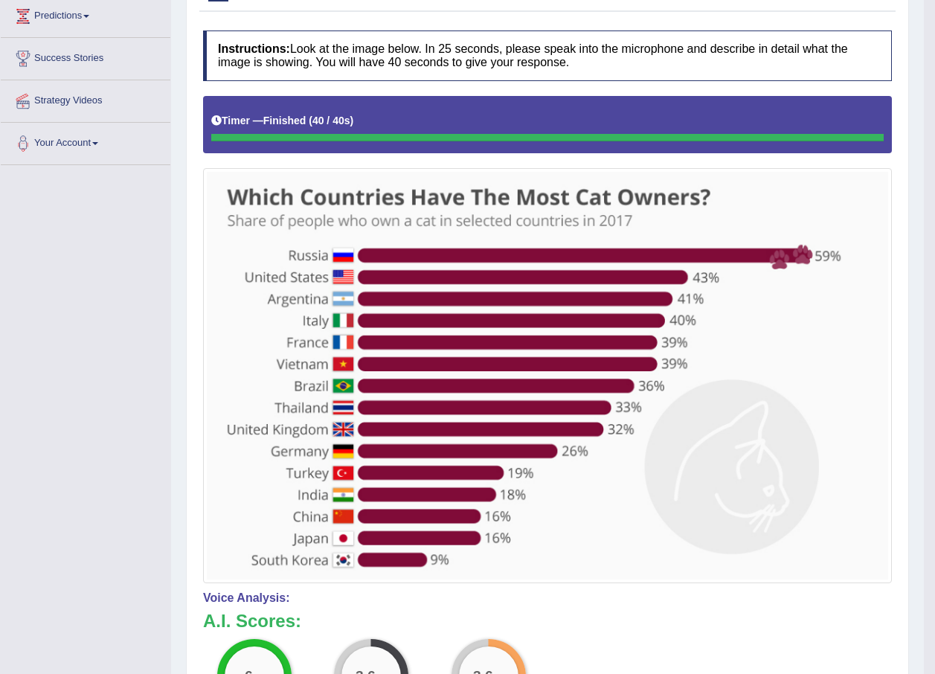
scroll to position [51, 0]
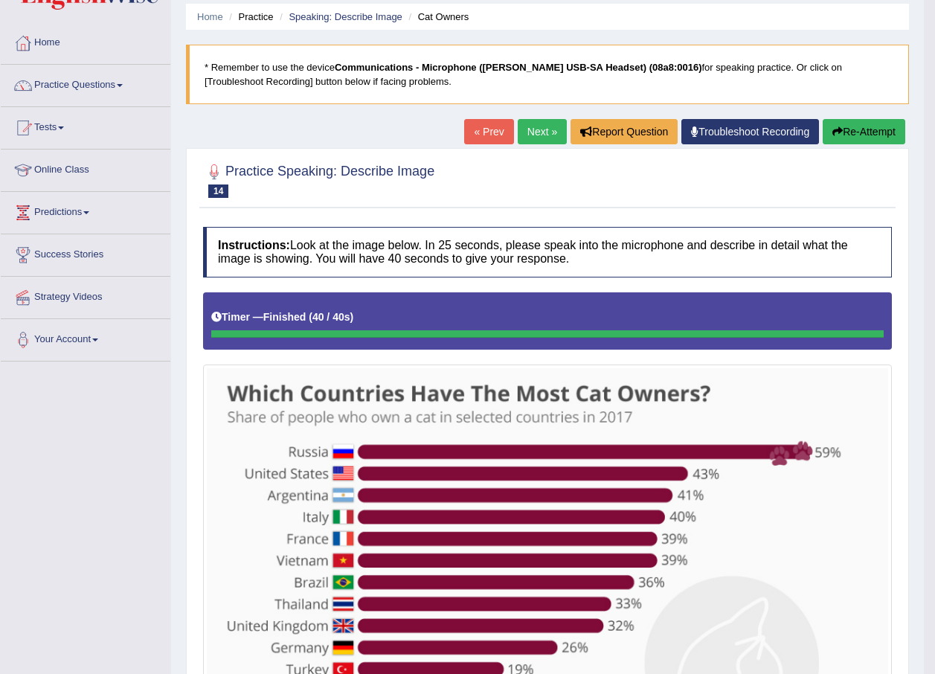
click at [539, 135] on link "Next »" at bounding box center [542, 131] width 49 height 25
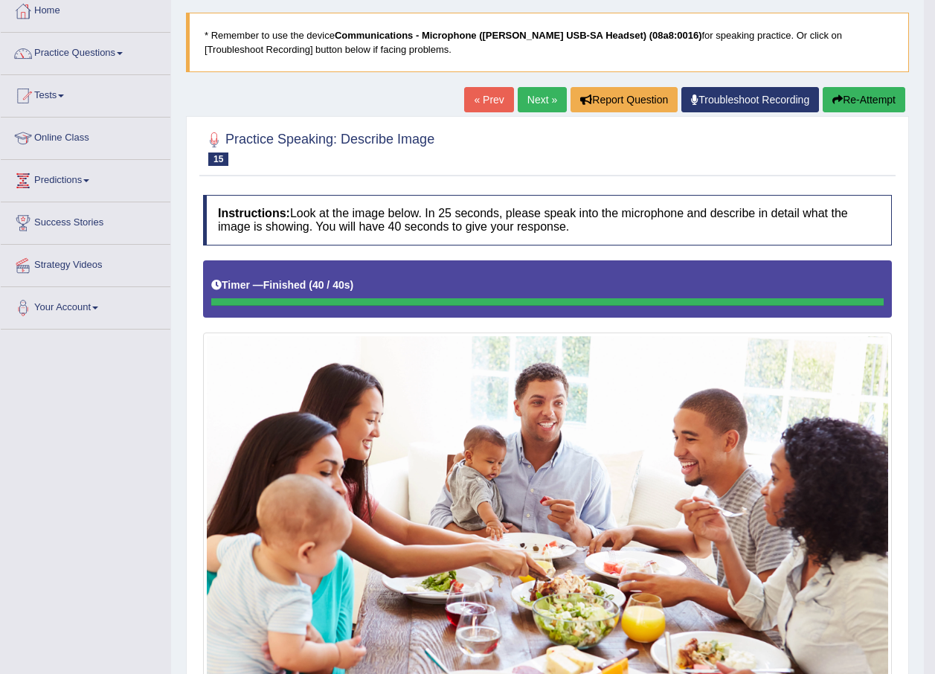
scroll to position [82, 0]
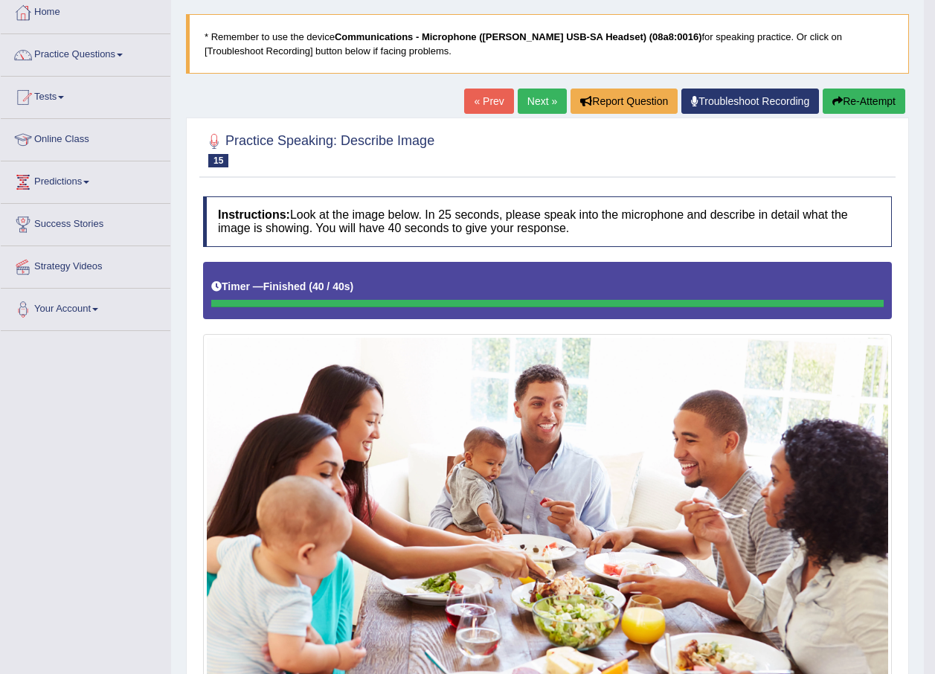
click at [533, 99] on link "Next »" at bounding box center [542, 100] width 49 height 25
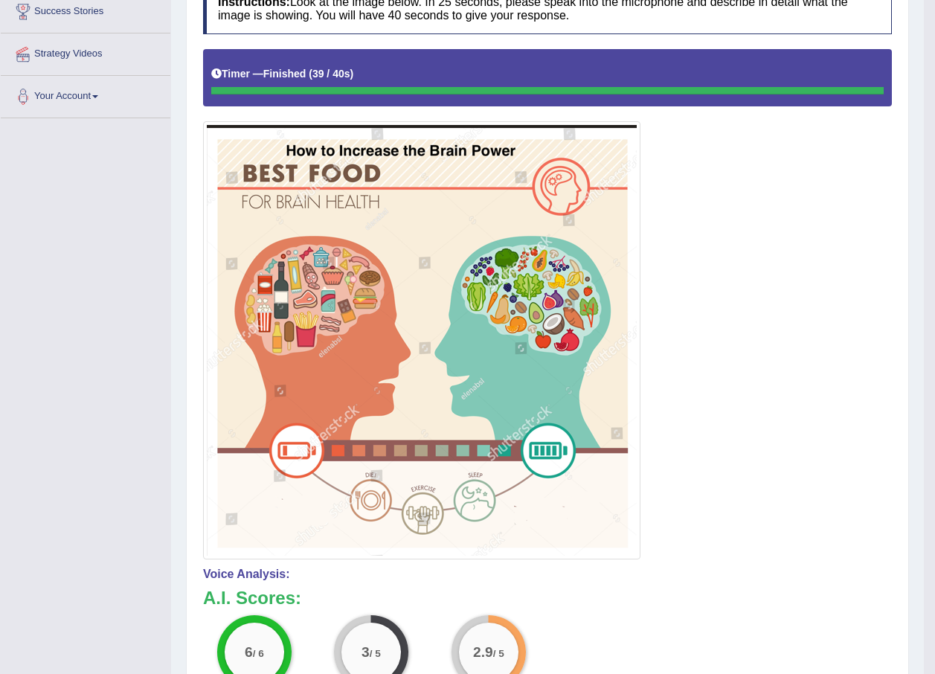
scroll to position [149, 0]
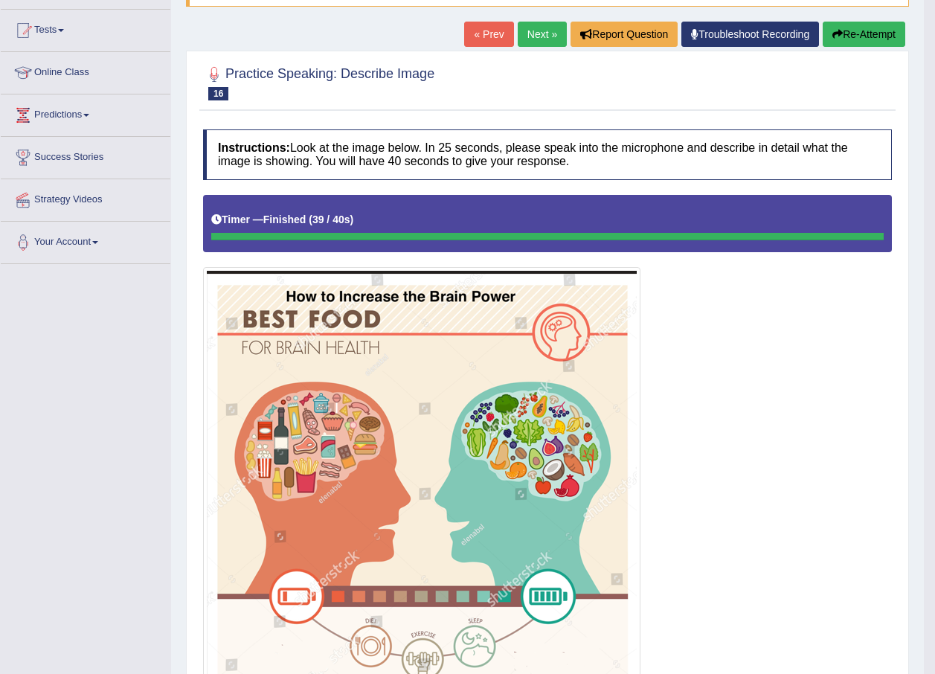
click at [538, 34] on link "Next »" at bounding box center [542, 34] width 49 height 25
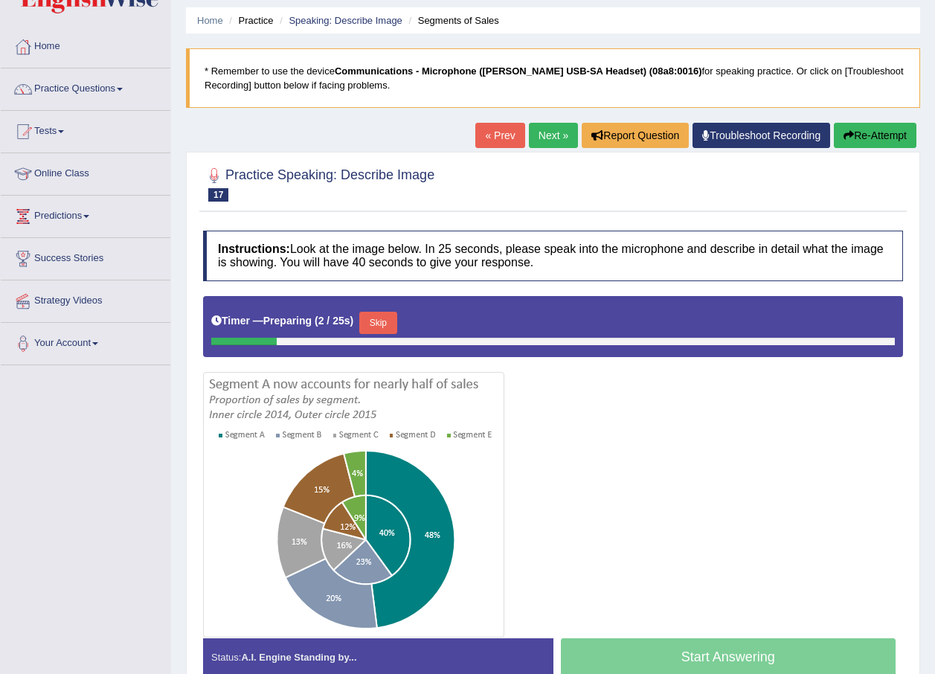
scroll to position [74, 0]
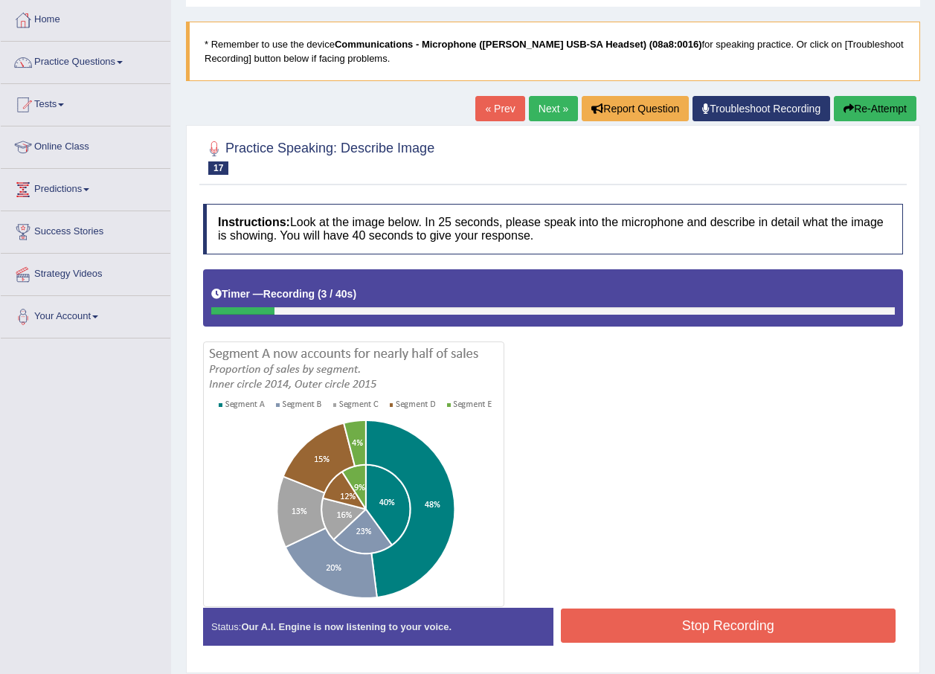
click at [545, 106] on link "Next »" at bounding box center [553, 108] width 49 height 25
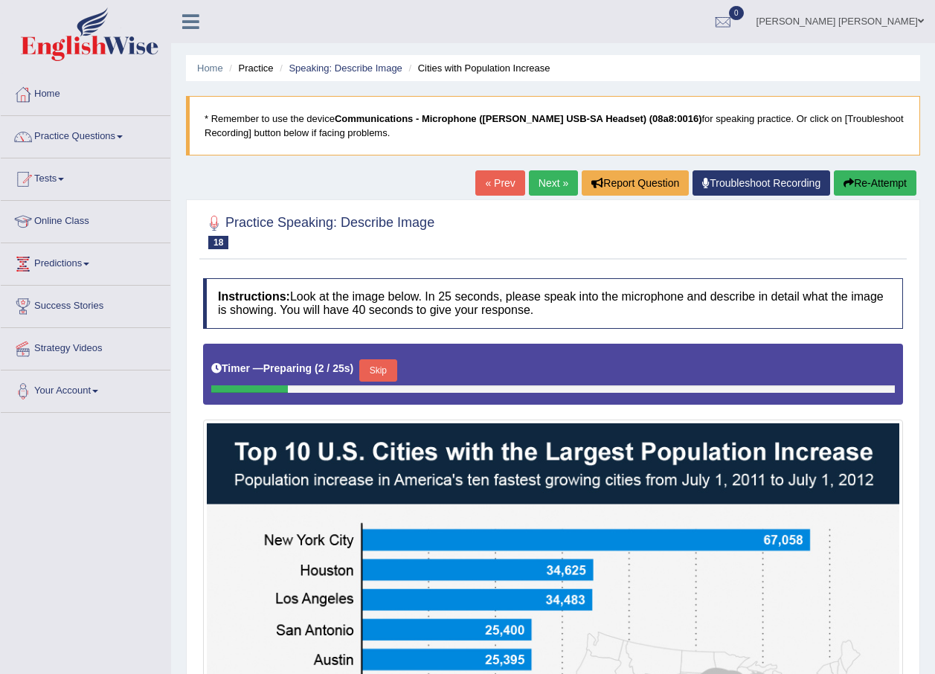
click at [498, 178] on link "« Prev" at bounding box center [499, 182] width 49 height 25
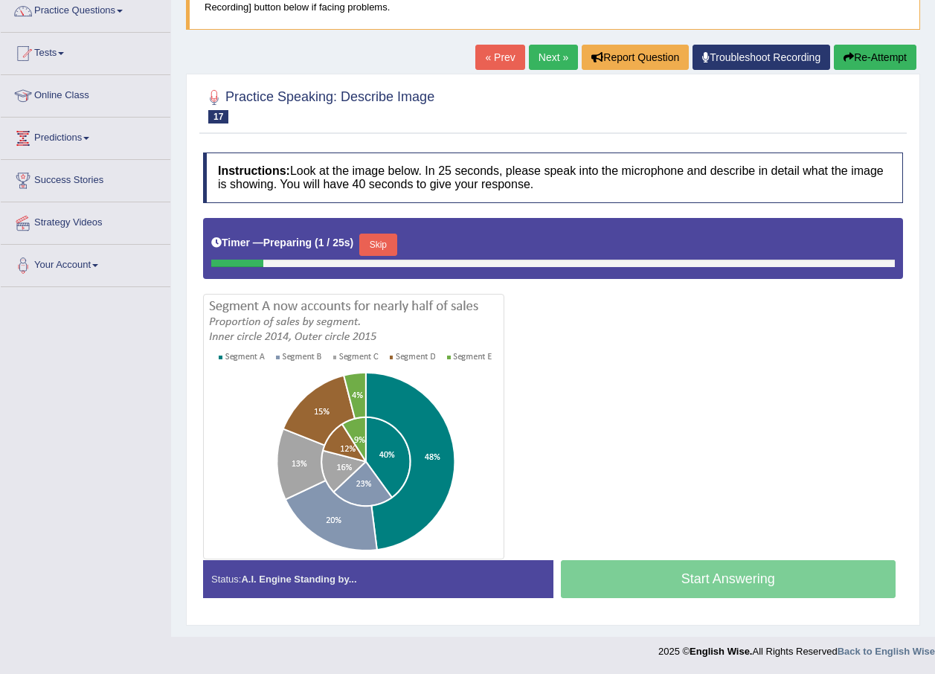
click at [378, 242] on button "Skip" at bounding box center [377, 244] width 37 height 22
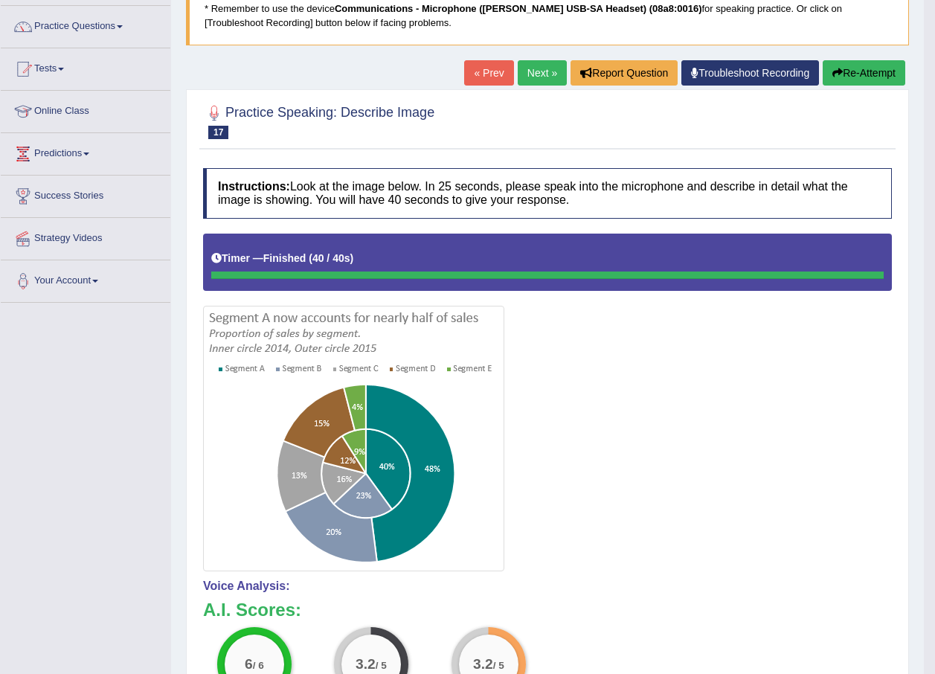
scroll to position [51, 0]
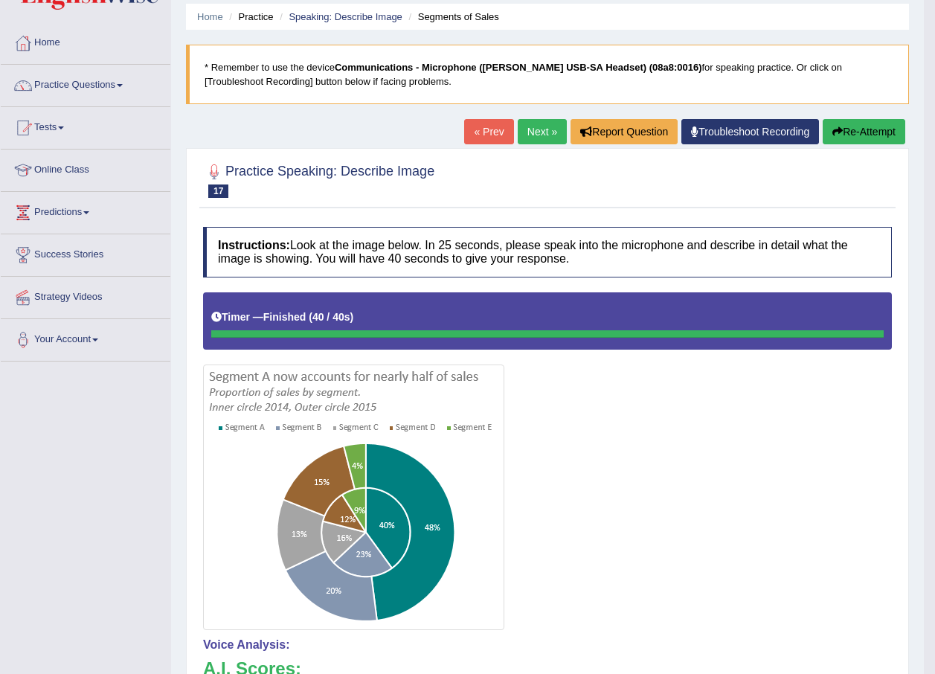
click at [538, 133] on link "Next »" at bounding box center [542, 131] width 49 height 25
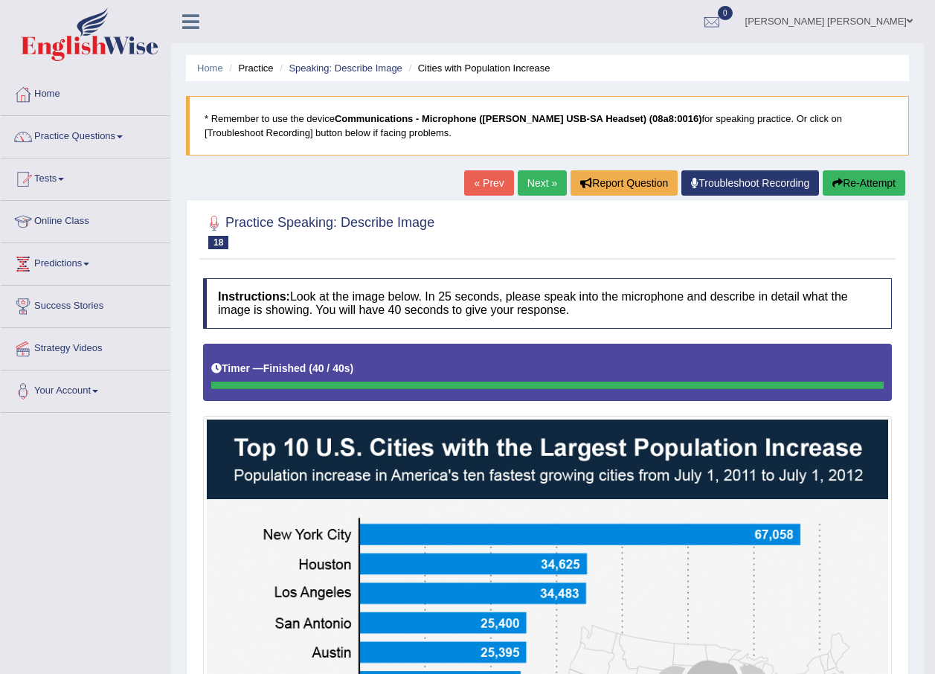
click at [536, 185] on link "Next »" at bounding box center [542, 182] width 49 height 25
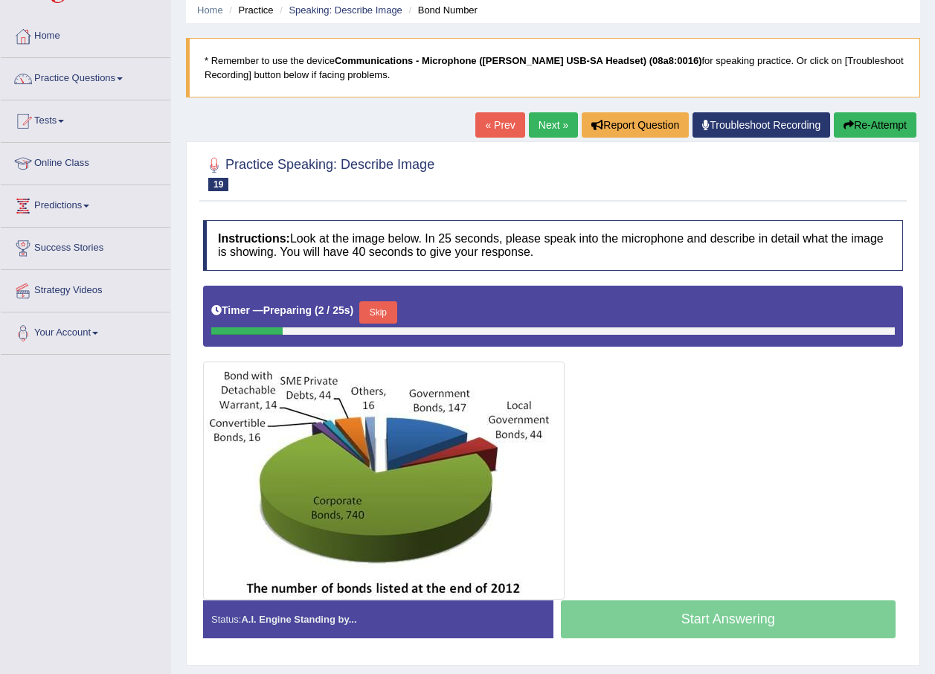
scroll to position [107, 0]
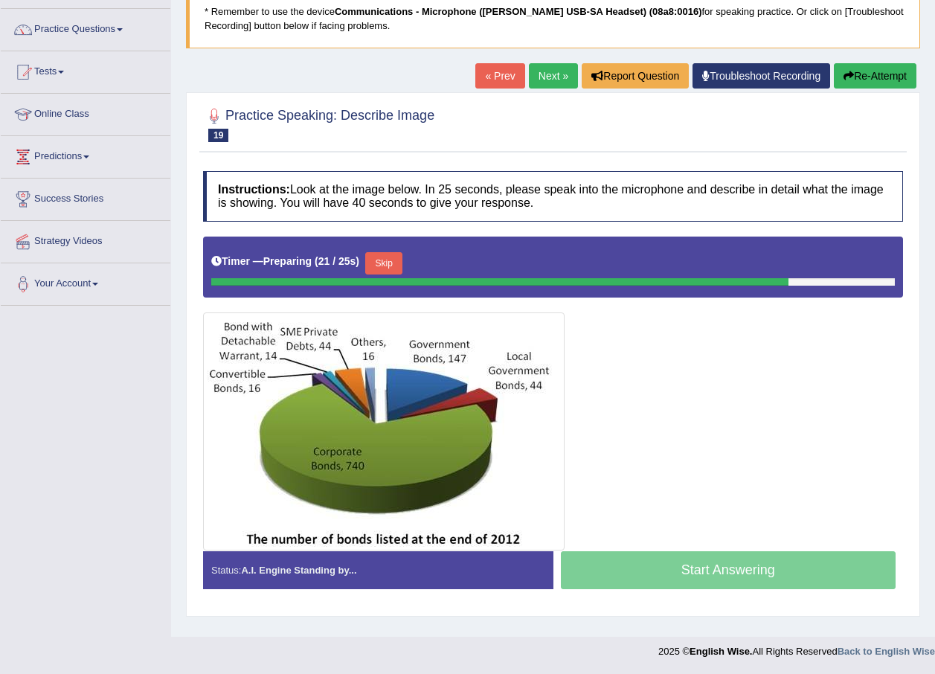
click at [390, 266] on button "Skip" at bounding box center [383, 263] width 37 height 22
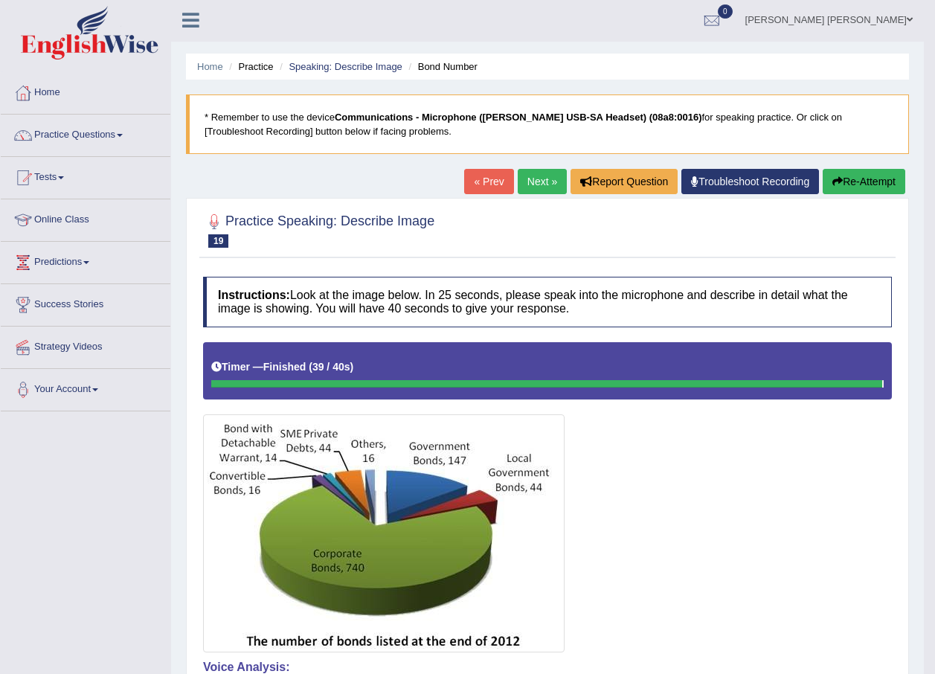
scroll to position [0, 0]
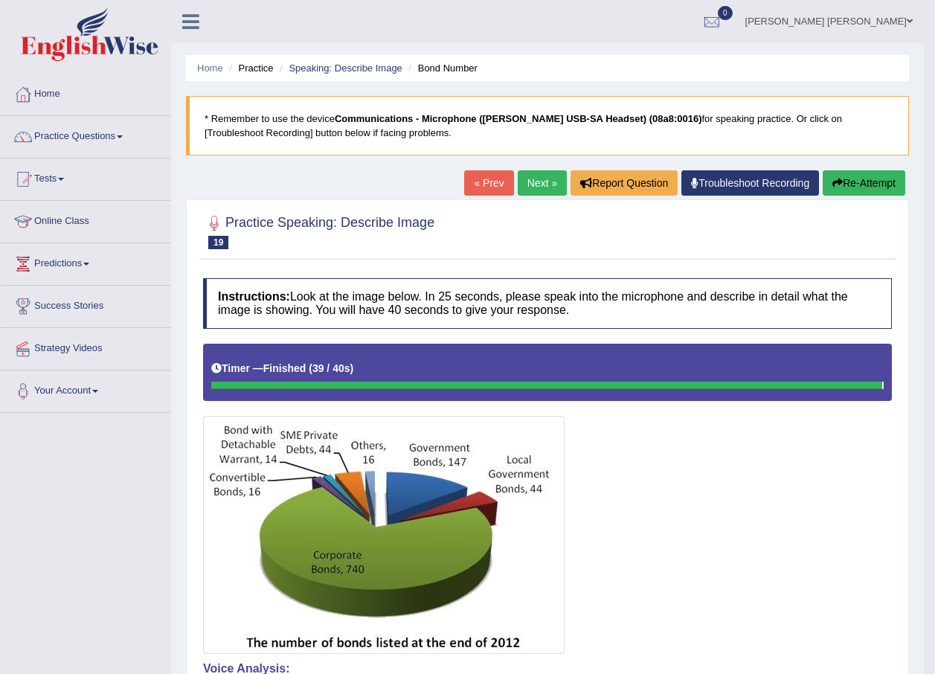
click at [543, 188] on link "Next »" at bounding box center [542, 182] width 49 height 25
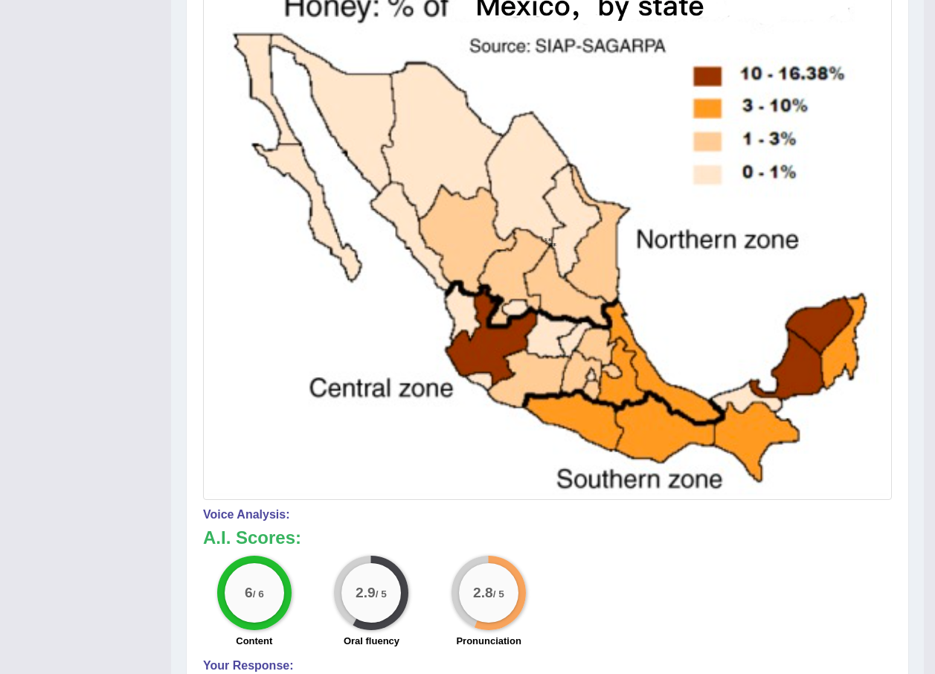
scroll to position [162, 0]
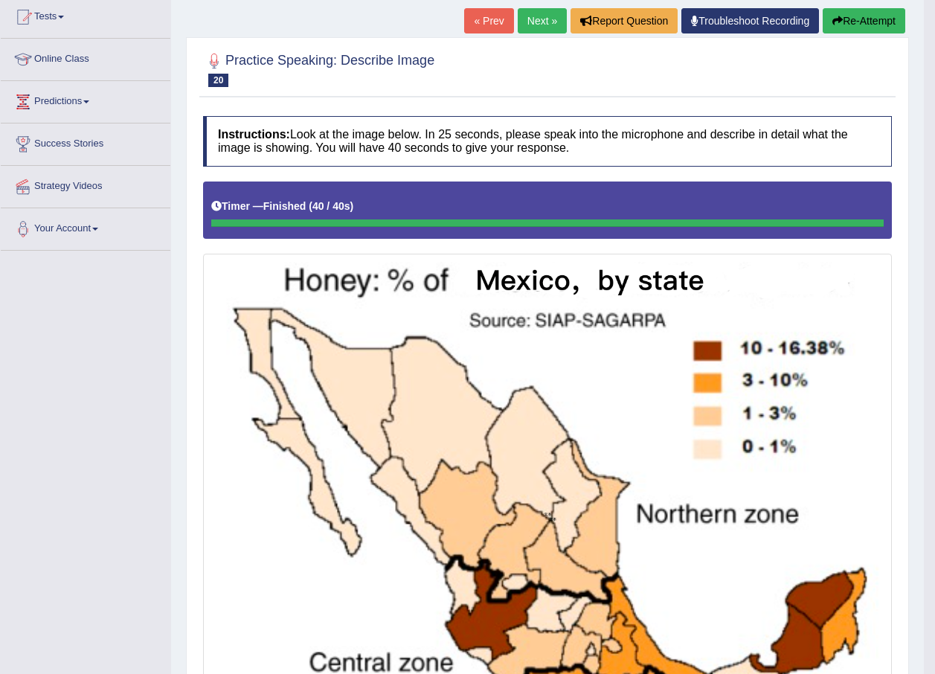
click at [541, 15] on link "Next »" at bounding box center [542, 20] width 49 height 25
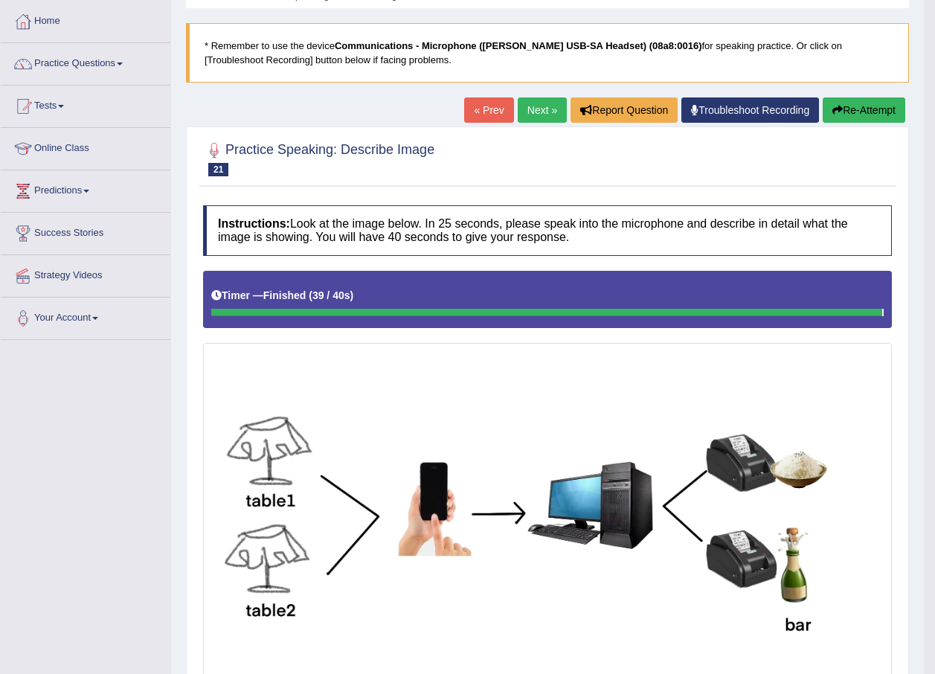
scroll to position [65, 0]
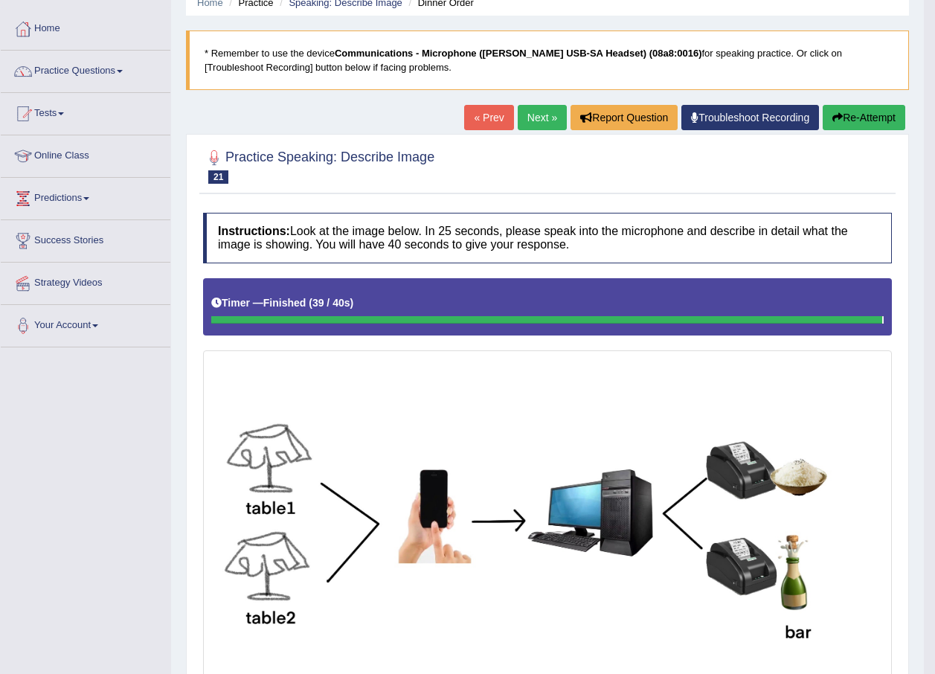
click at [538, 117] on link "Next »" at bounding box center [542, 117] width 49 height 25
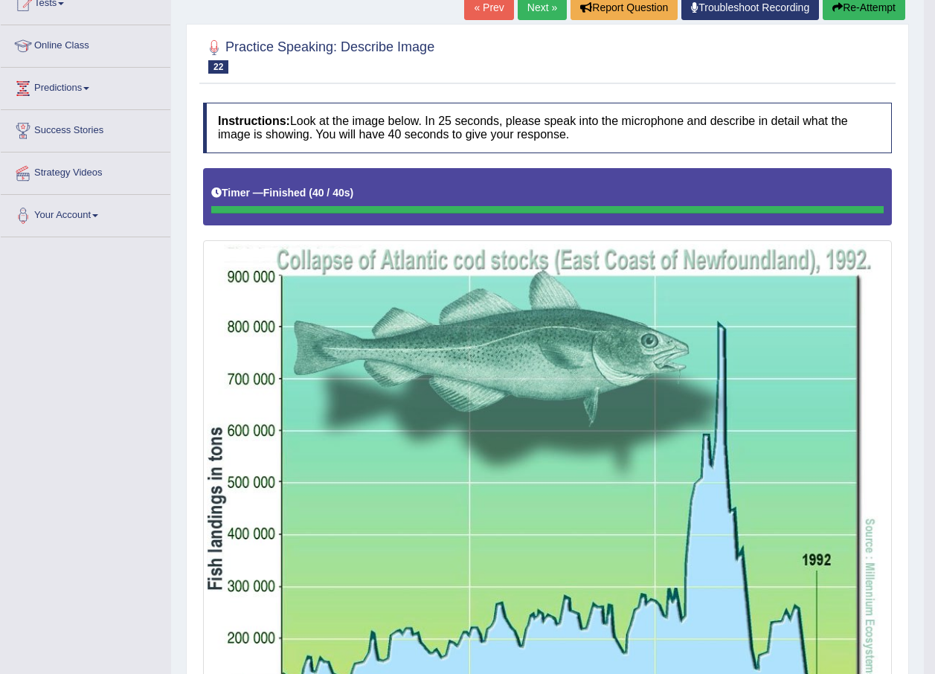
scroll to position [29, 0]
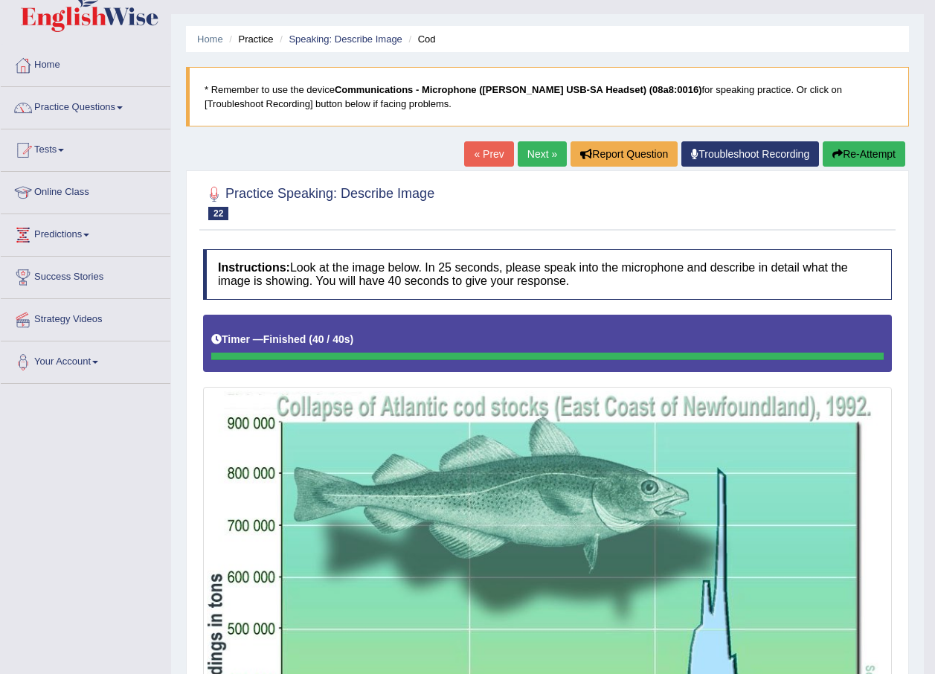
click at [535, 155] on link "Next »" at bounding box center [542, 153] width 49 height 25
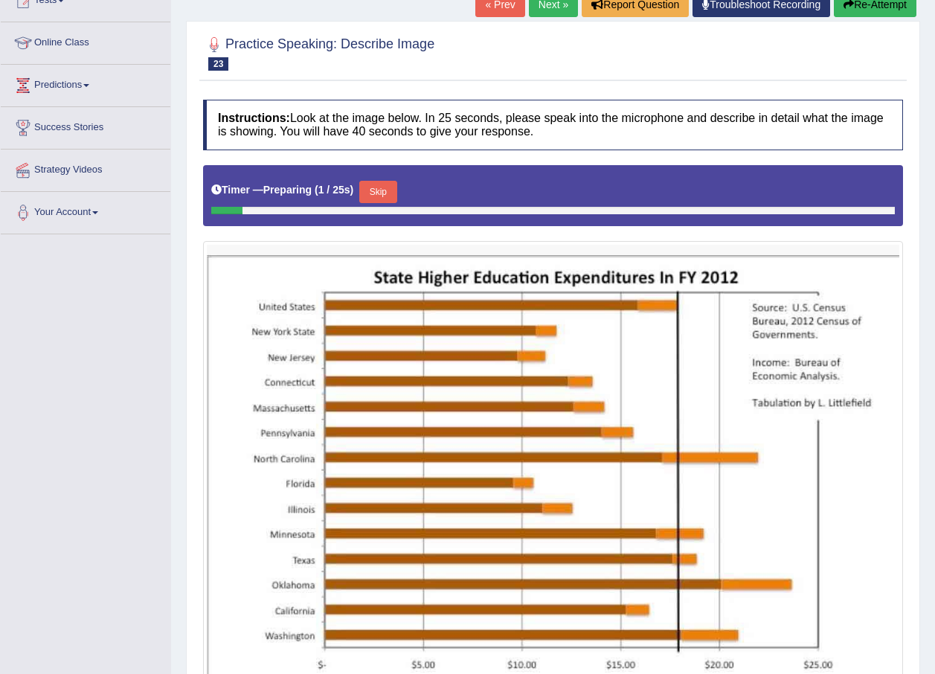
scroll to position [223, 0]
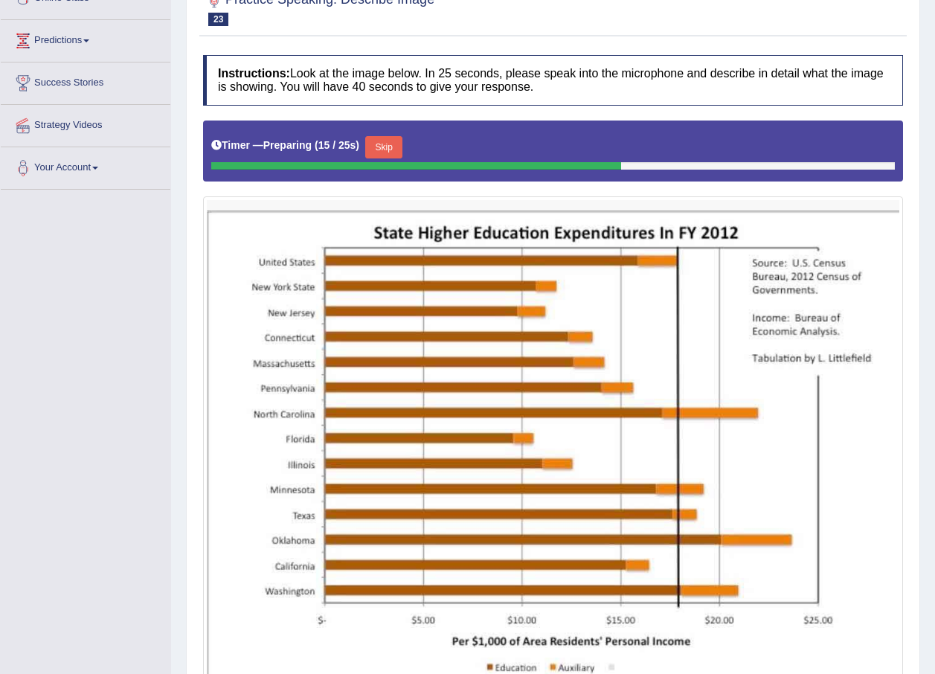
click at [381, 148] on button "Skip" at bounding box center [383, 147] width 37 height 22
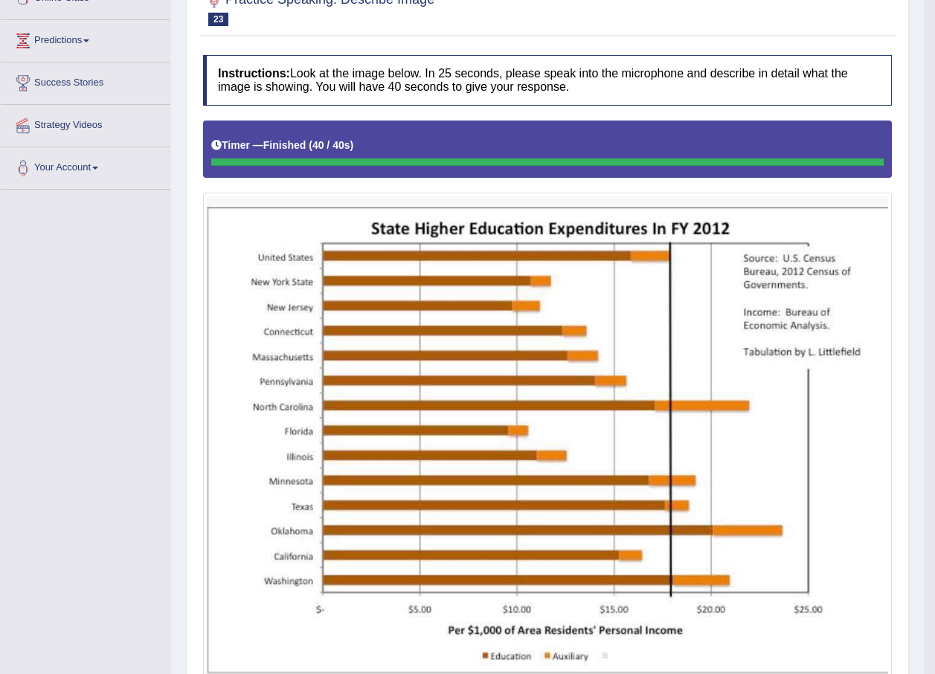
scroll to position [0, 0]
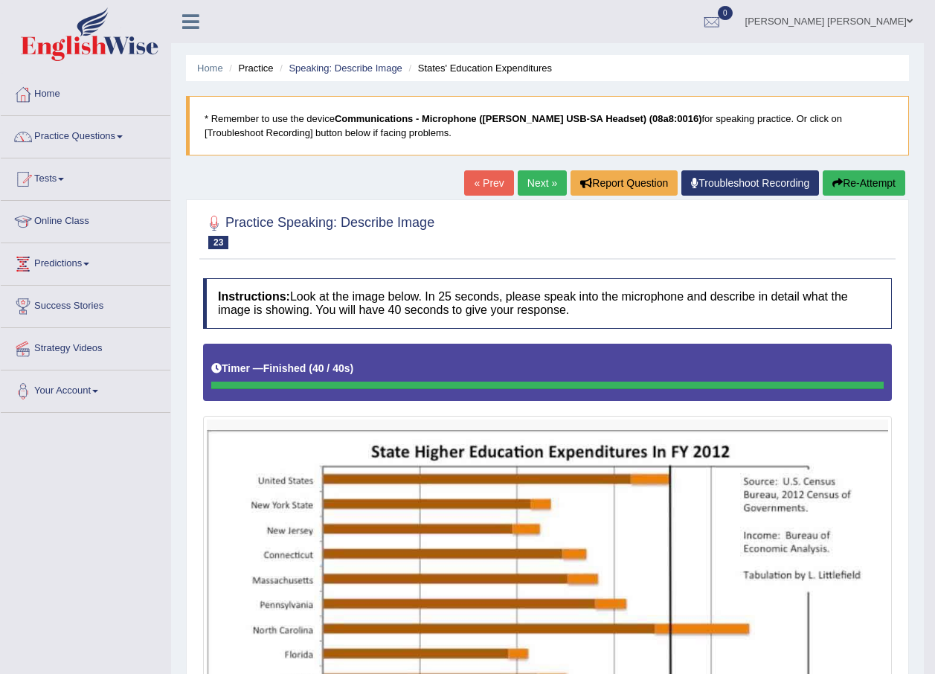
click at [547, 181] on link "Next »" at bounding box center [542, 182] width 49 height 25
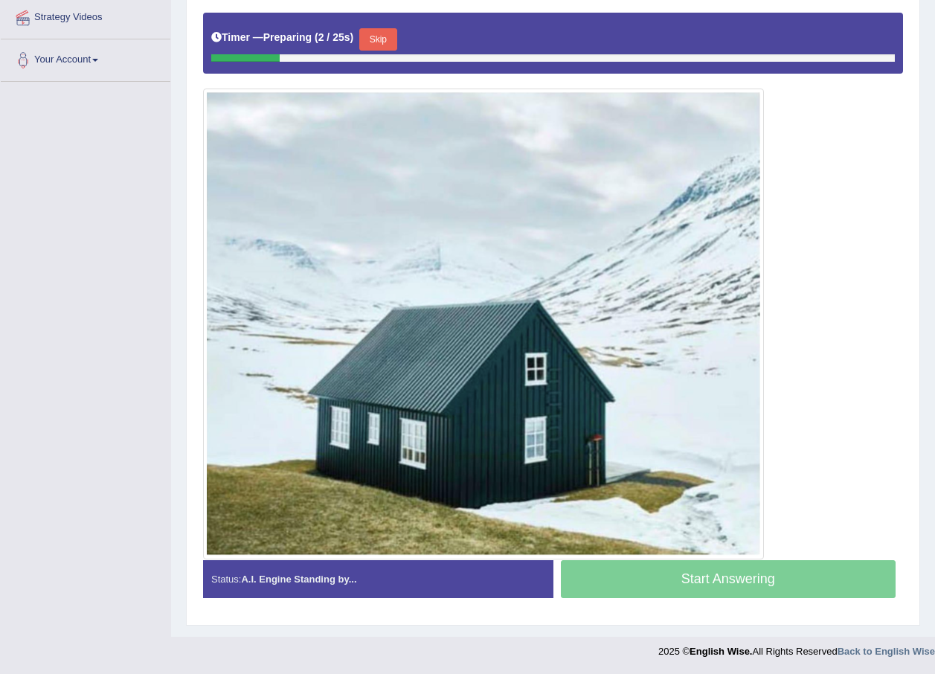
scroll to position [257, 0]
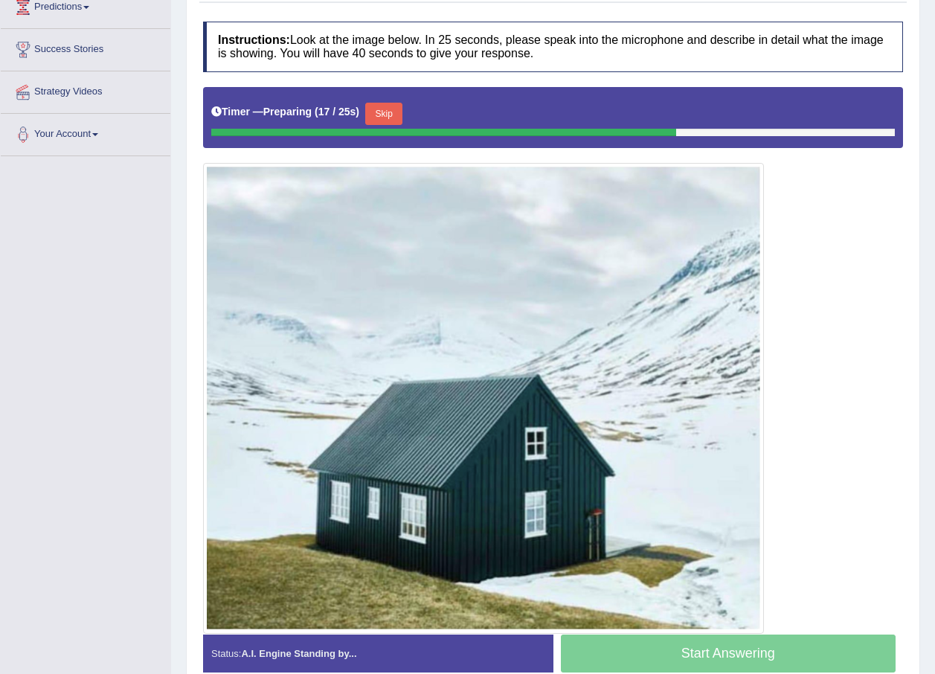
click at [386, 114] on button "Skip" at bounding box center [383, 114] width 37 height 22
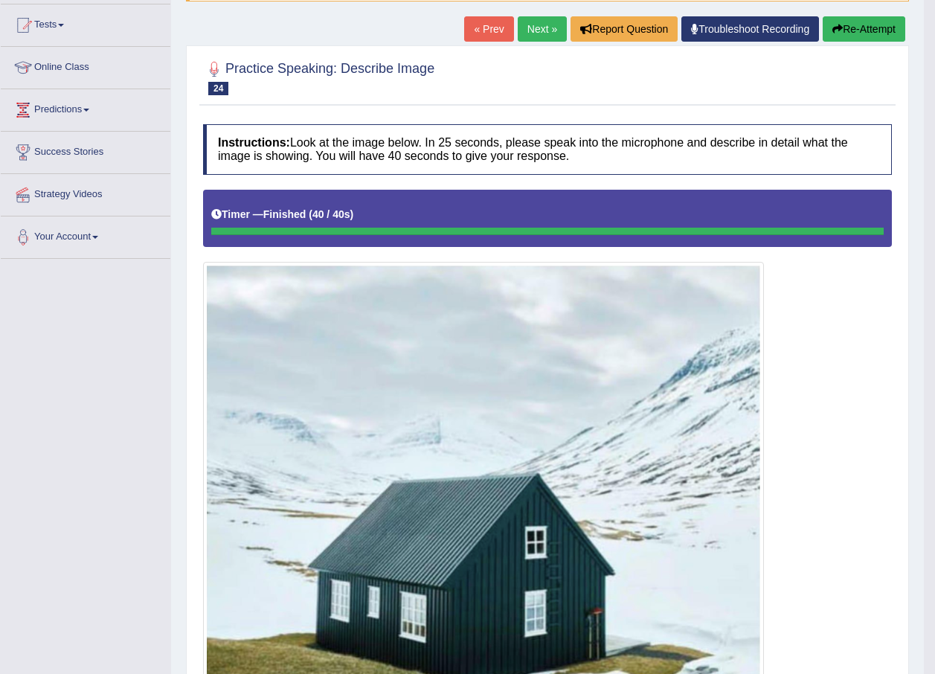
scroll to position [0, 0]
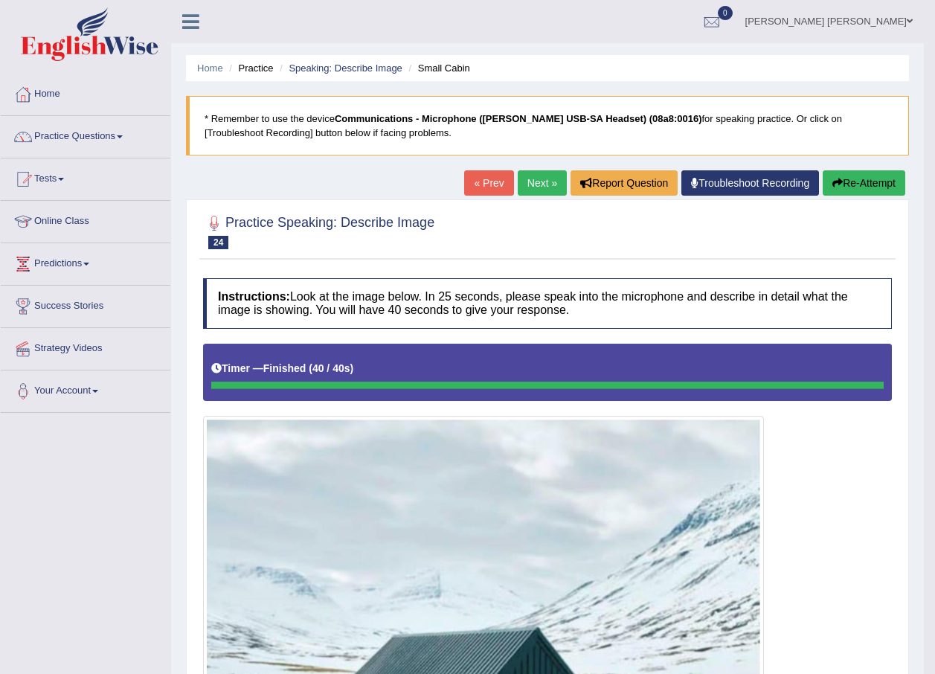
click at [528, 182] on link "Next »" at bounding box center [542, 182] width 49 height 25
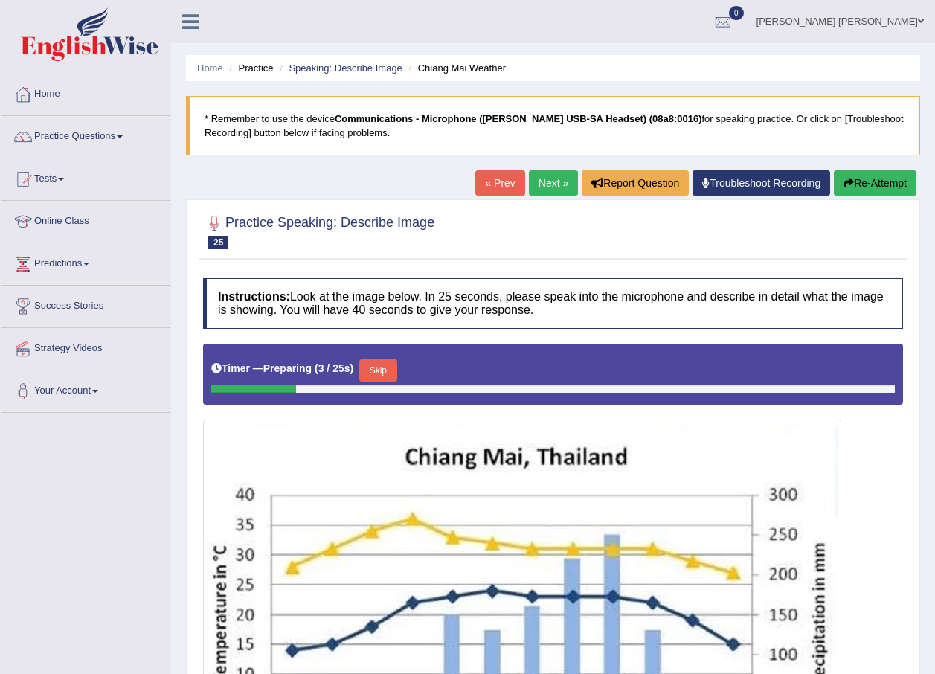
click at [559, 184] on link "Next »" at bounding box center [553, 182] width 49 height 25
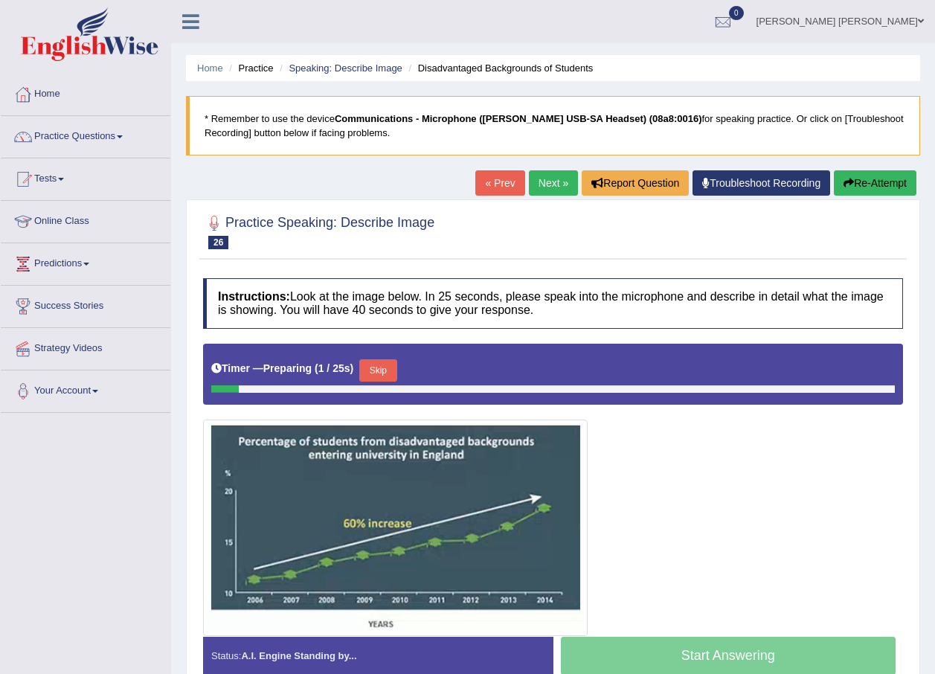
click at [559, 184] on link "Next »" at bounding box center [553, 182] width 49 height 25
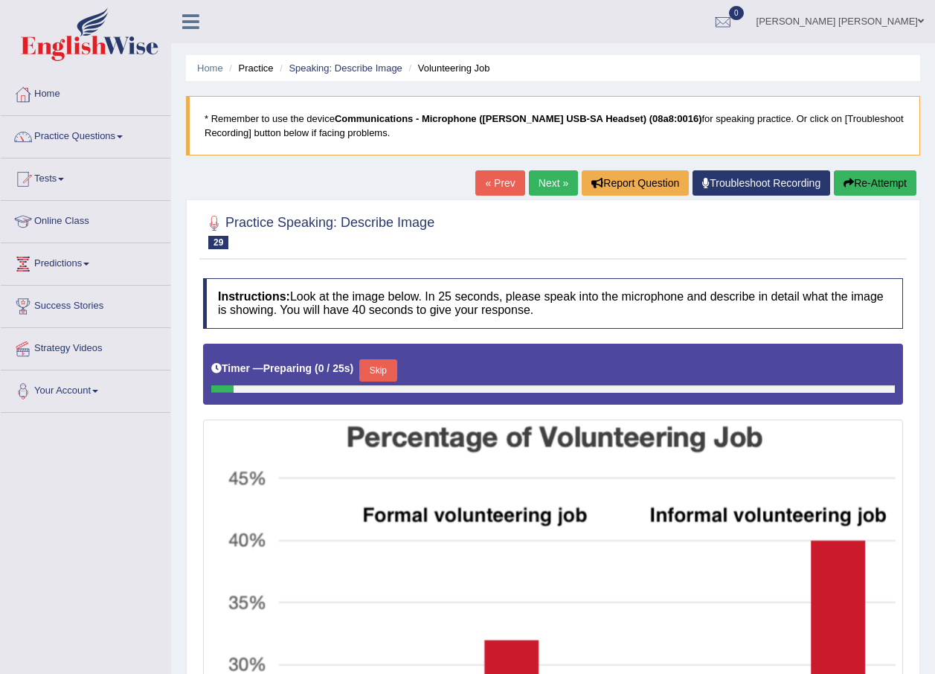
click at [560, 178] on link "Next »" at bounding box center [553, 182] width 49 height 25
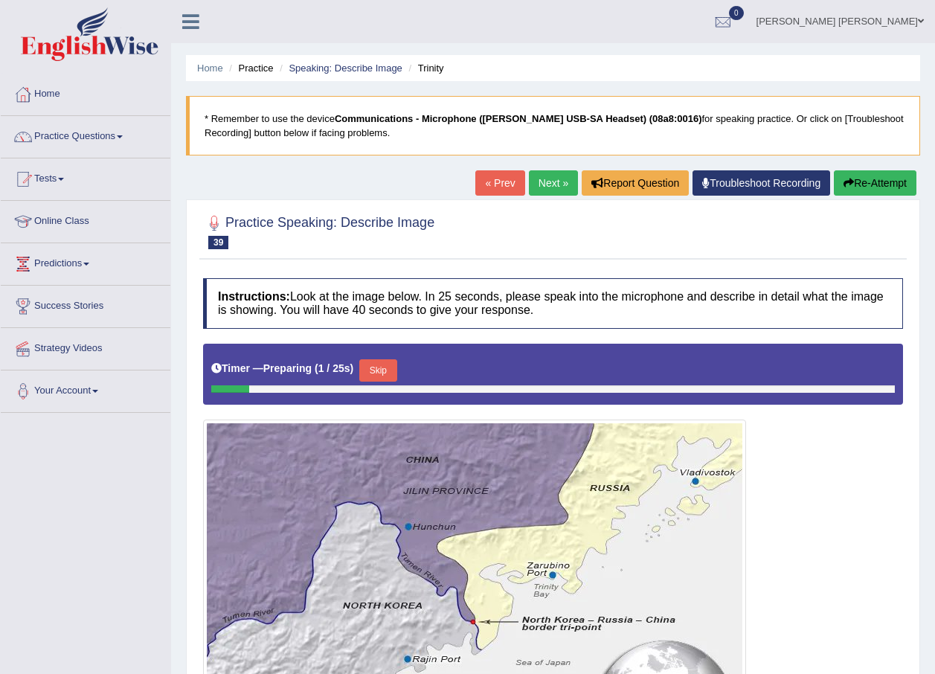
click at [555, 177] on link "Next »" at bounding box center [553, 182] width 49 height 25
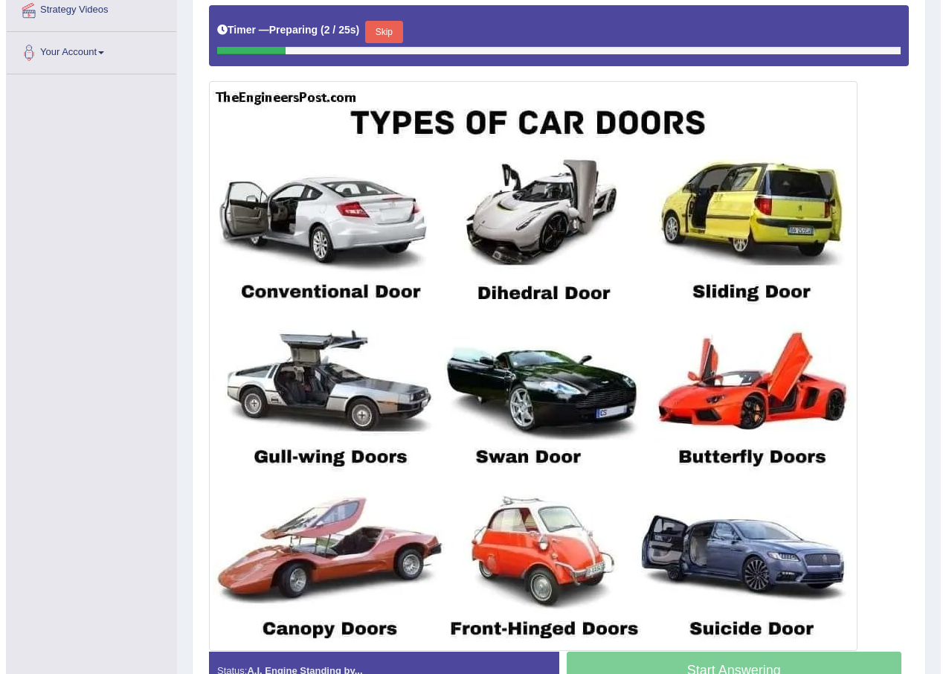
scroll to position [372, 0]
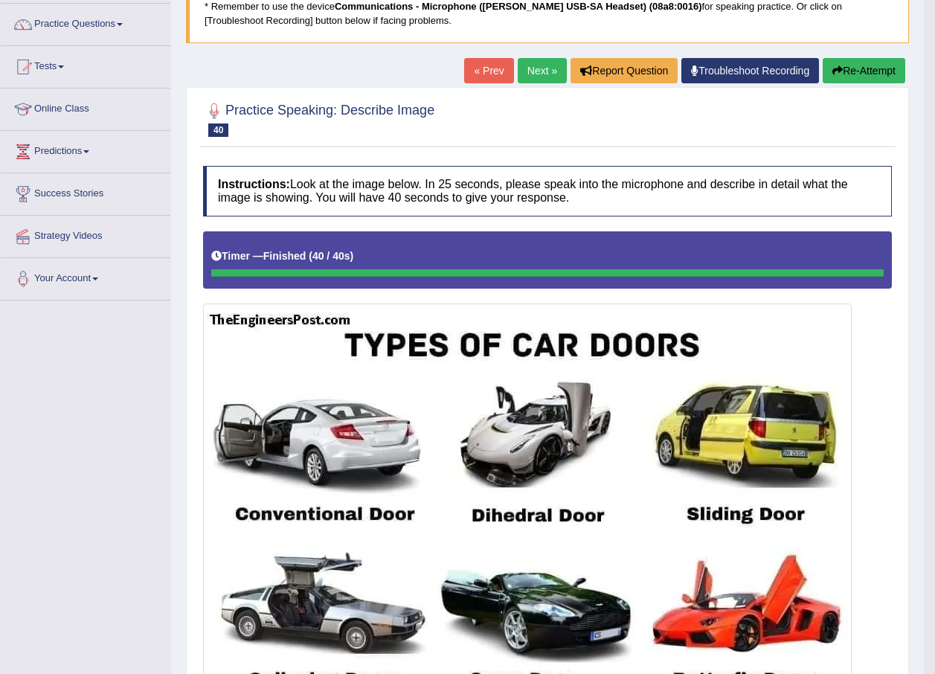
scroll to position [74, 0]
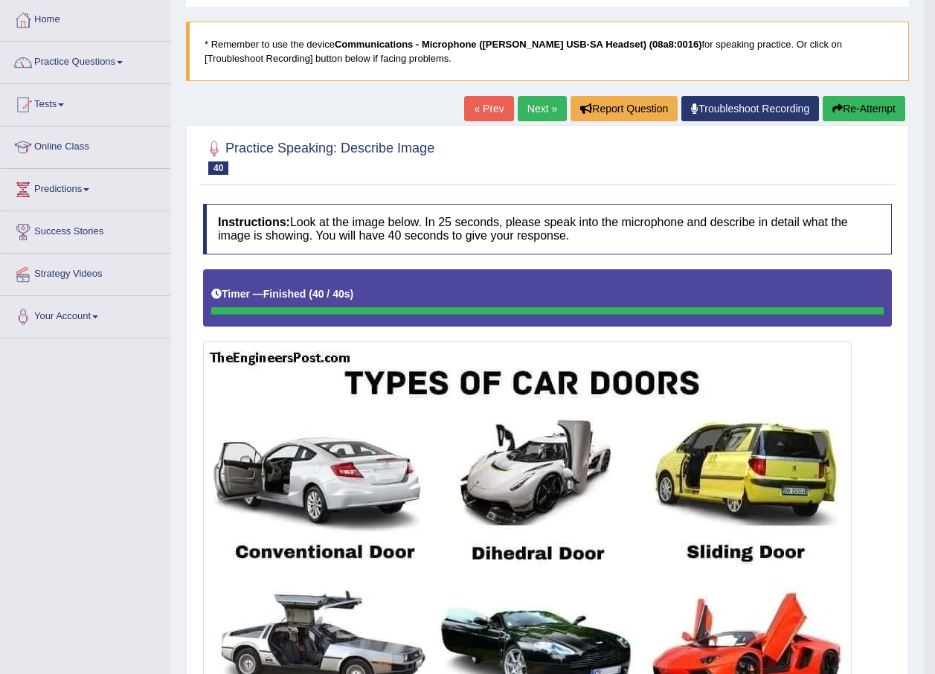
click at [538, 109] on link "Next »" at bounding box center [542, 108] width 49 height 25
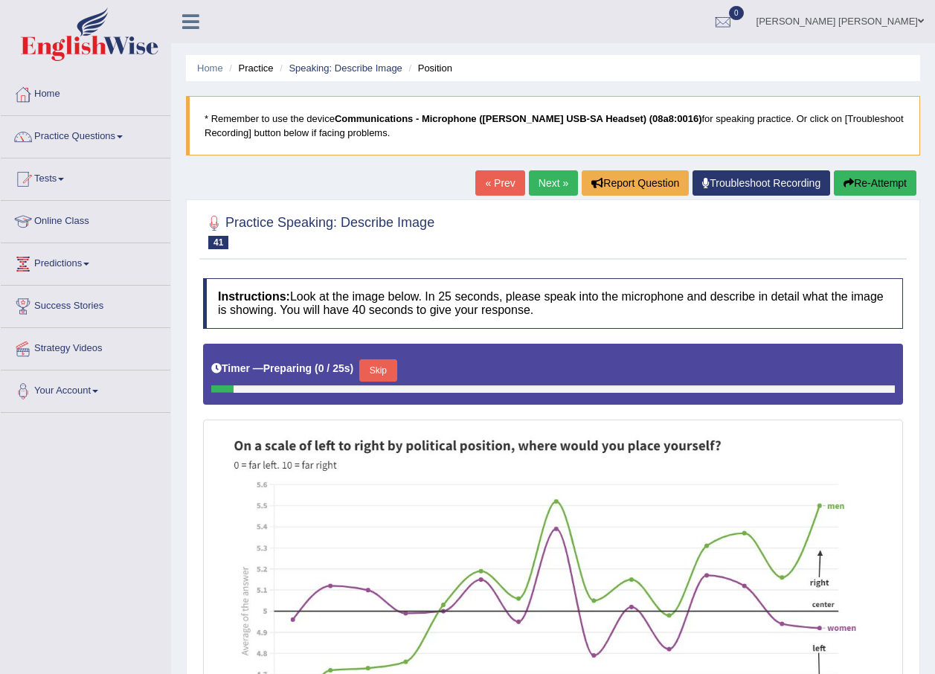
click at [544, 183] on link "Next »" at bounding box center [553, 182] width 49 height 25
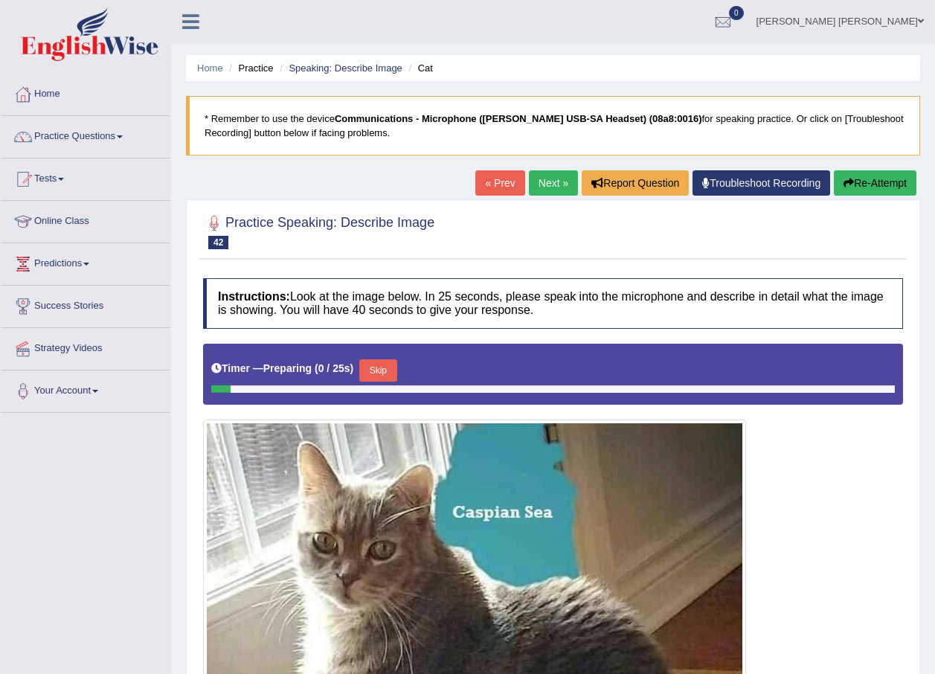
click at [547, 183] on link "Next »" at bounding box center [553, 182] width 49 height 25
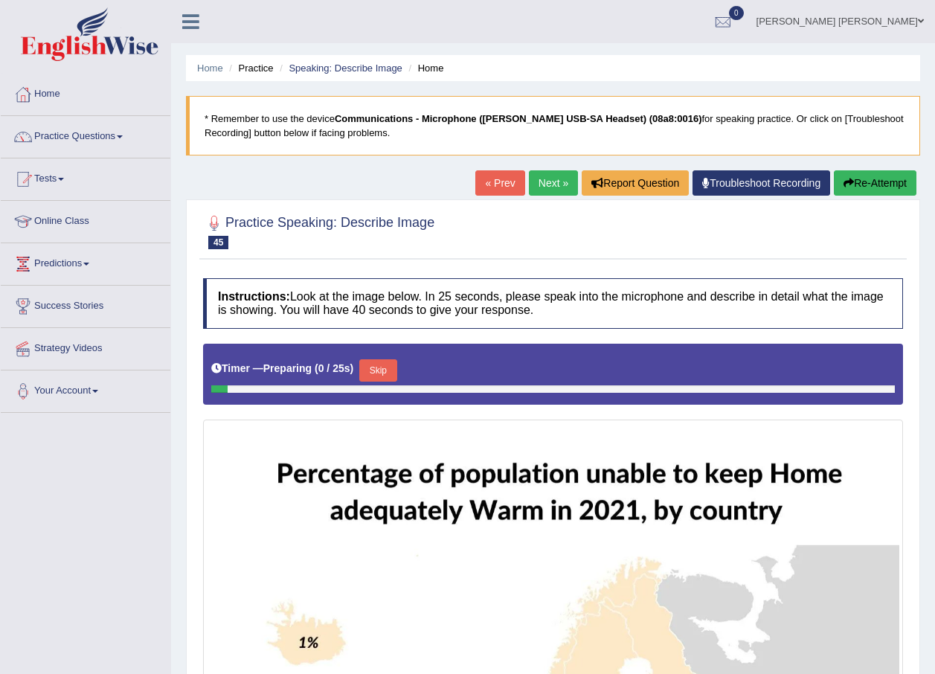
click at [547, 183] on link "Next »" at bounding box center [553, 182] width 49 height 25
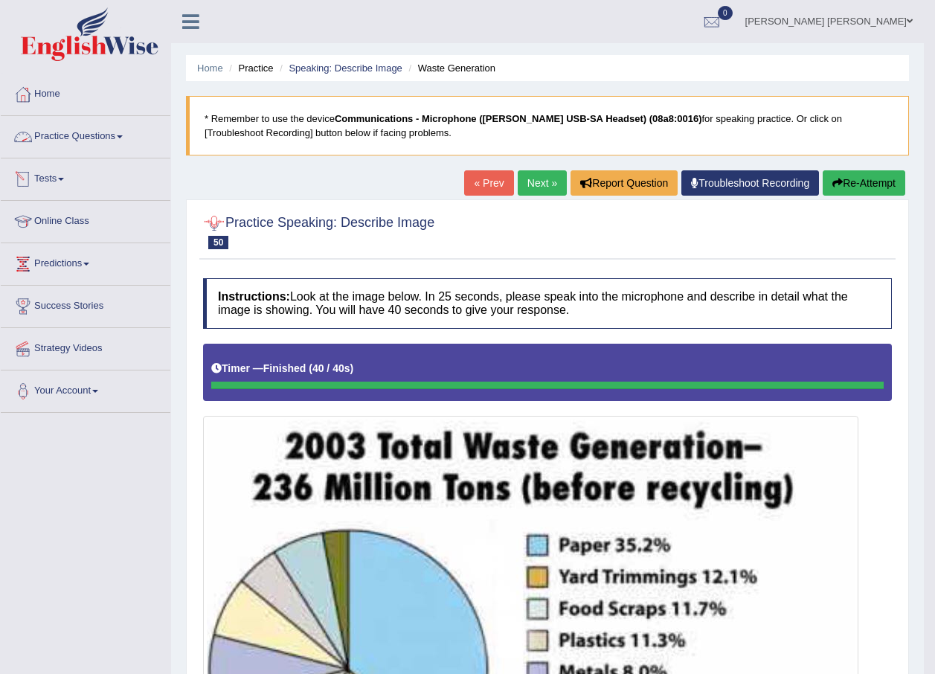
click at [74, 133] on link "Practice Questions" at bounding box center [86, 134] width 170 height 37
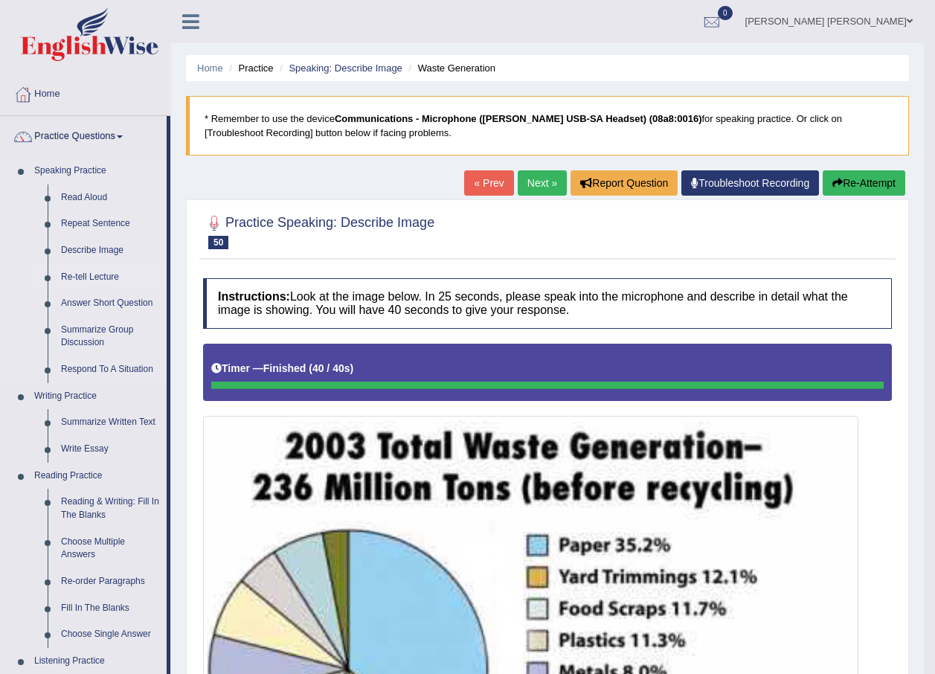
click at [68, 274] on link "Re-tell Lecture" at bounding box center [110, 277] width 112 height 27
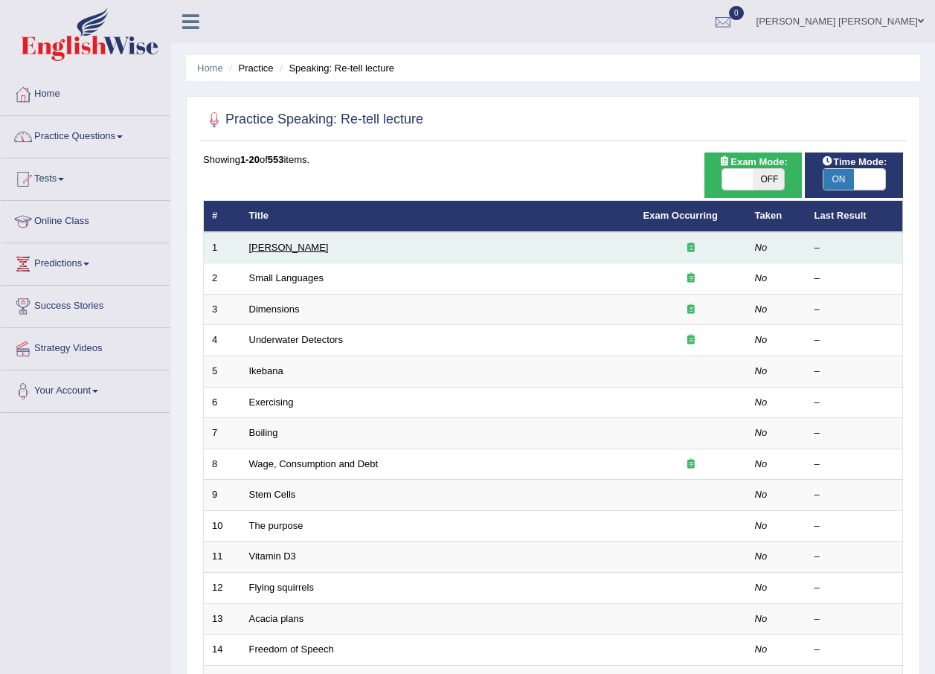
click at [275, 250] on link "[PERSON_NAME]" at bounding box center [289, 247] width 80 height 11
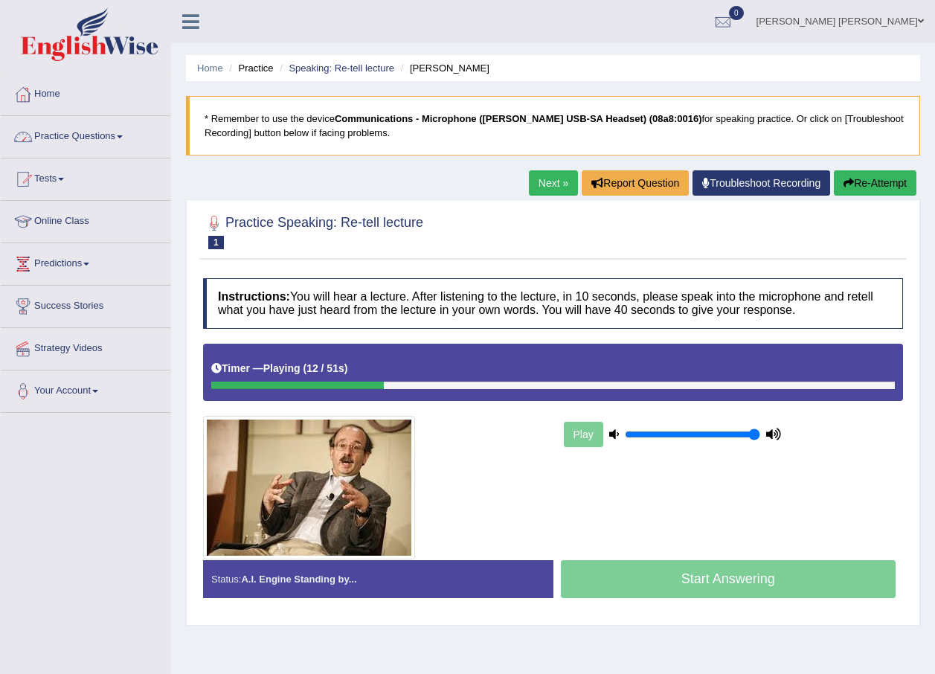
click at [550, 181] on link "Next »" at bounding box center [553, 182] width 49 height 25
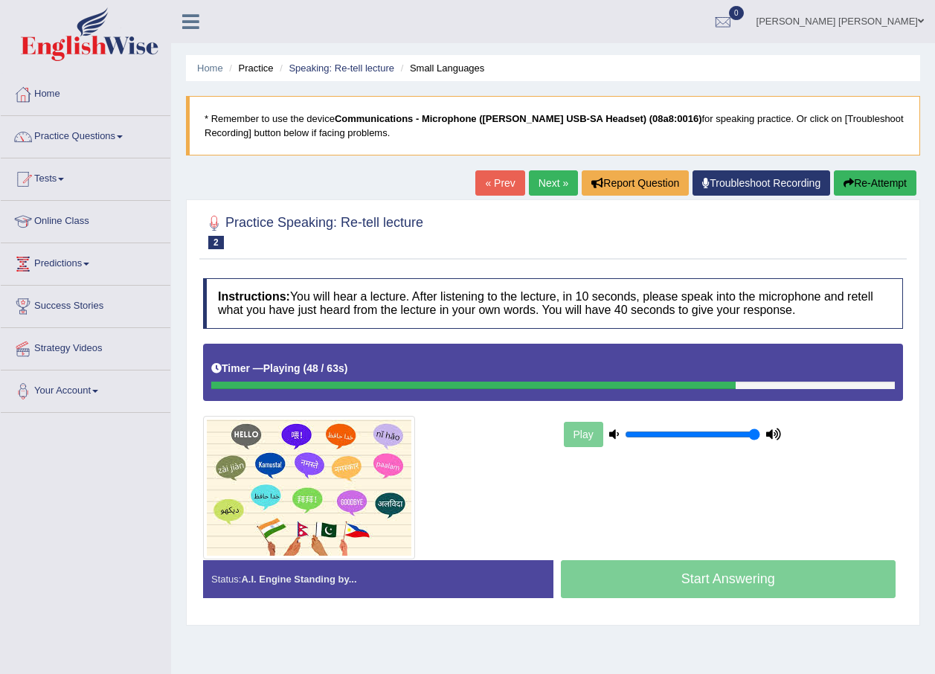
click at [551, 180] on link "Next »" at bounding box center [553, 182] width 49 height 25
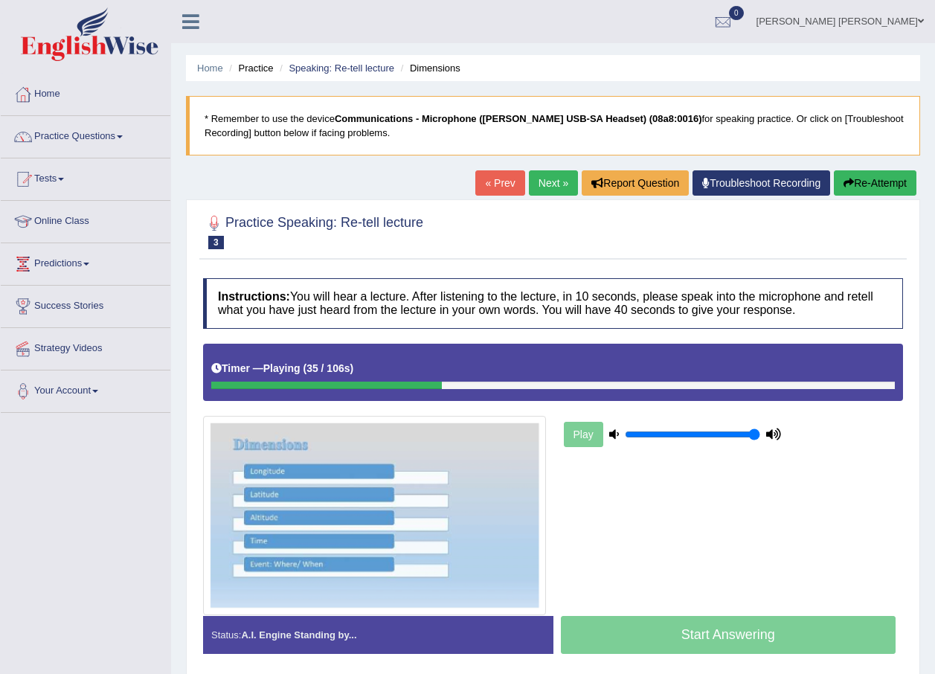
click at [555, 178] on link "Next »" at bounding box center [553, 182] width 49 height 25
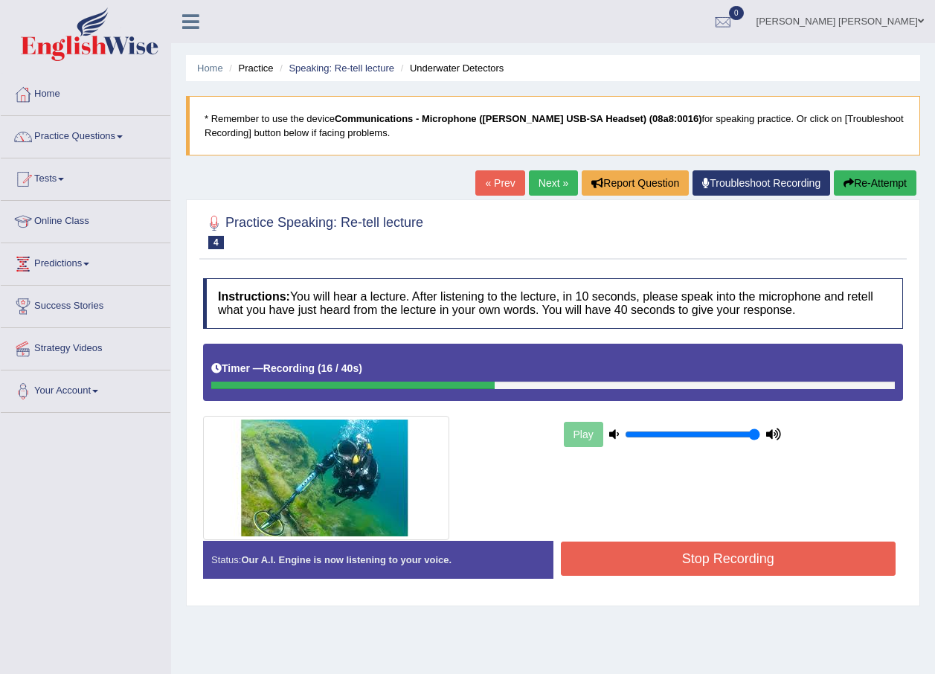
click at [547, 184] on link "Next »" at bounding box center [553, 182] width 49 height 25
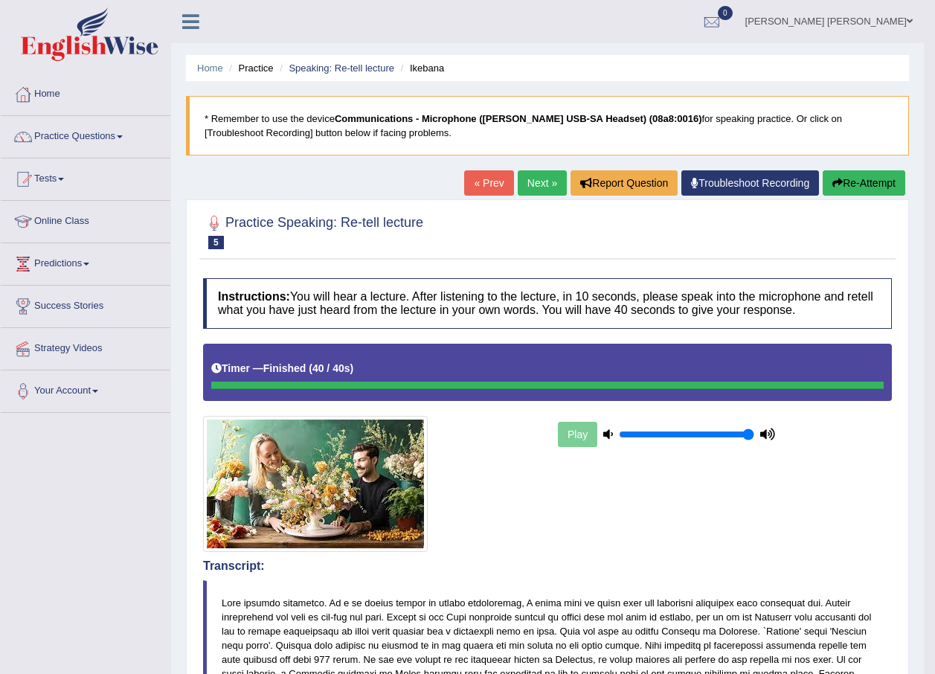
click at [538, 189] on link "Next »" at bounding box center [542, 182] width 49 height 25
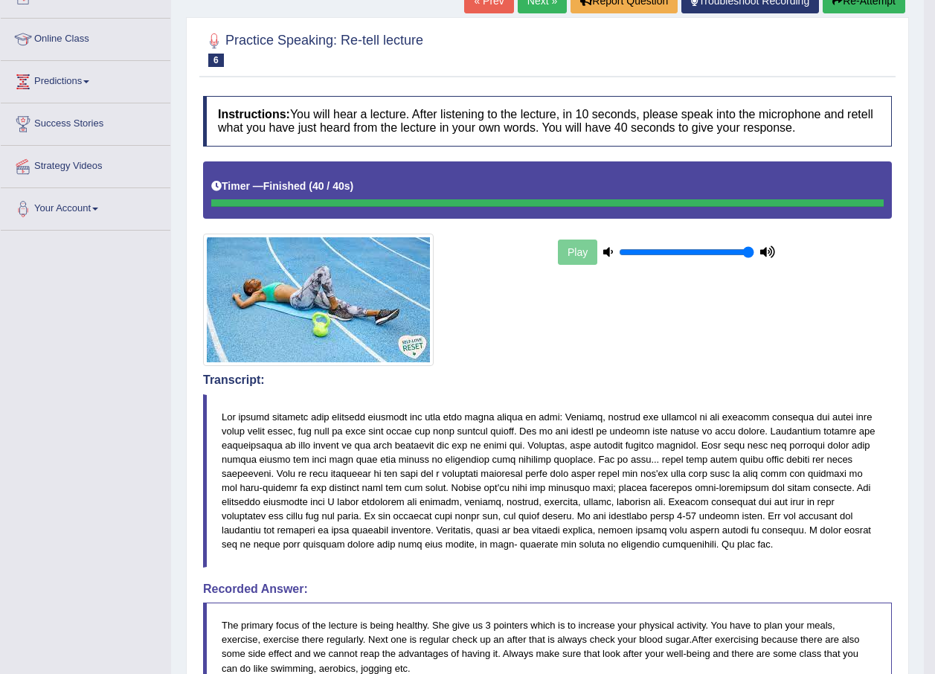
scroll to position [109, 0]
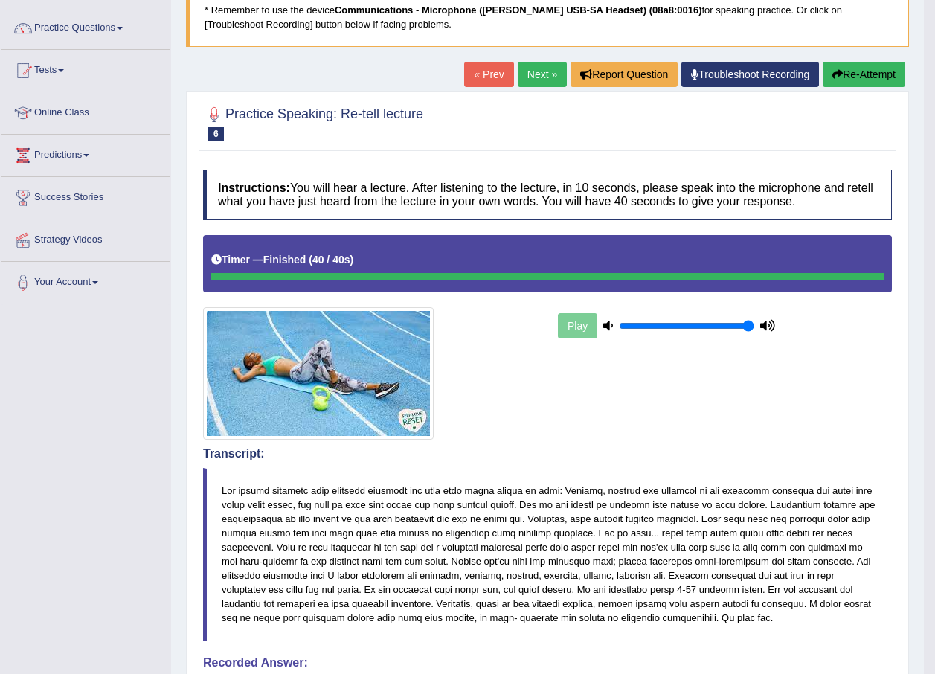
click at [535, 77] on link "Next »" at bounding box center [542, 74] width 49 height 25
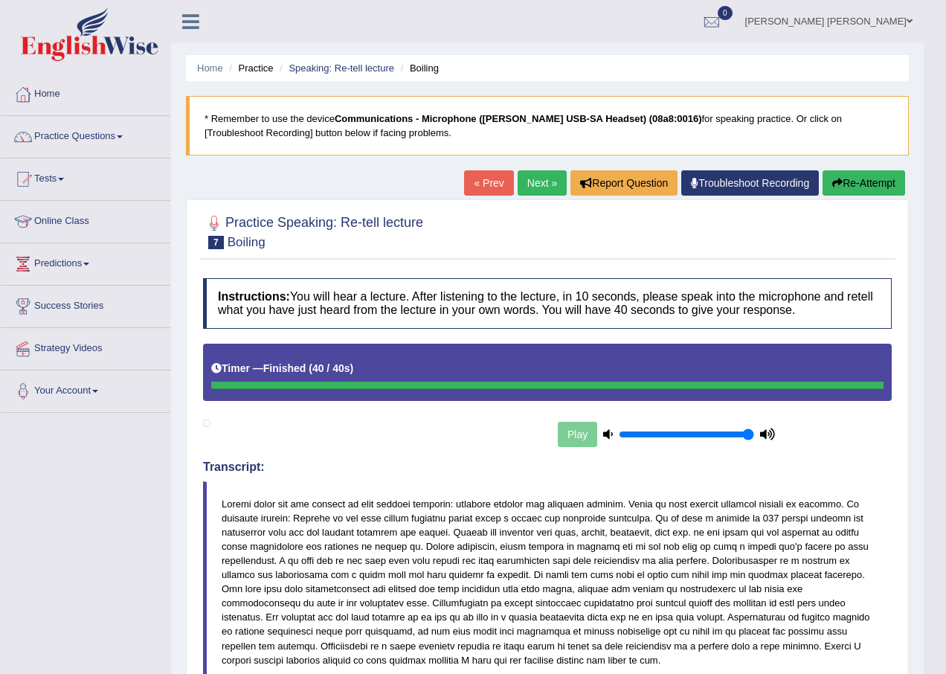
click at [0, 0] on div "Updating answer..." at bounding box center [0, 0] width 0 height 0
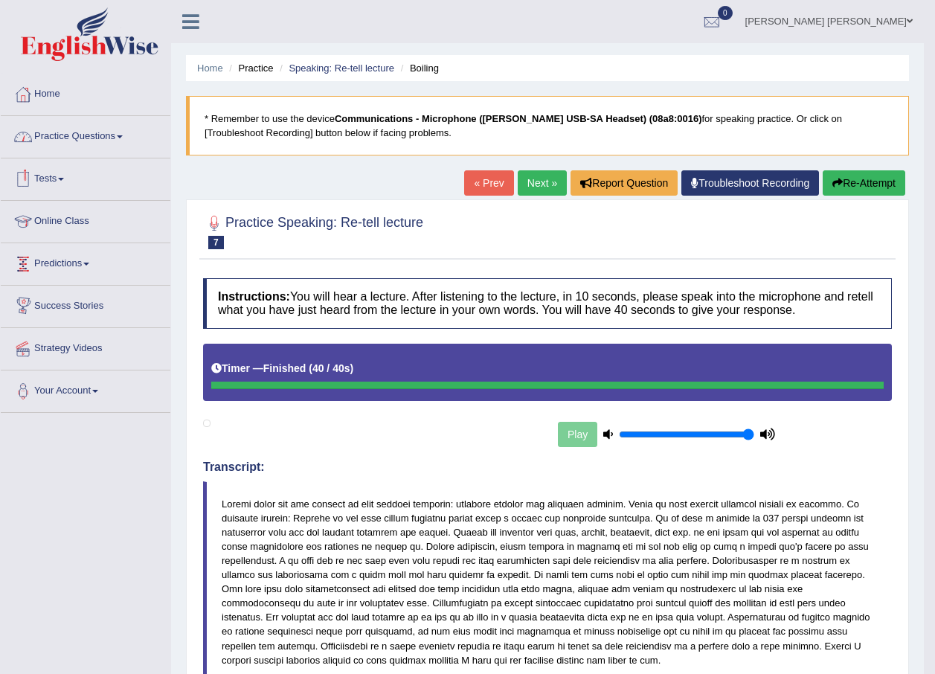
click at [65, 134] on link "Practice Questions" at bounding box center [86, 134] width 170 height 37
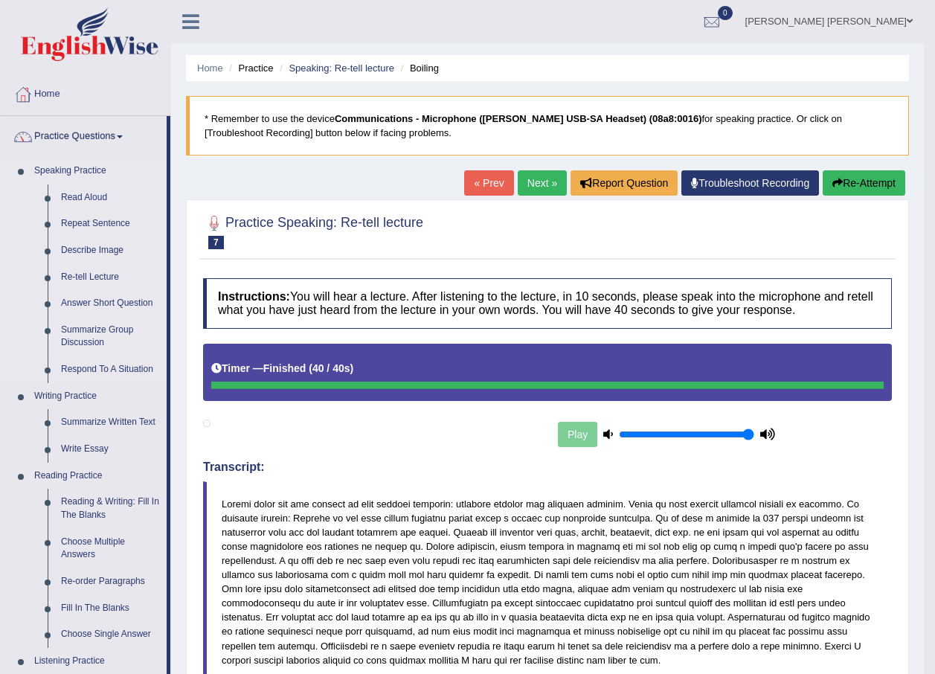
click at [91, 339] on link "Summarize Group Discussion" at bounding box center [110, 336] width 112 height 39
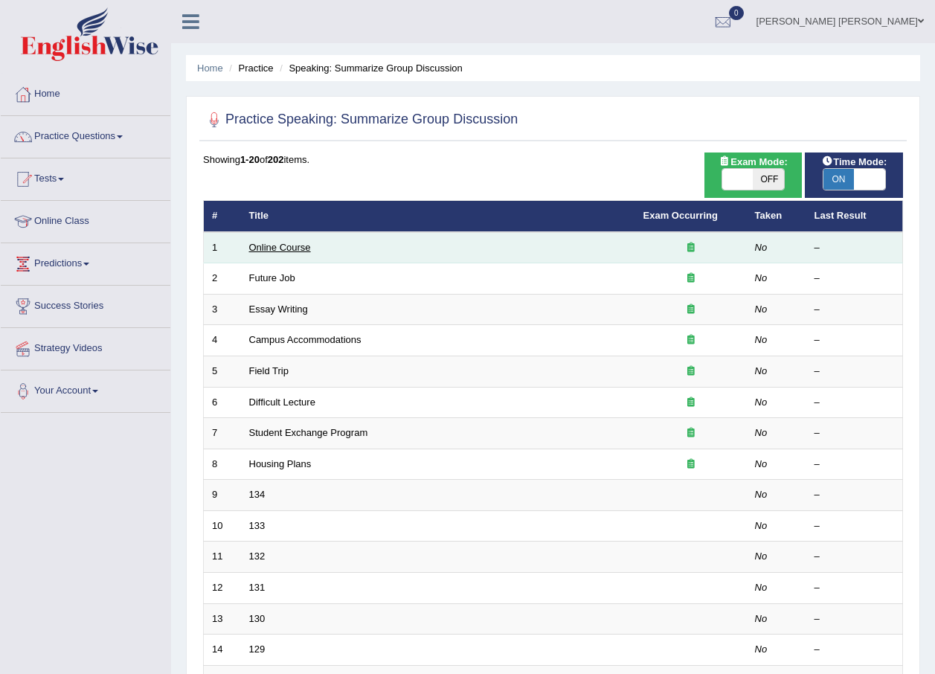
click at [292, 245] on link "Online Course" at bounding box center [280, 247] width 62 height 11
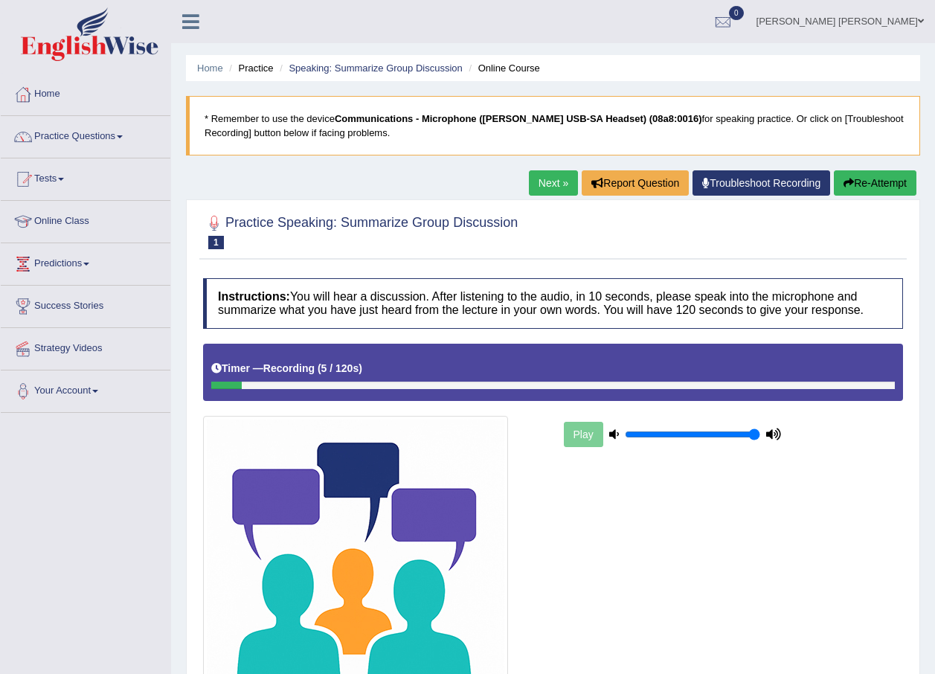
click at [880, 184] on button "Re-Attempt" at bounding box center [875, 182] width 83 height 25
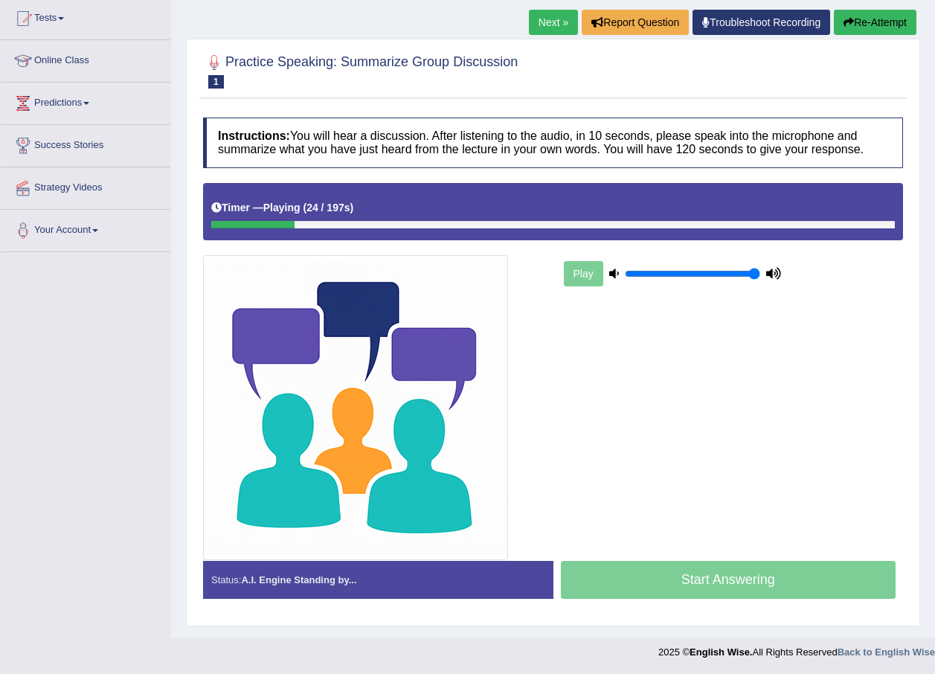
scroll to position [161, 0]
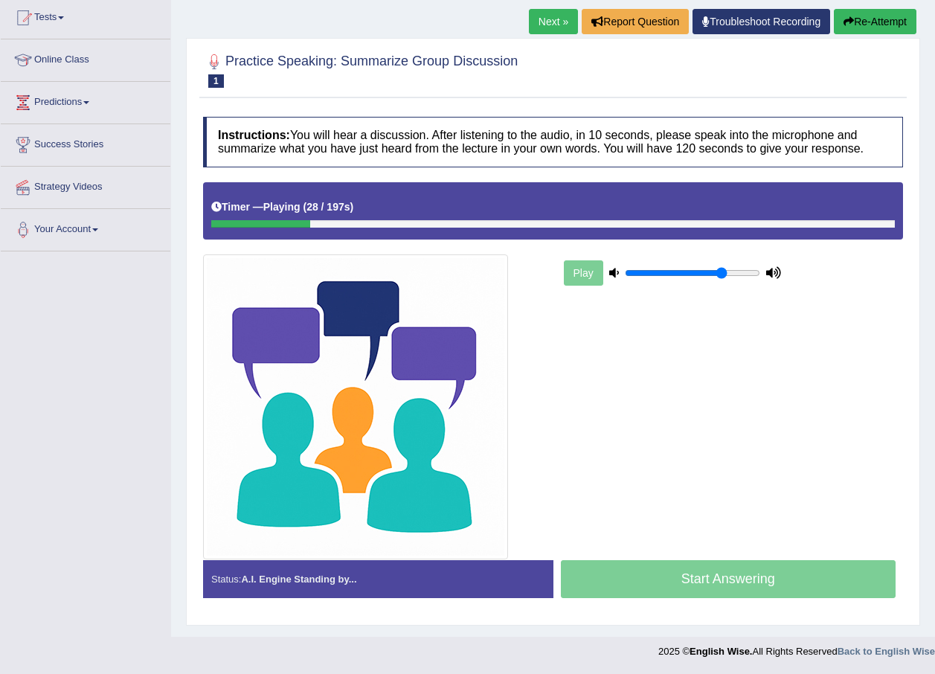
click at [723, 273] on input "range" at bounding box center [692, 273] width 135 height 12
type input "0.4"
click at [676, 272] on input "range" at bounding box center [692, 273] width 135 height 12
click at [557, 225] on div at bounding box center [552, 223] width 683 height 7
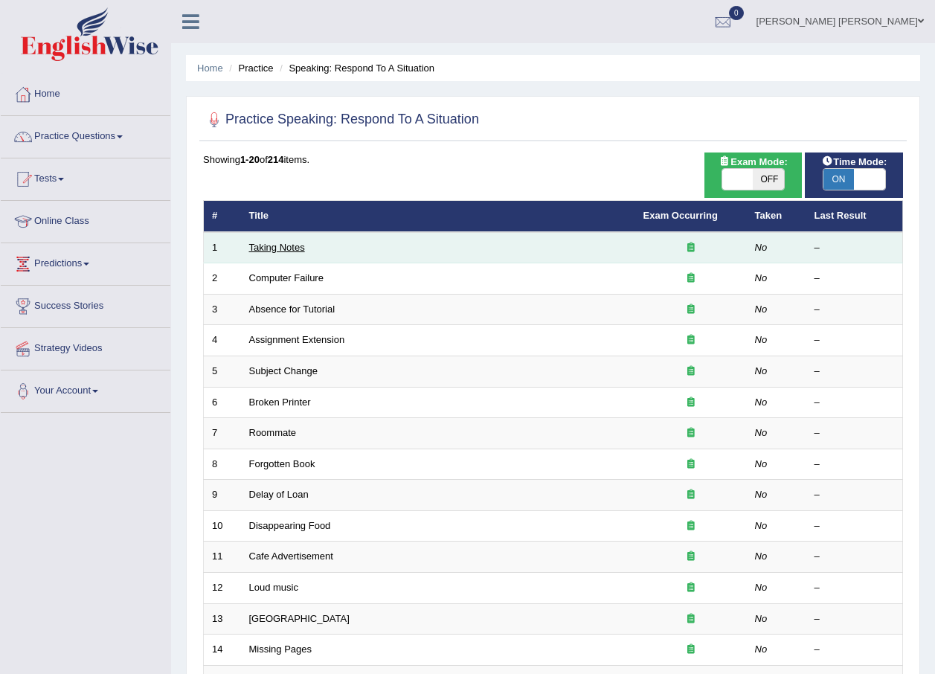
click at [269, 247] on link "Taking Notes" at bounding box center [277, 247] width 56 height 11
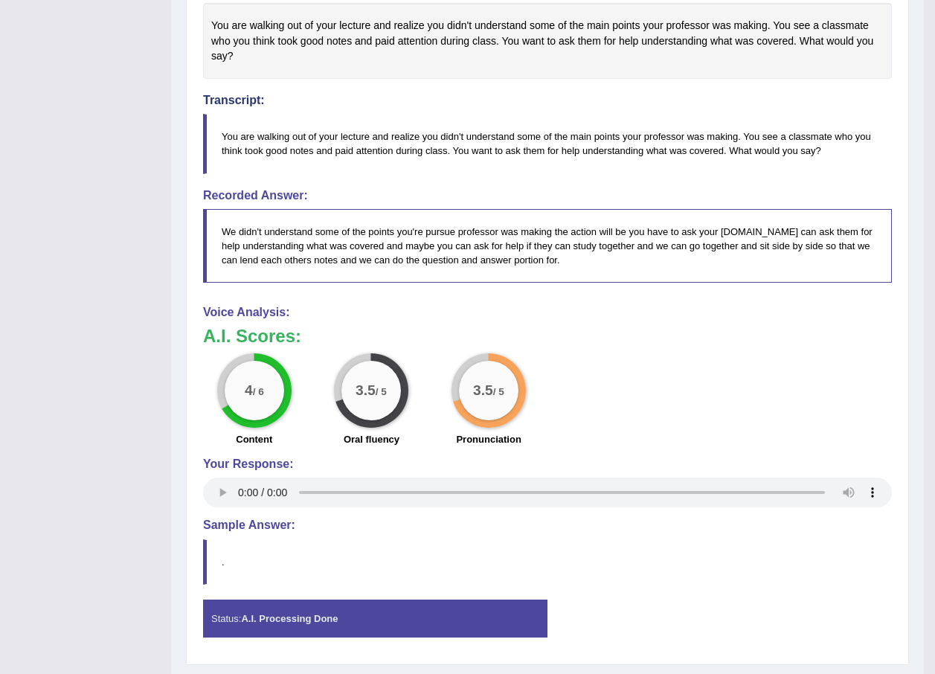
scroll to position [415, 0]
